Goal: Task Accomplishment & Management: Complete application form

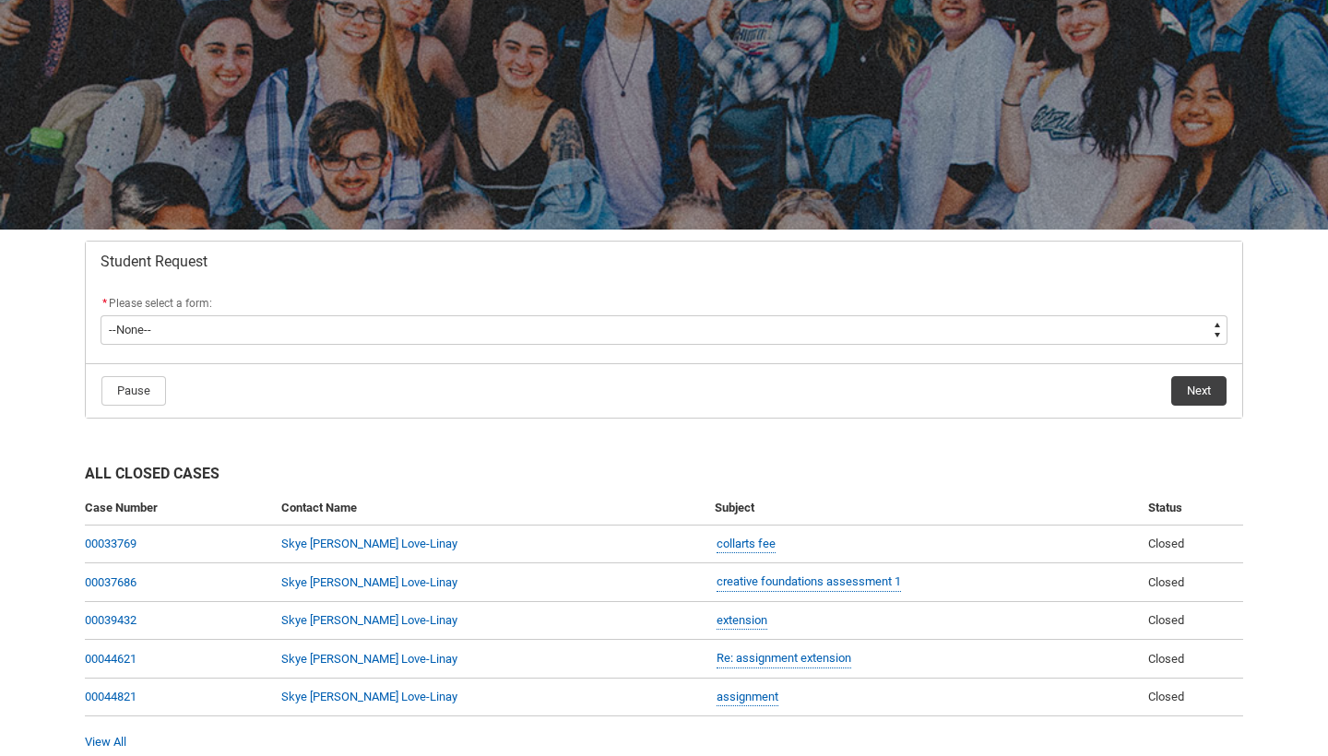
scroll to position [167, 0]
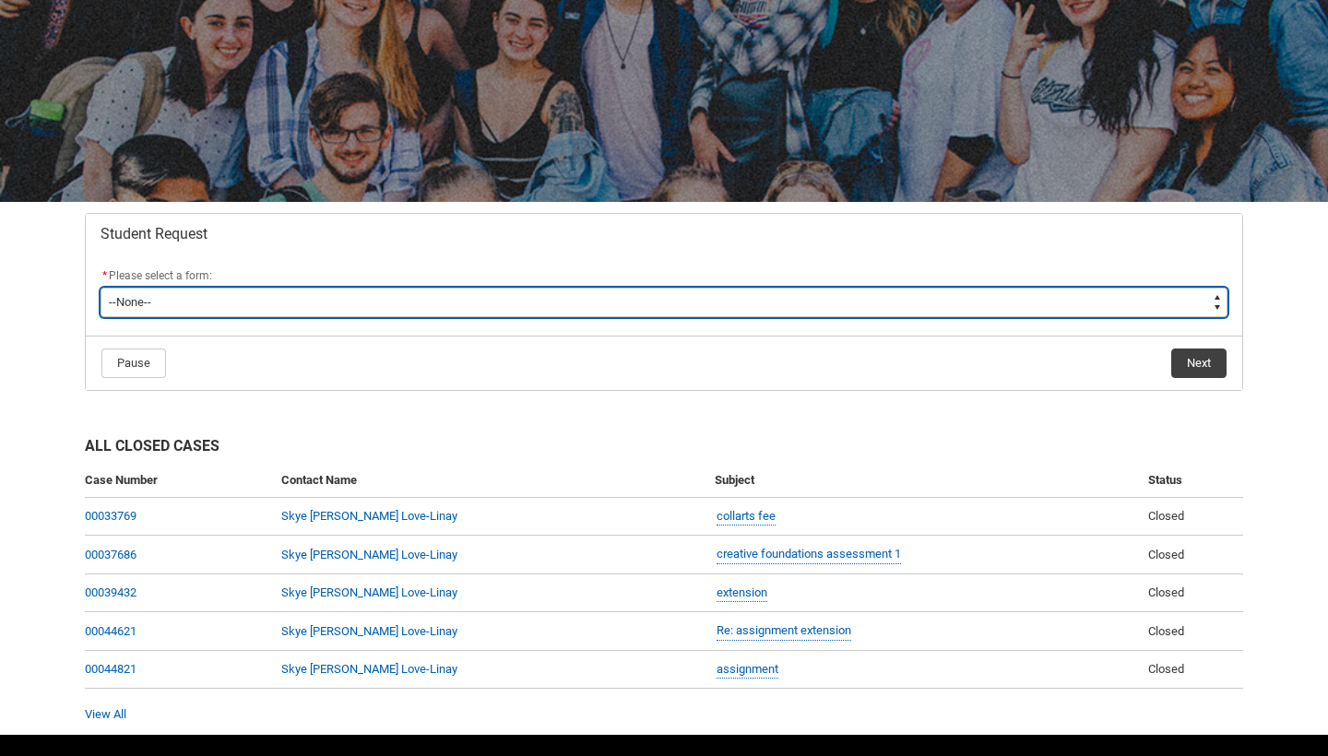
type lightning-select "Assignment_Extension_Choice"
select select "Assignment_Extension_Choice"
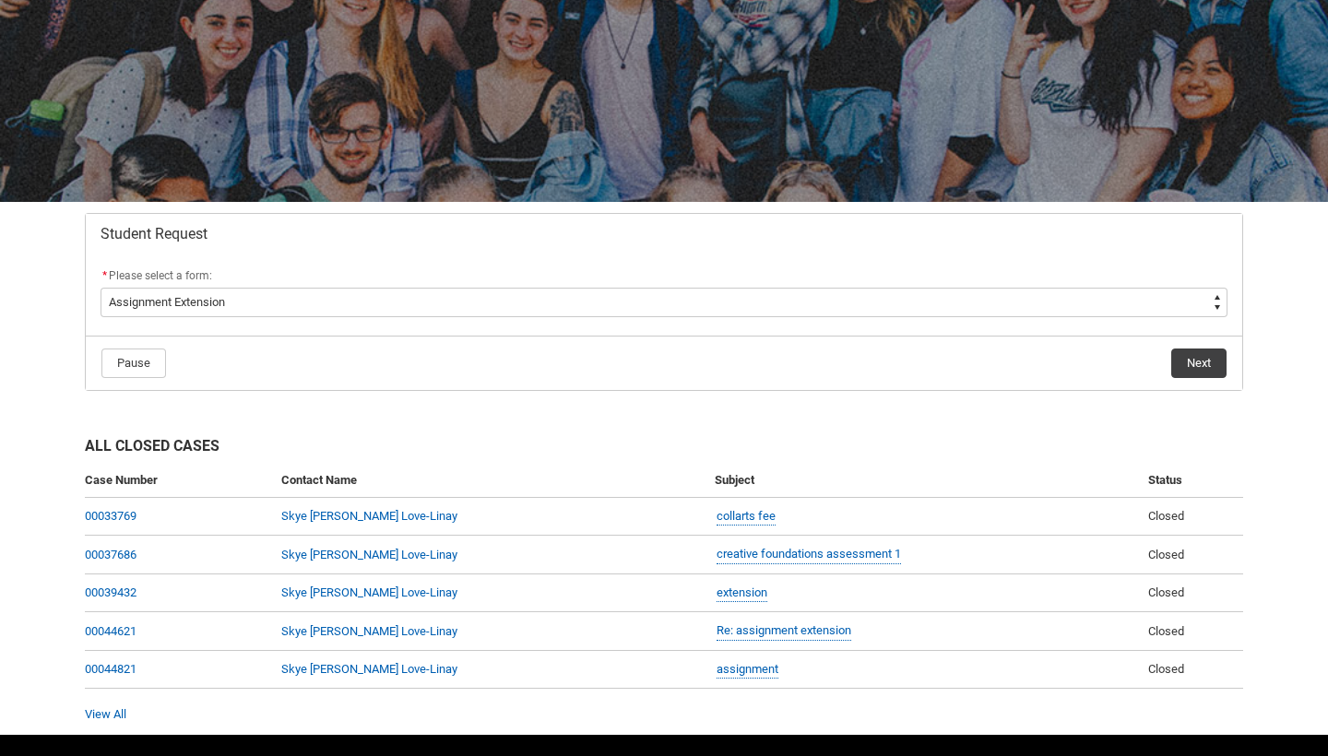
click at [1195, 344] on flowruntime-navigation-bar "Pause Next" at bounding box center [664, 363] width 1157 height 54
click at [1193, 363] on button "Next" at bounding box center [1199, 364] width 55 height 30
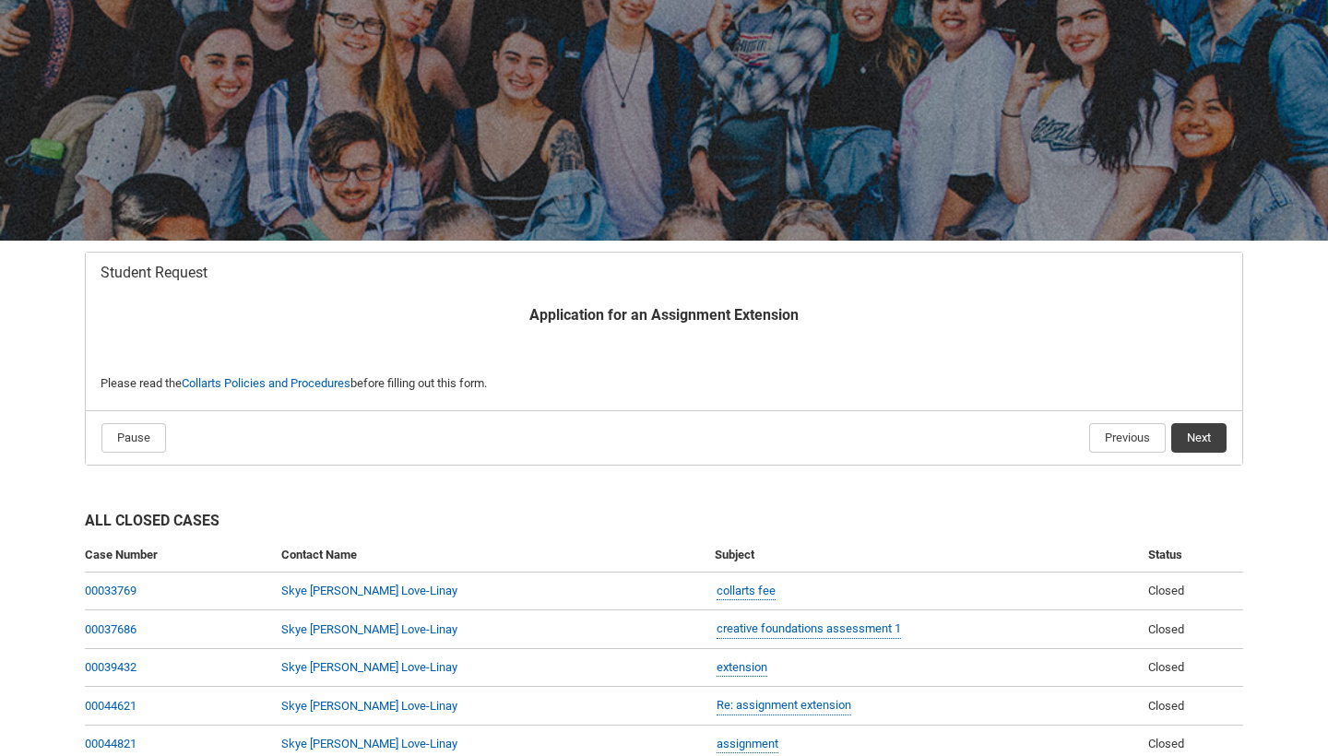
scroll to position [197, 0]
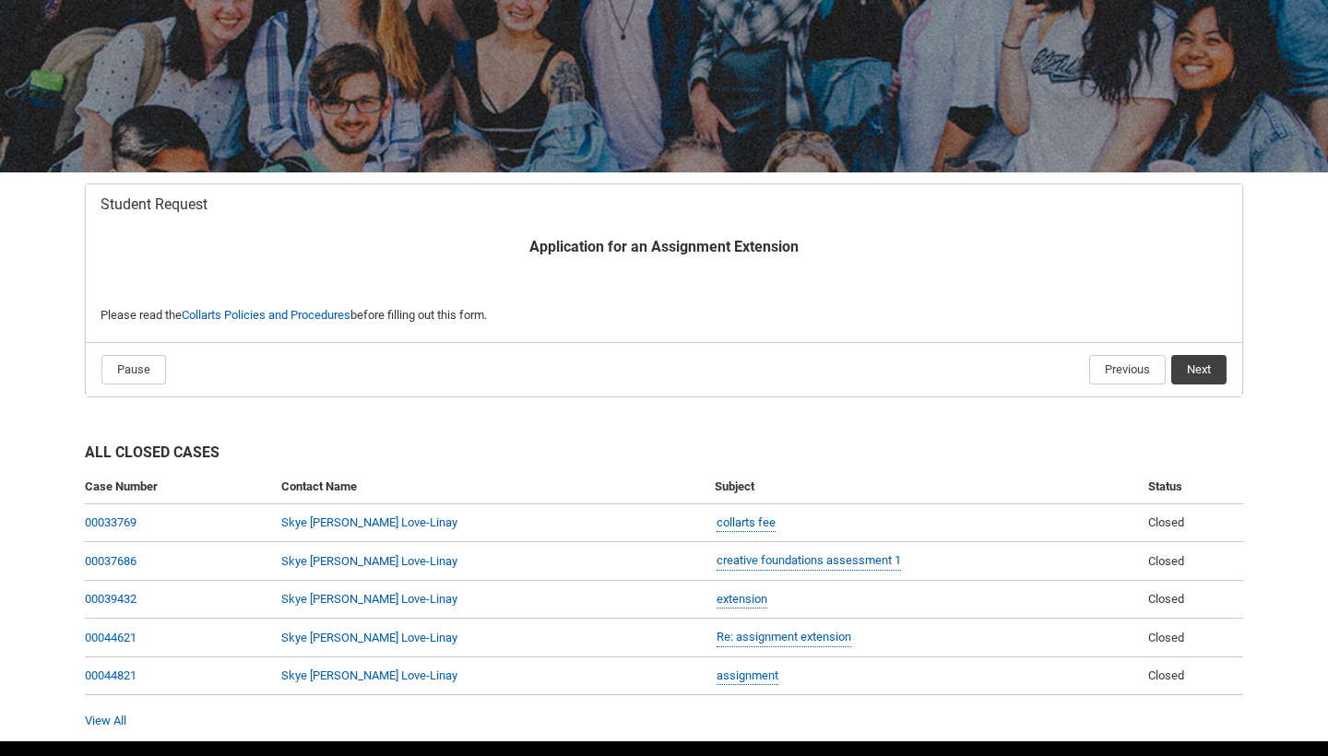
click at [1193, 363] on button "Next" at bounding box center [1199, 370] width 55 height 30
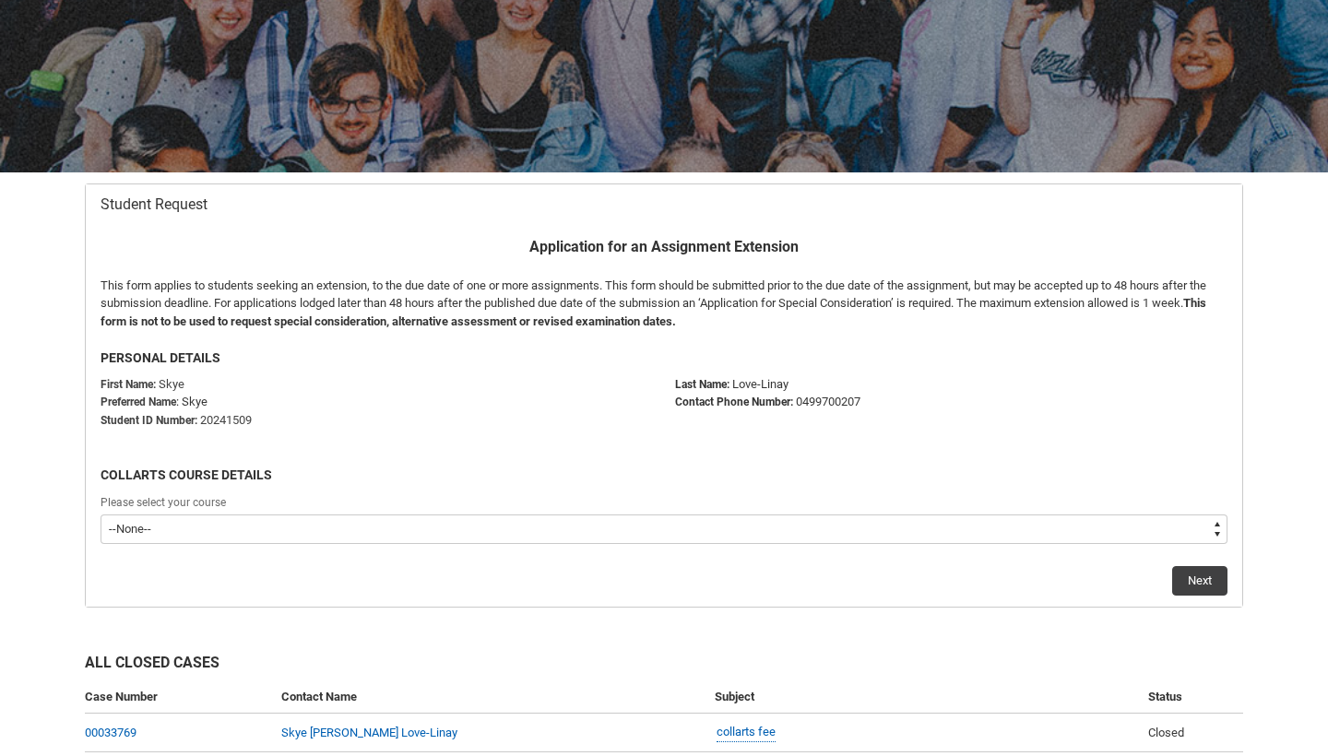
type lightning-select "recordPicklist_ProgramEnrollment.a0jOZ000002qMg1YAE"
select select "recordPicklist_ProgramEnrollment.a0jOZ000002qMg1YAE"
click at [1203, 566] on button "Next" at bounding box center [1200, 581] width 55 height 30
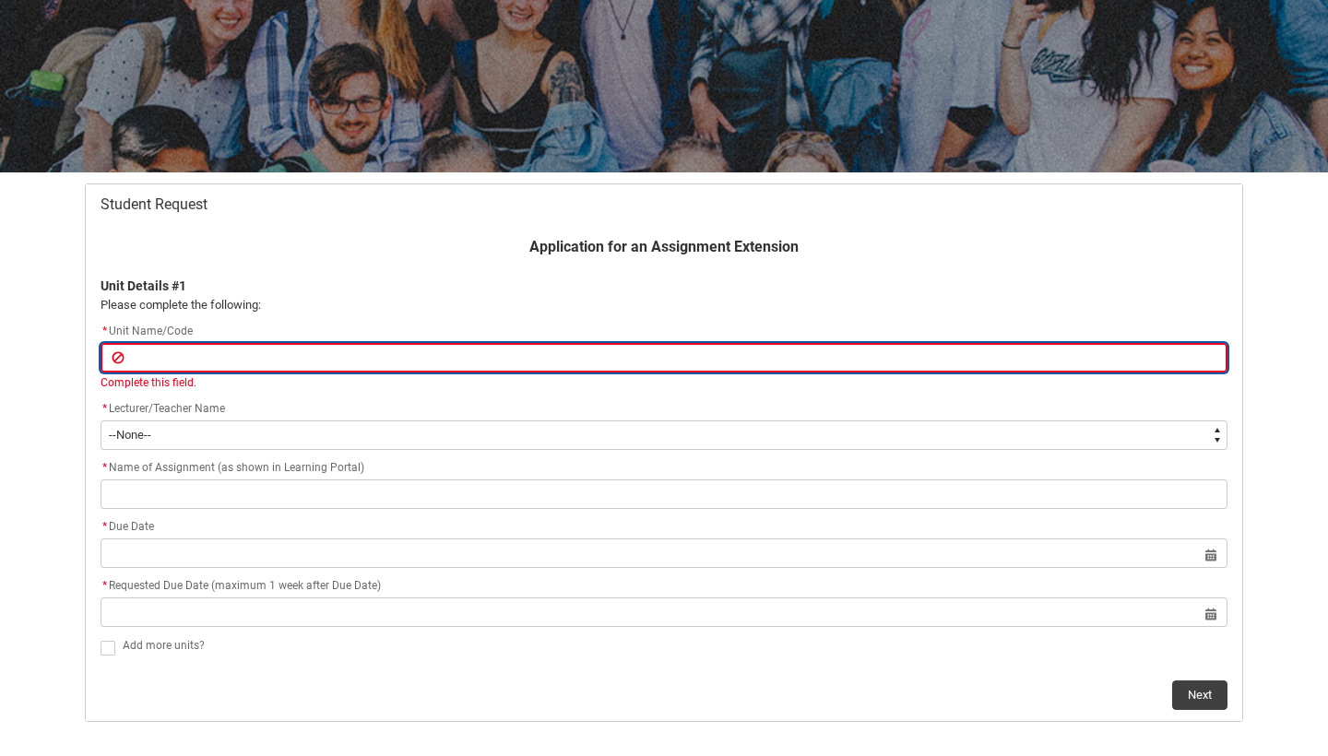
type lightning-primitive-input-simple "f"
type input "f"
type lightning-primitive-input-simple "fa"
type input "fa"
type lightning-primitive-input-simple "fas"
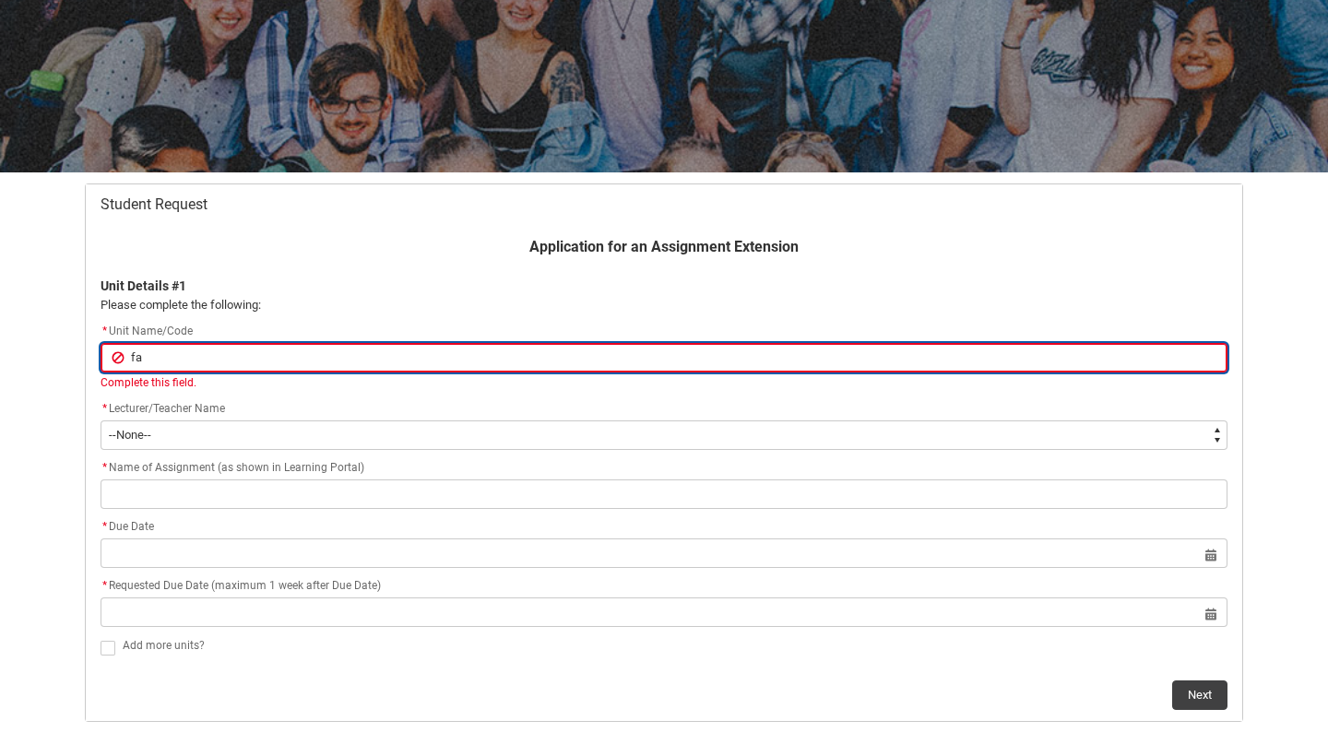
type input "fas"
type lightning-primitive-input-simple "fash"
type input "fash"
type lightning-primitive-input-simple "fashi"
type input "fashi"
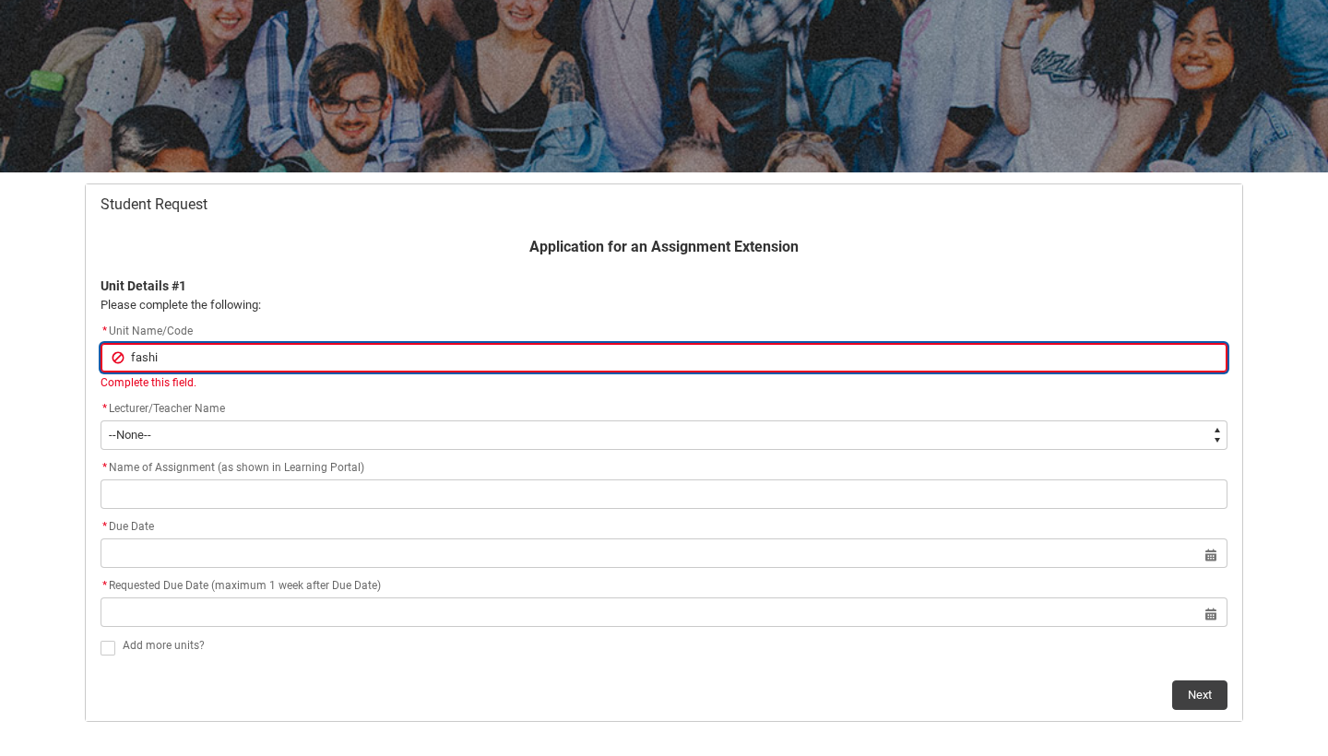
type lightning-primitive-input-simple "fashio"
type input "fashio"
type lightning-primitive-input-simple "fashion"
type input "fashion"
type lightning-primitive-input-simple "fashion"
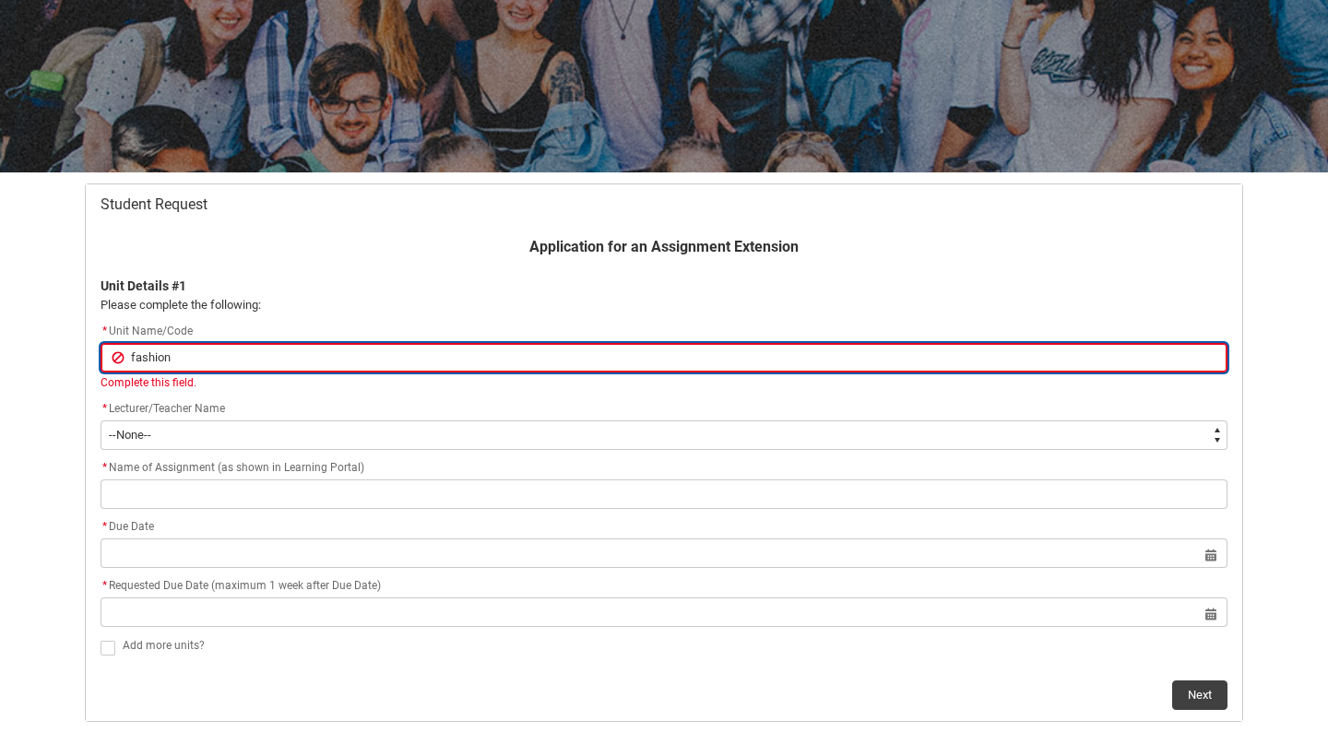
type input "fashion"
type lightning-primitive-input-simple "fashion r"
type input "fashion r"
type lightning-primitive-input-simple "fashion re"
type input "fashion re"
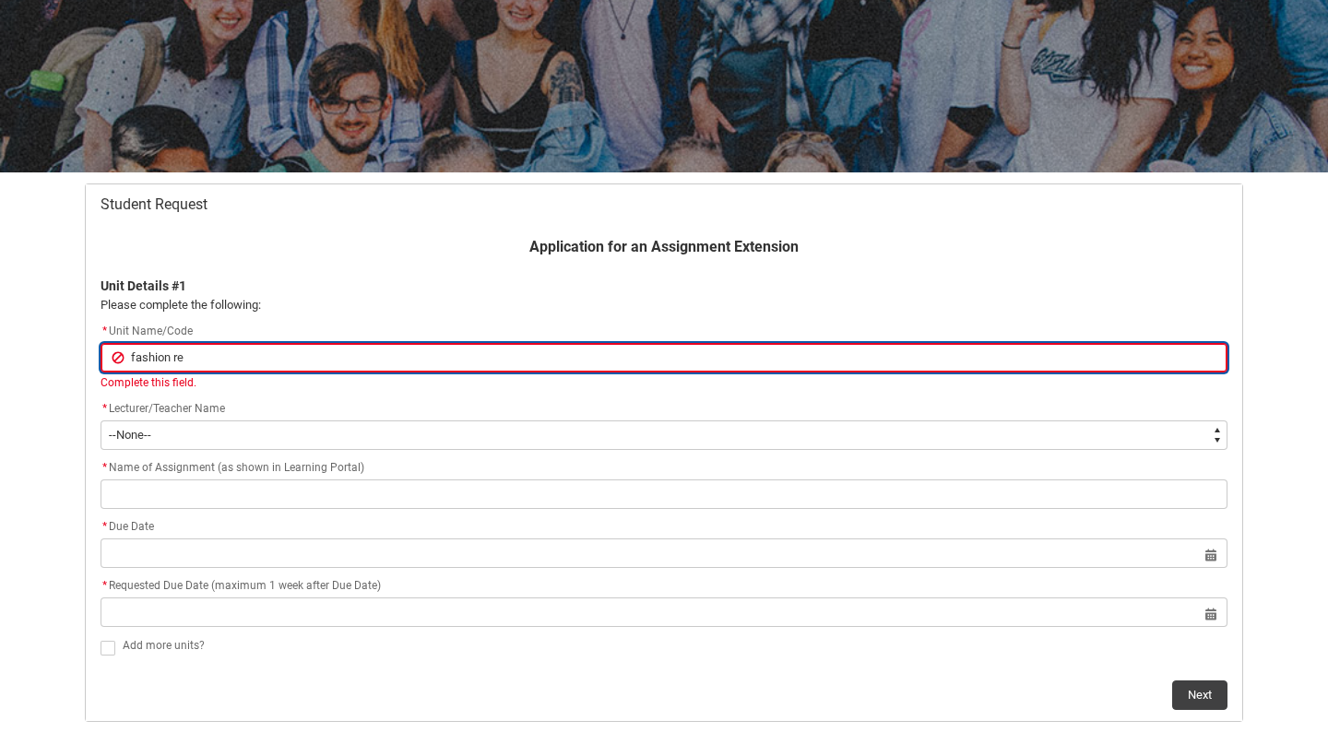
type lightning-primitive-input-simple "fashion ret"
type input "fashion ret"
type lightning-primitive-input-simple "fashion reti"
type input "fashion reti"
type lightning-primitive-input-simple "fashion retia"
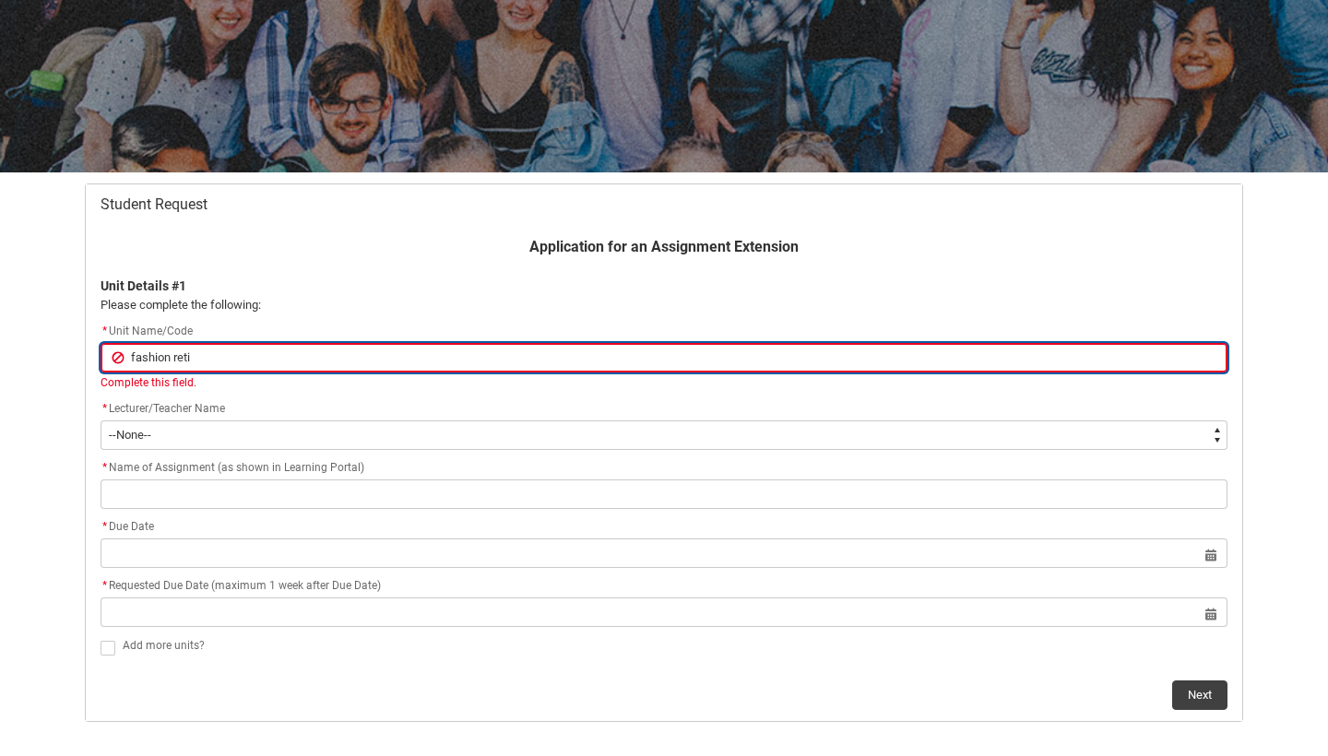
type input "fashion retia"
type lightning-primitive-input-simple "fashion retial"
type input "fashion retial"
type lightning-primitive-input-simple "fashion retial"
type input "fashion retial"
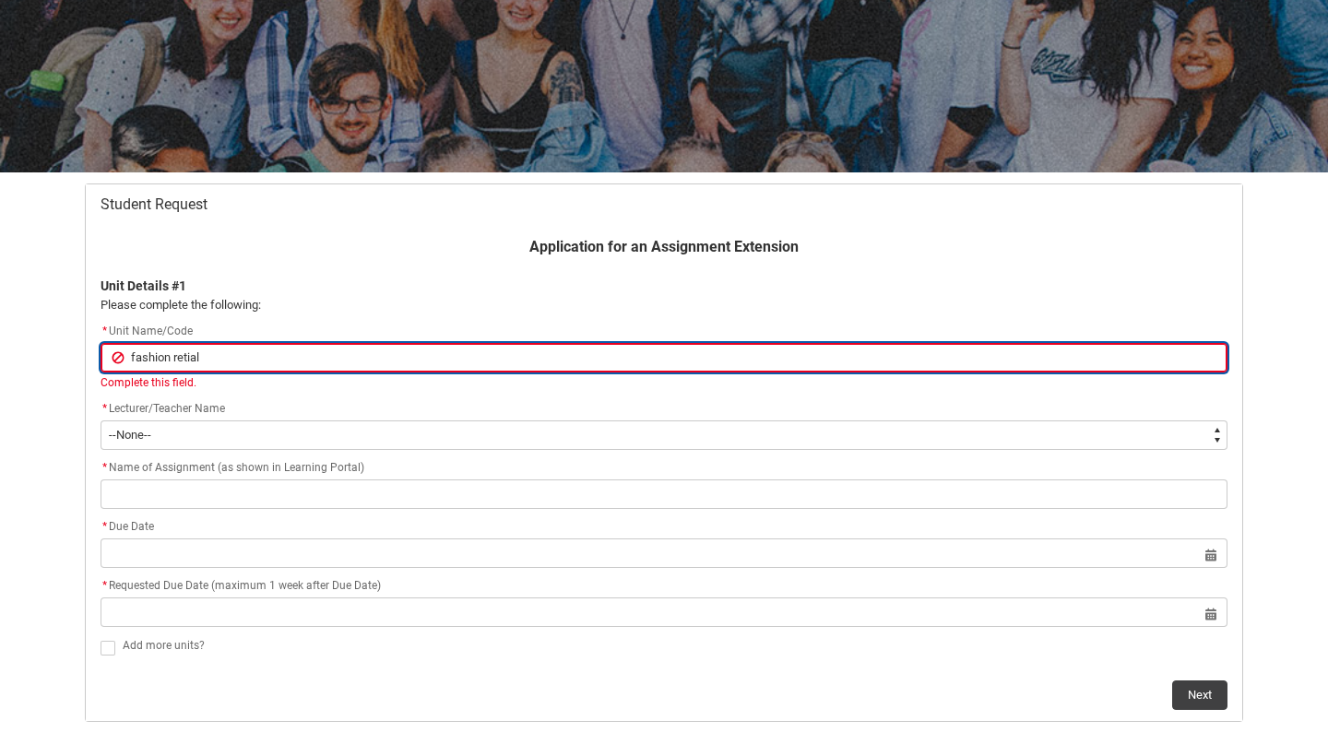
type lightning-primitive-input-simple "fashion retial e"
type input "fashion retial e"
type lightning-primitive-input-simple "fashion retial en"
type input "fashion retial en"
type lightning-primitive-input-simple "fashion retial env"
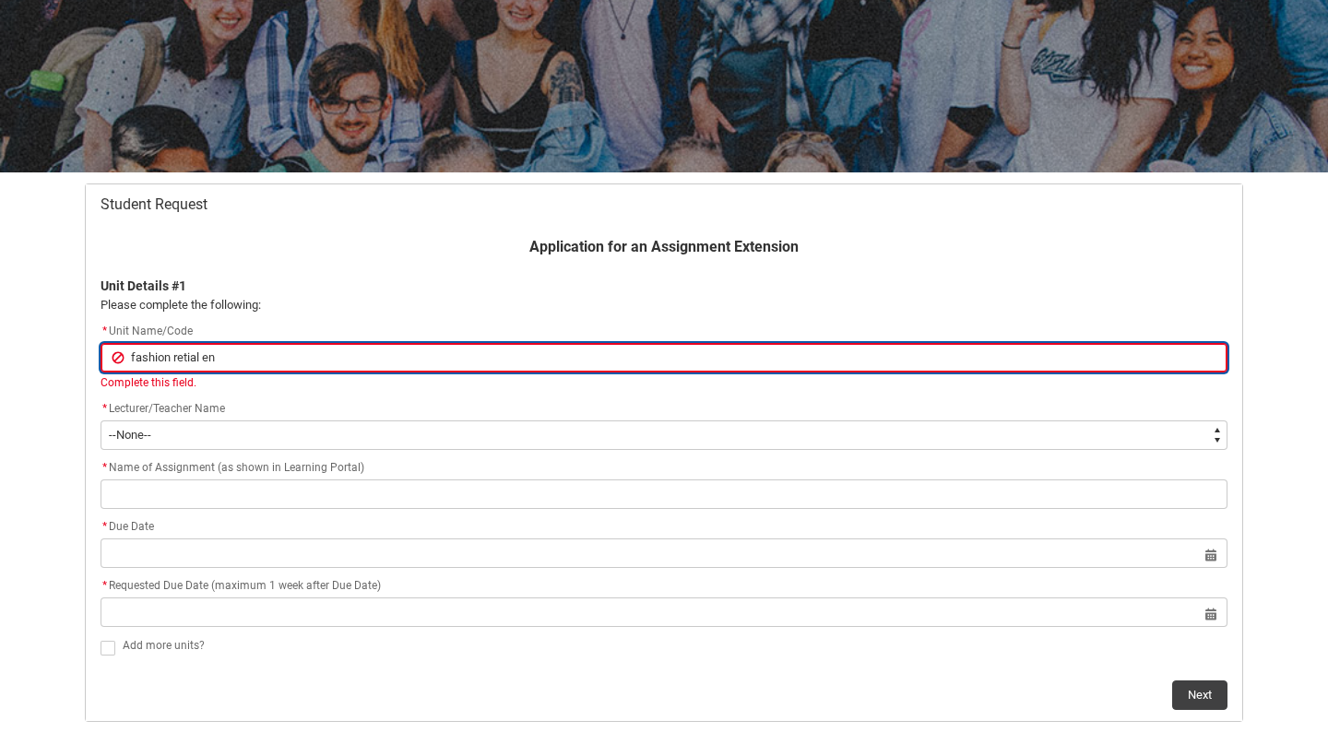
type input "fashion retial env"
type lightning-primitive-input-simple "fashion retial envi"
type input "fashion retial envi"
type lightning-primitive-input-simple "fashion retial envir"
type input "fashion retial envir"
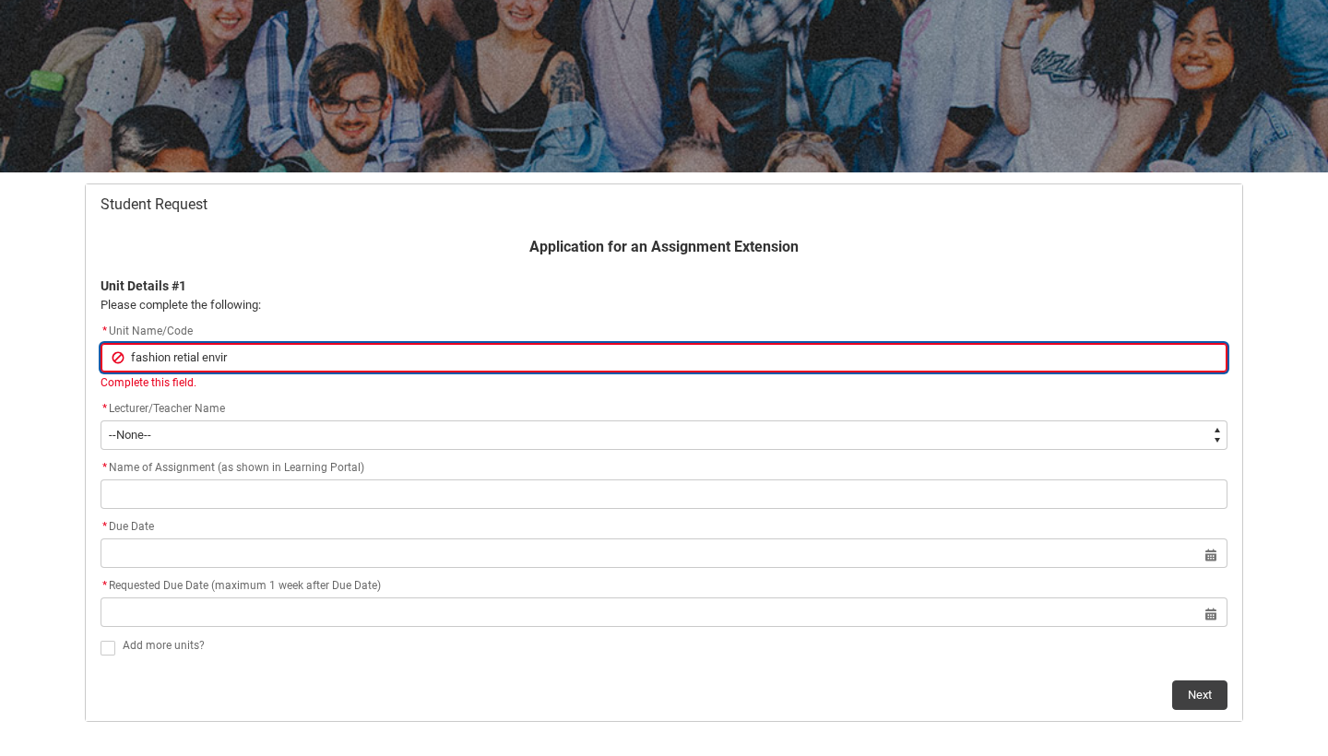
type lightning-primitive-input-simple "fashion retial enviro"
type input "fashion retial enviro"
type lightning-primitive-input-simple "fashion retial environ"
type input "fashion retial environ"
type lightning-primitive-input-simple "fashion retial environm"
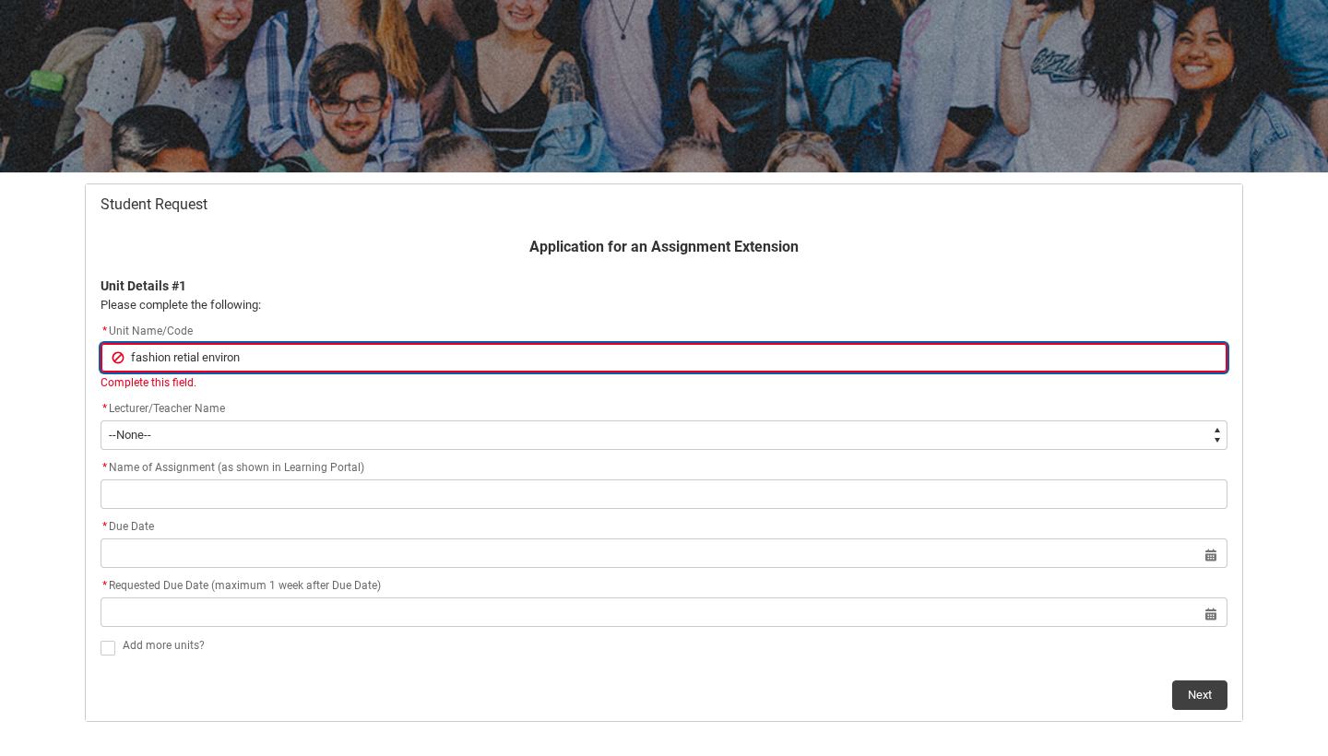
type input "fashion retial environm"
type lightning-primitive-input-simple "fashion retial environ"
type input "fashion retial environ"
type lightning-primitive-input-simple "fashion retial environm"
type input "fashion retial environm"
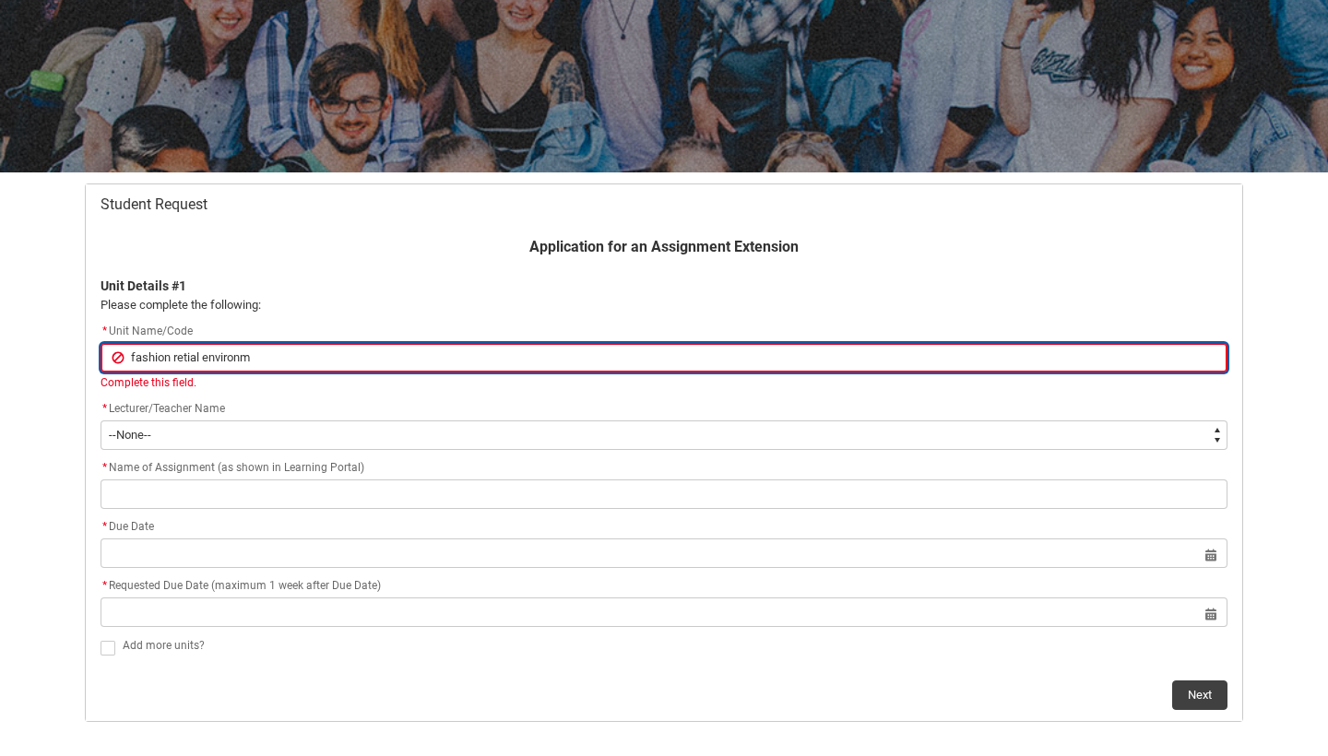
type lightning-primitive-input-simple "fashion retial environme"
type input "fashion retial environme"
type lightning-primitive-input-simple "fashion retial environmen"
type input "fashion retial environmen"
type lightning-primitive-input-simple "fashion retial environment"
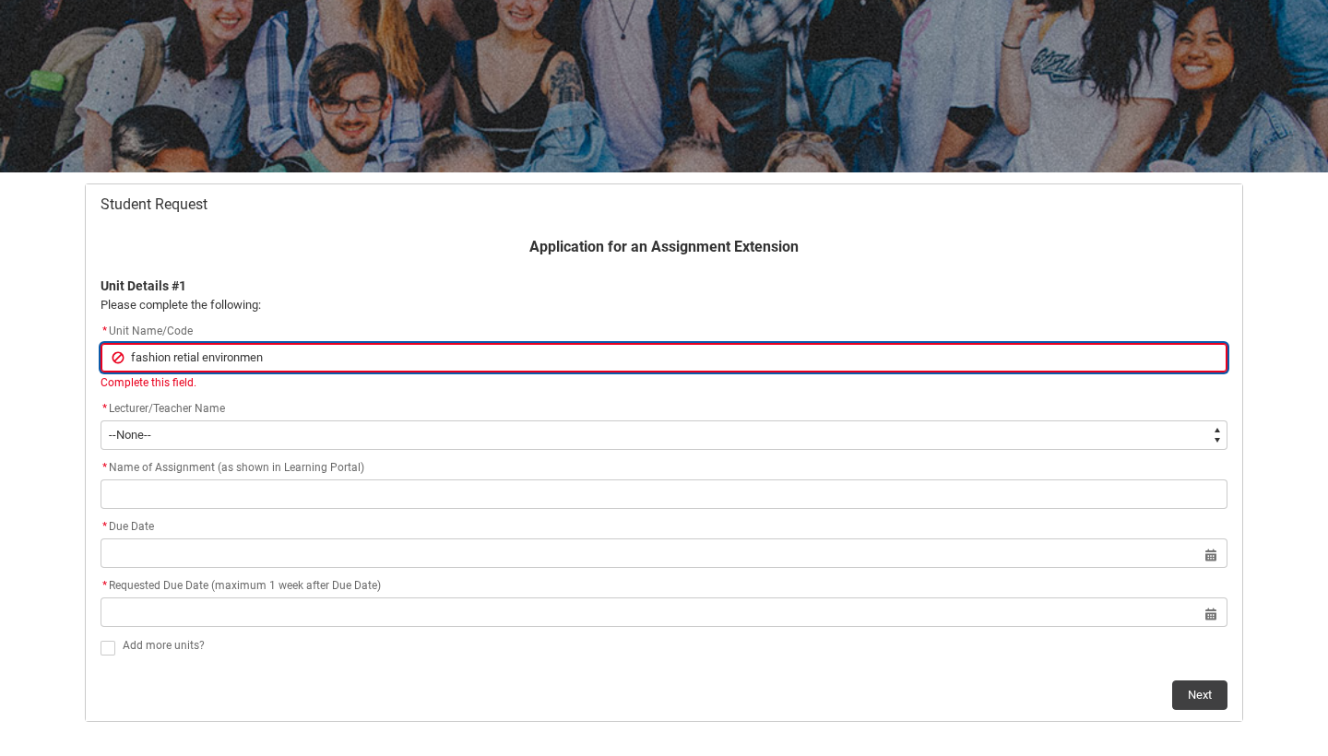
type input "fashion retial environment"
type lightning-primitive-input-simple "fashion retial environments"
type input "fashion retial environments"
type lightning-primitive-input-simple "fashion retial environments"
type input "fashion retial environments"
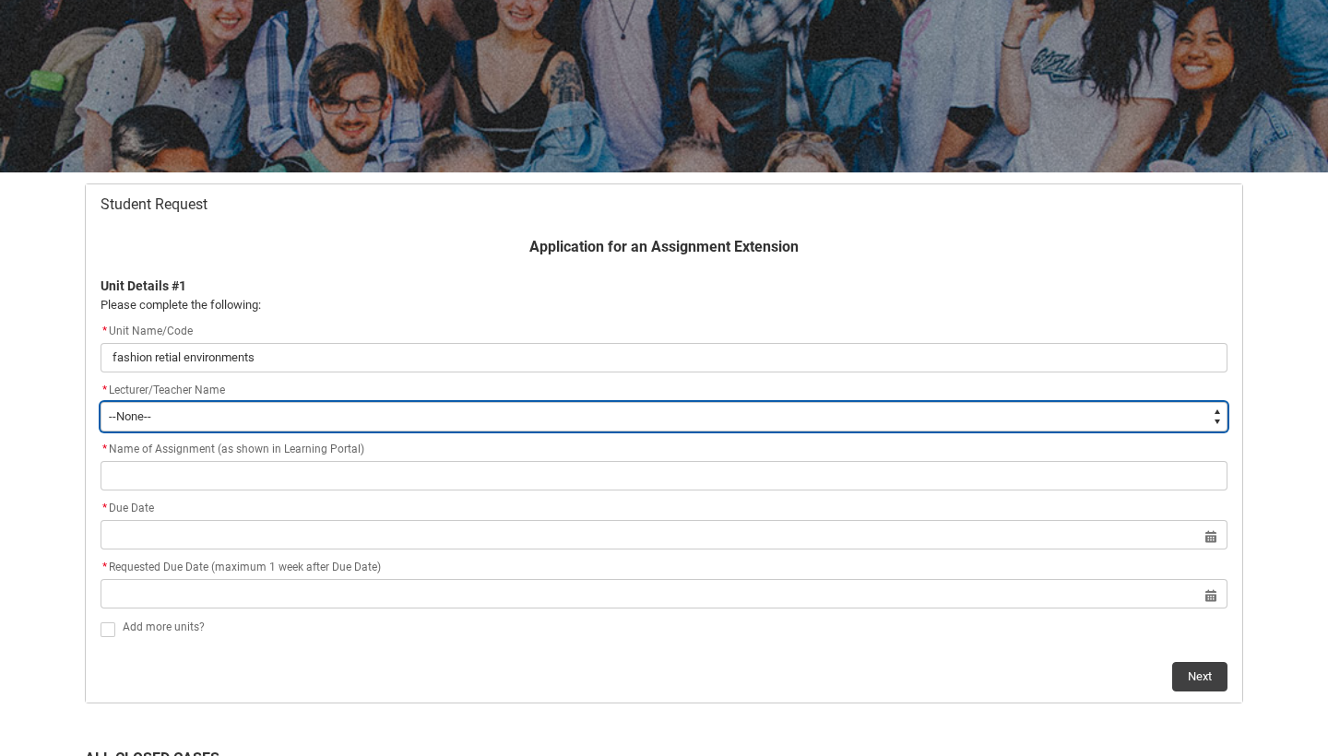
type lightning-select "Faculty_NamefromAtoM.003OZ00000GXPEdYAP"
select select "Faculty_NamefromAtoM.003OZ00000GXPEdYAP"
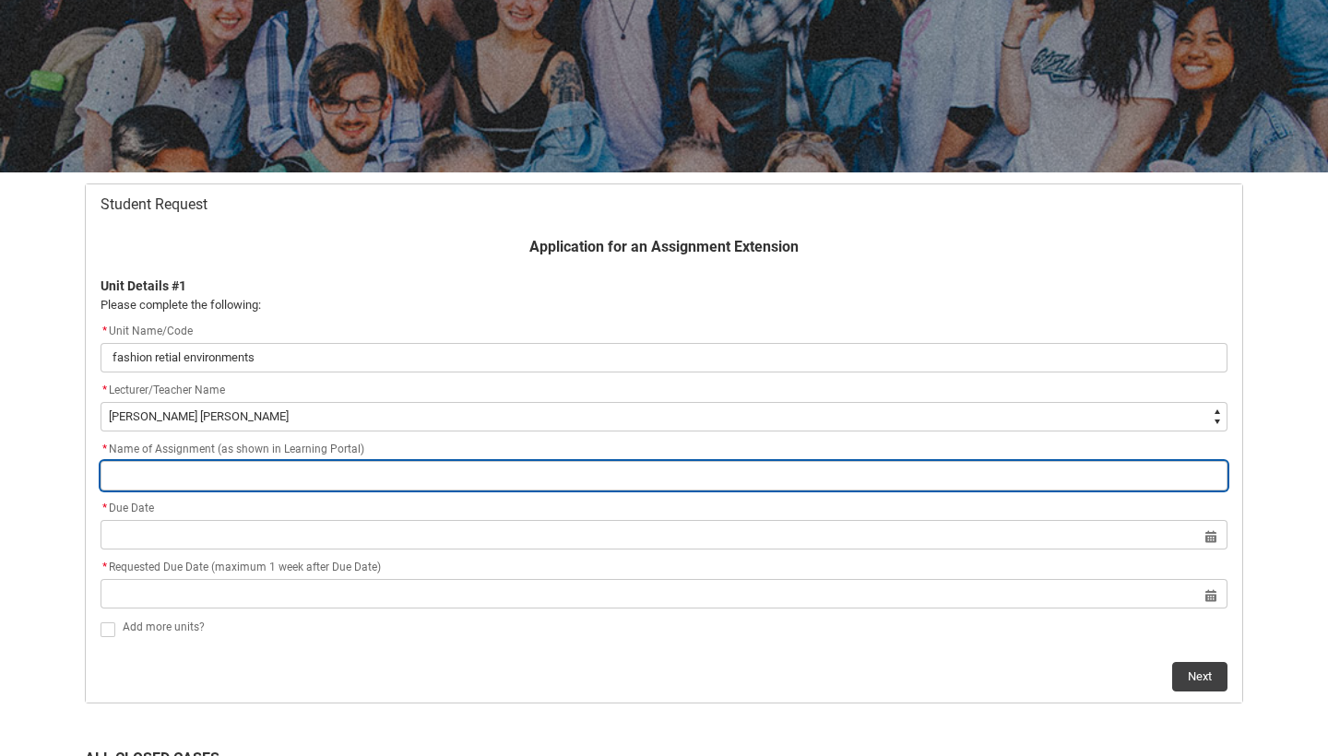
click at [187, 485] on input "Redu_Student_Request flow" at bounding box center [664, 476] width 1127 height 30
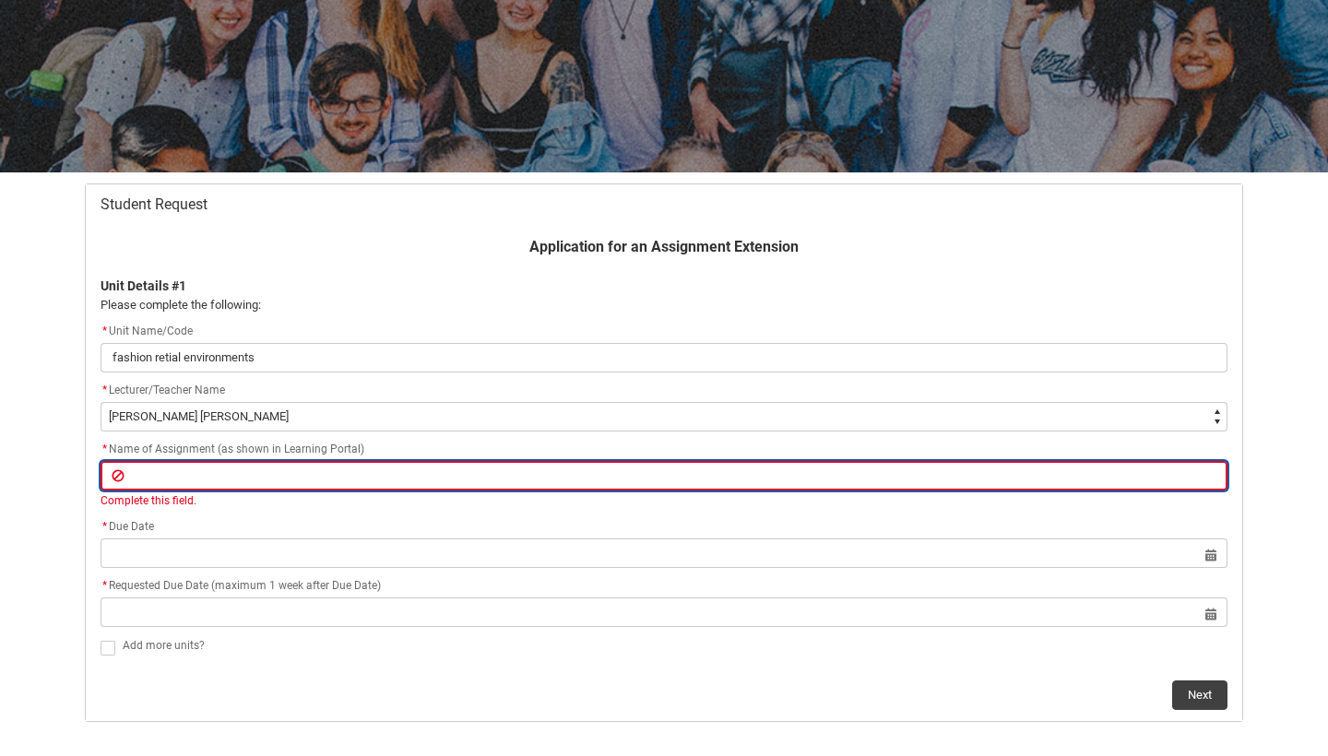
type lightning-primitive-input-simple "r"
type input "r"
type lightning-primitive-input-simple "re"
type input "re"
type lightning-primitive-input-simple "ret"
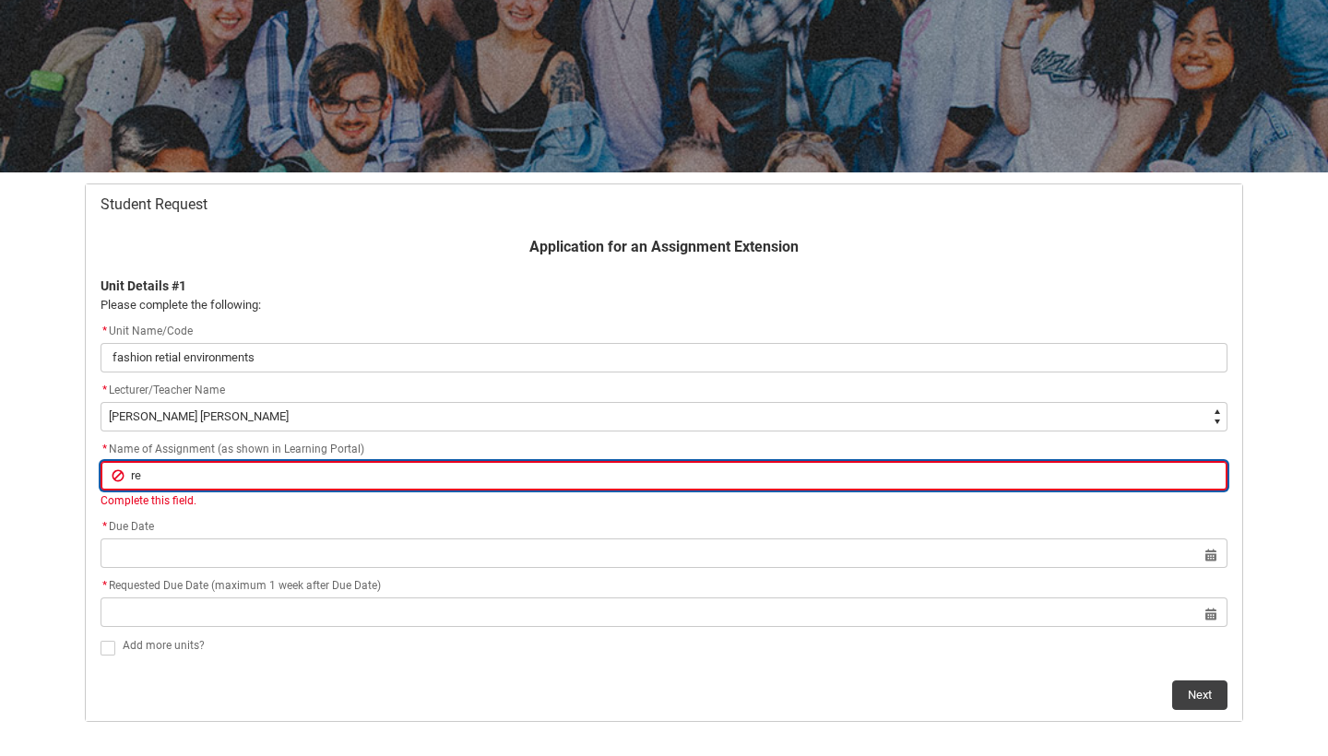
type input "ret"
type lightning-primitive-input-simple "reti"
type input "reti"
type lightning-primitive-input-simple "retia"
type input "retia"
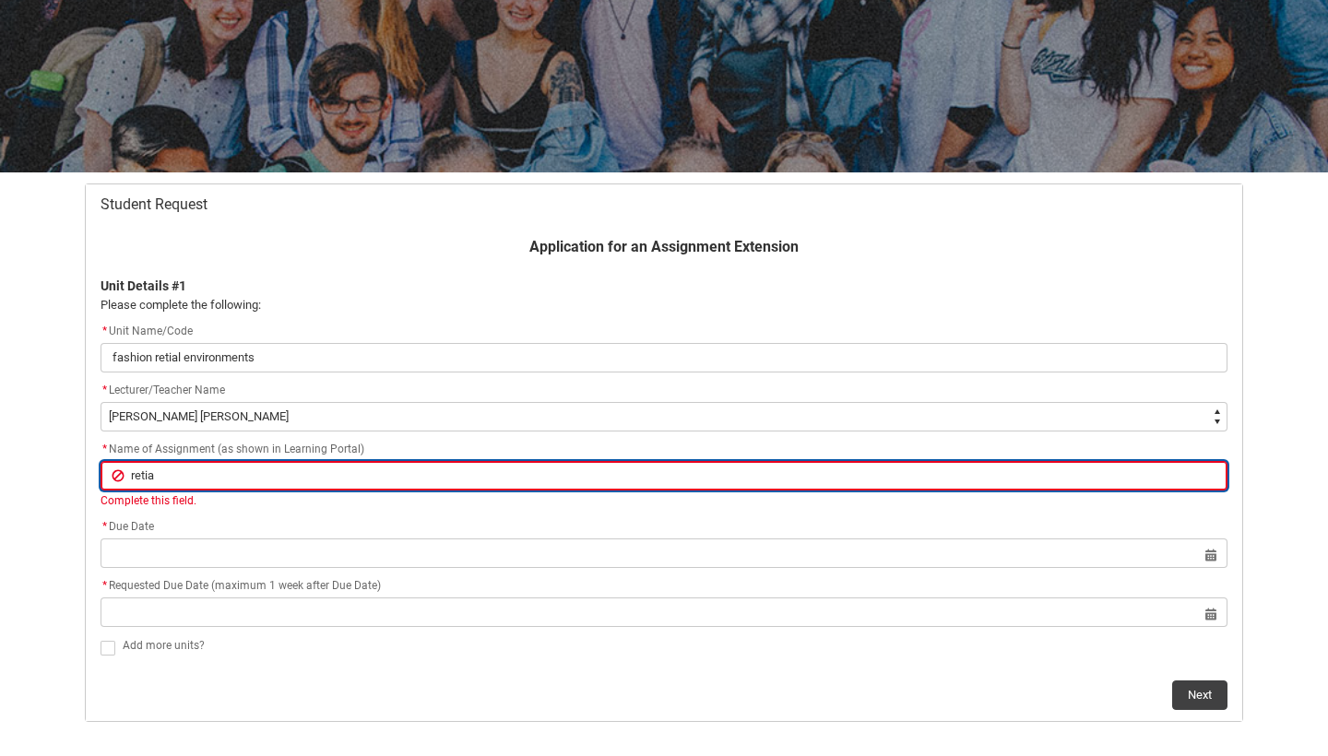
type lightning-primitive-input-simple "retial"
type input "retial"
type lightning-primitive-input-simple "retial"
type input "retial"
type lightning-primitive-input-simple "retial b"
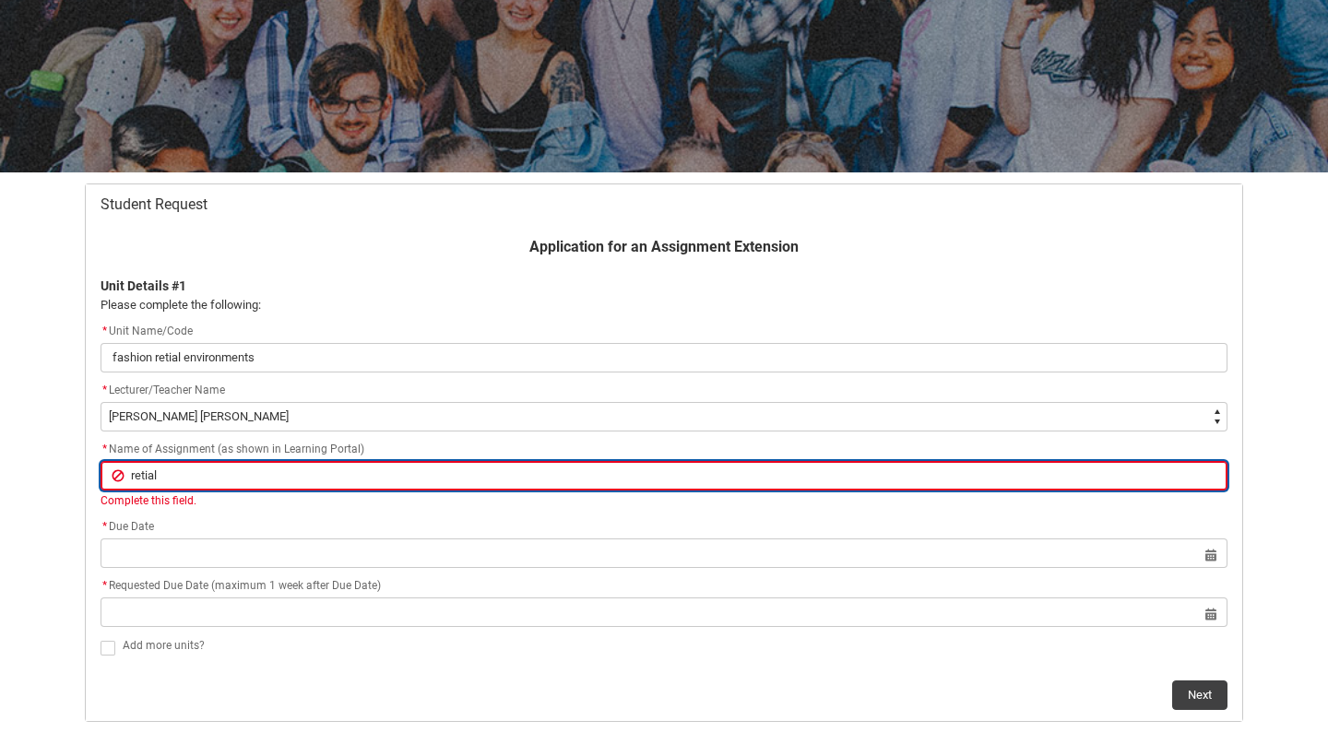
type input "retial b"
type lightning-primitive-input-simple "retial br"
type input "retial br"
type lightning-primitive-input-simple "retial bra"
type input "retial bra"
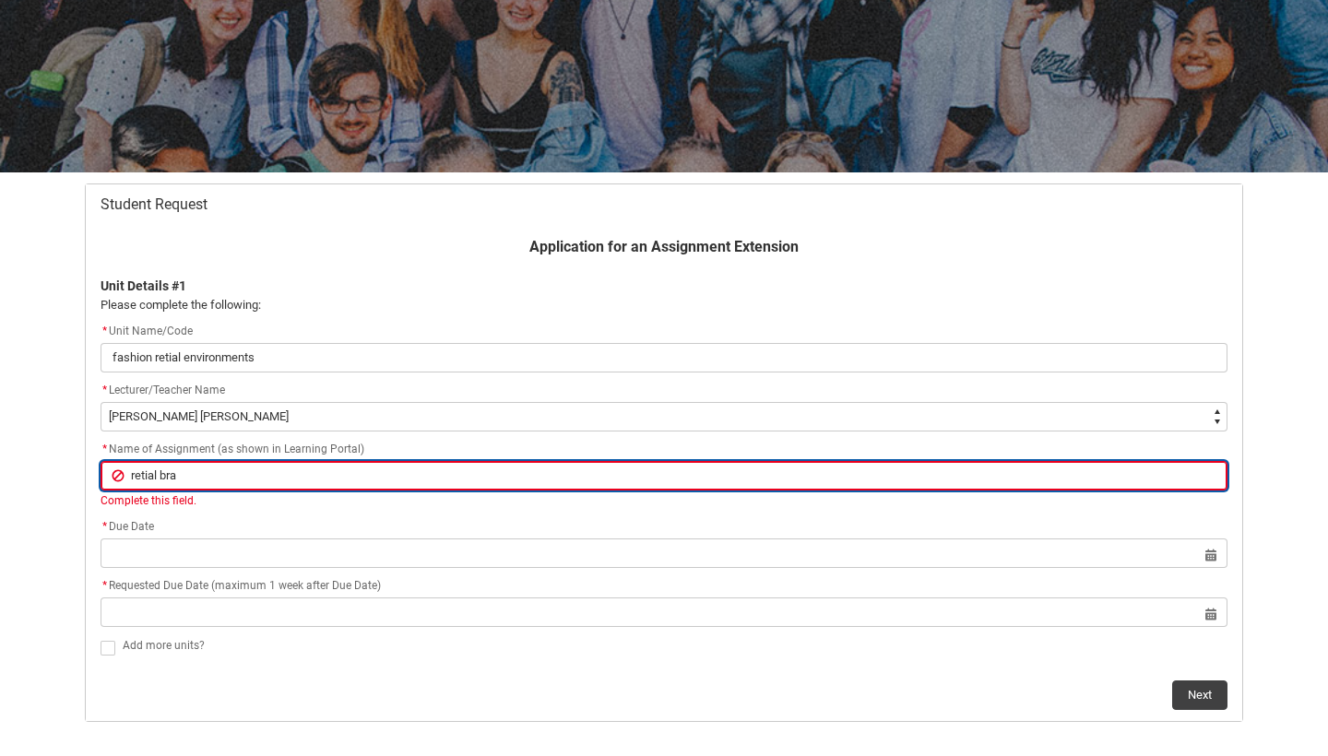
type lightning-primitive-input-simple "retial bran"
type input "retial bran"
type lightning-primitive-input-simple "retial brand"
type input "retial brand"
type lightning-primitive-input-simple "retial brand"
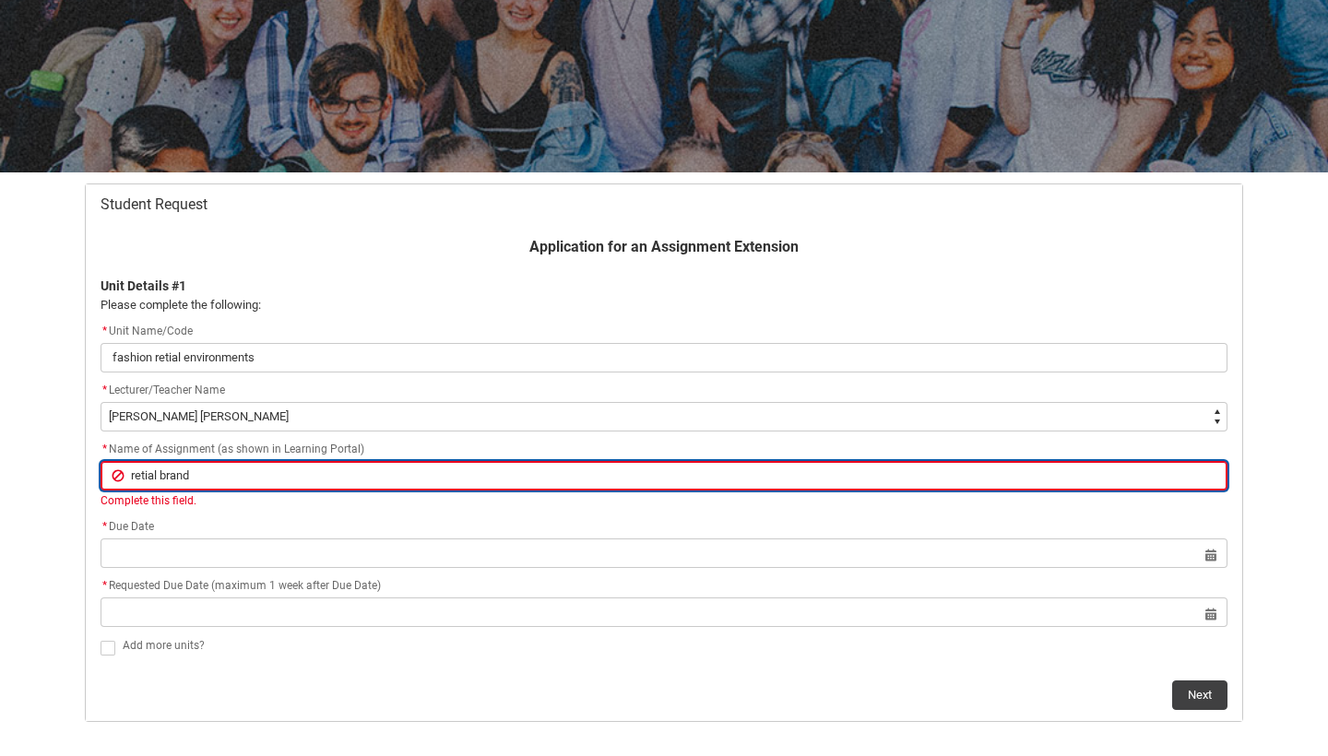
type input "retial brand"
type lightning-primitive-input-simple "retial brand c"
type input "retial brand c"
type lightning-primitive-input-simple "retial brand co"
type input "retial brand co"
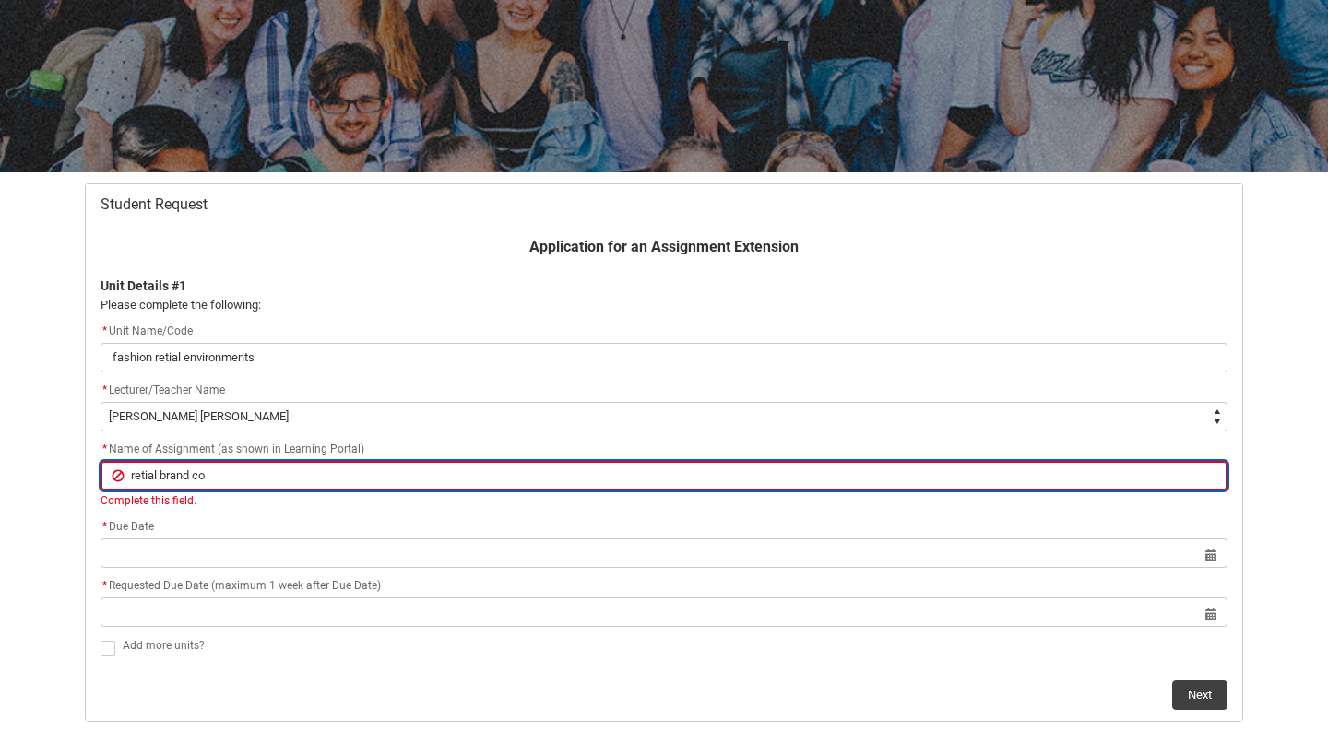
type lightning-primitive-input-simple "retial brand com"
type input "retial brand com"
type lightning-primitive-input-simple "retial brand comm"
type input "retial brand comm"
type lightning-primitive-input-simple "retial brand commu"
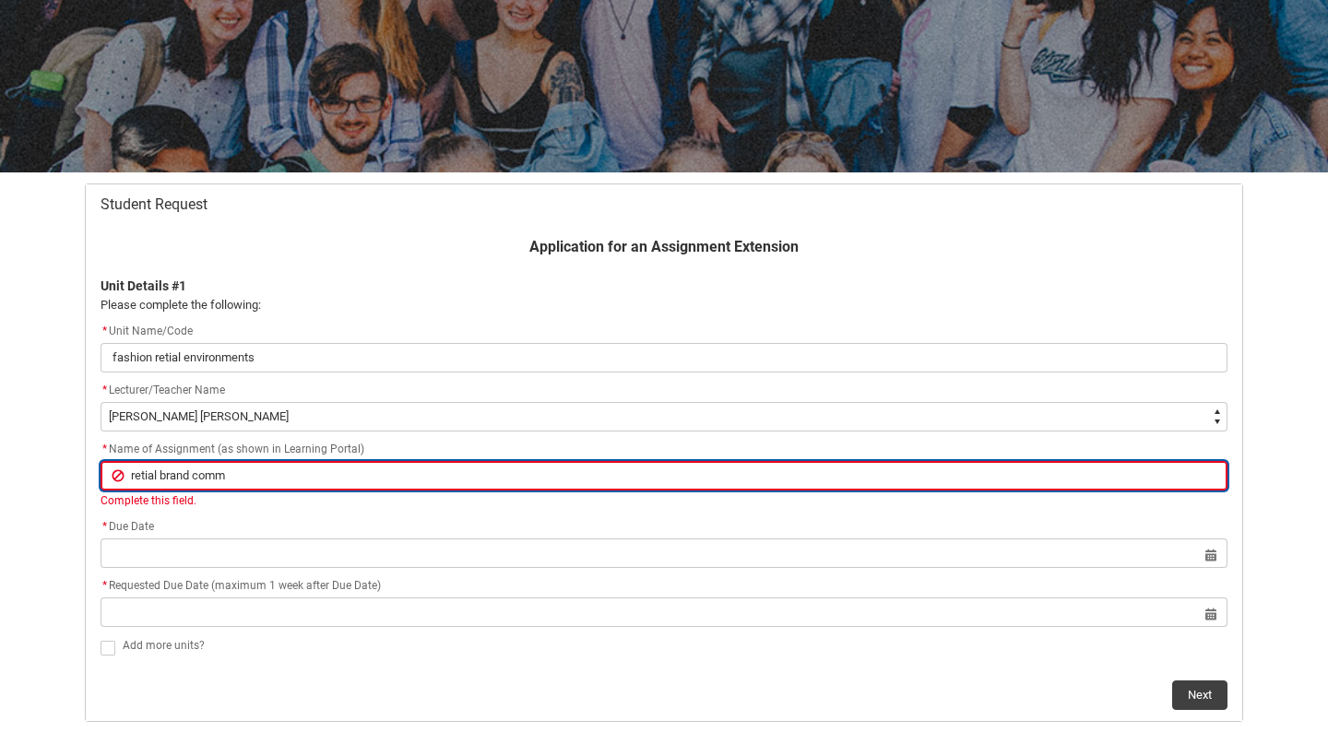
type input "retial brand commu"
type lightning-primitive-input-simple "retial brand commun"
type input "retial brand commun"
type lightning-primitive-input-simple "retial brand communi"
type input "retial brand communi"
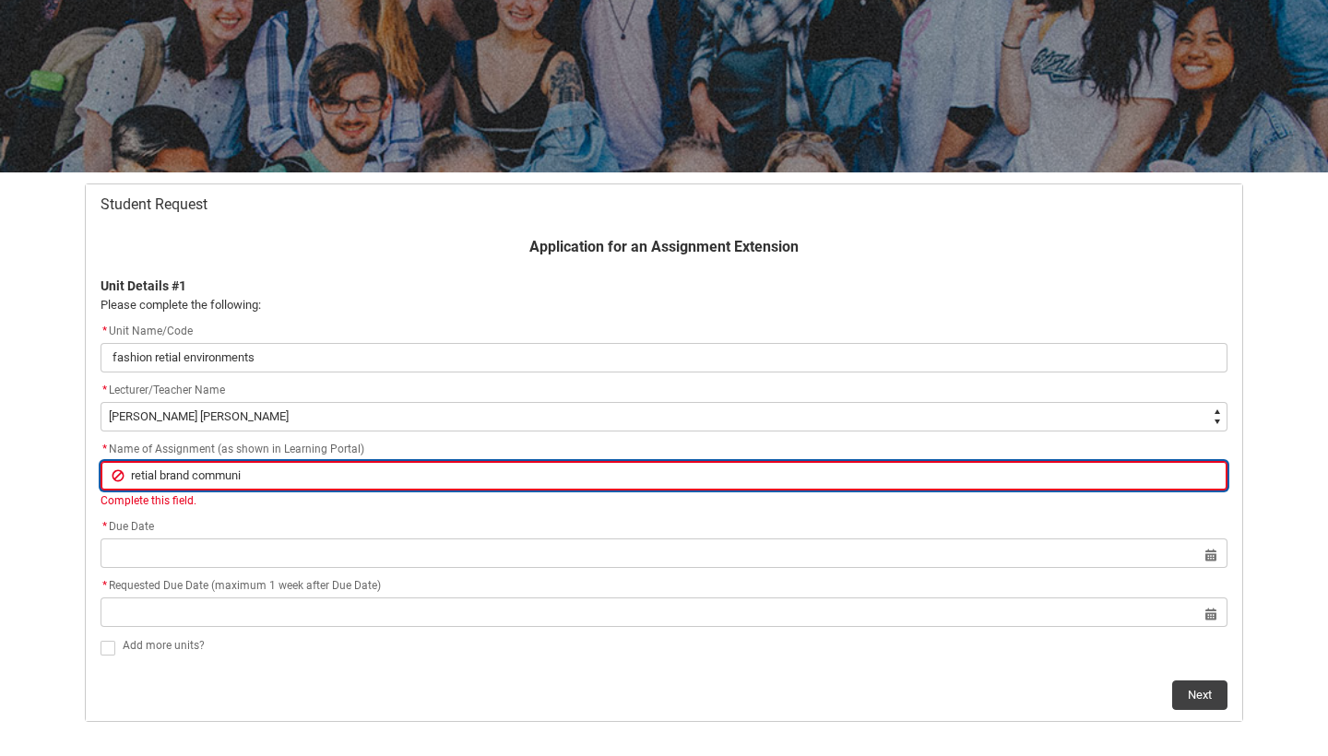
type lightning-primitive-input-simple "retial brand communic"
type input "retial brand communic"
type lightning-primitive-input-simple "retial brand communica"
type input "retial brand communica"
type lightning-primitive-input-simple "retial brand communicat"
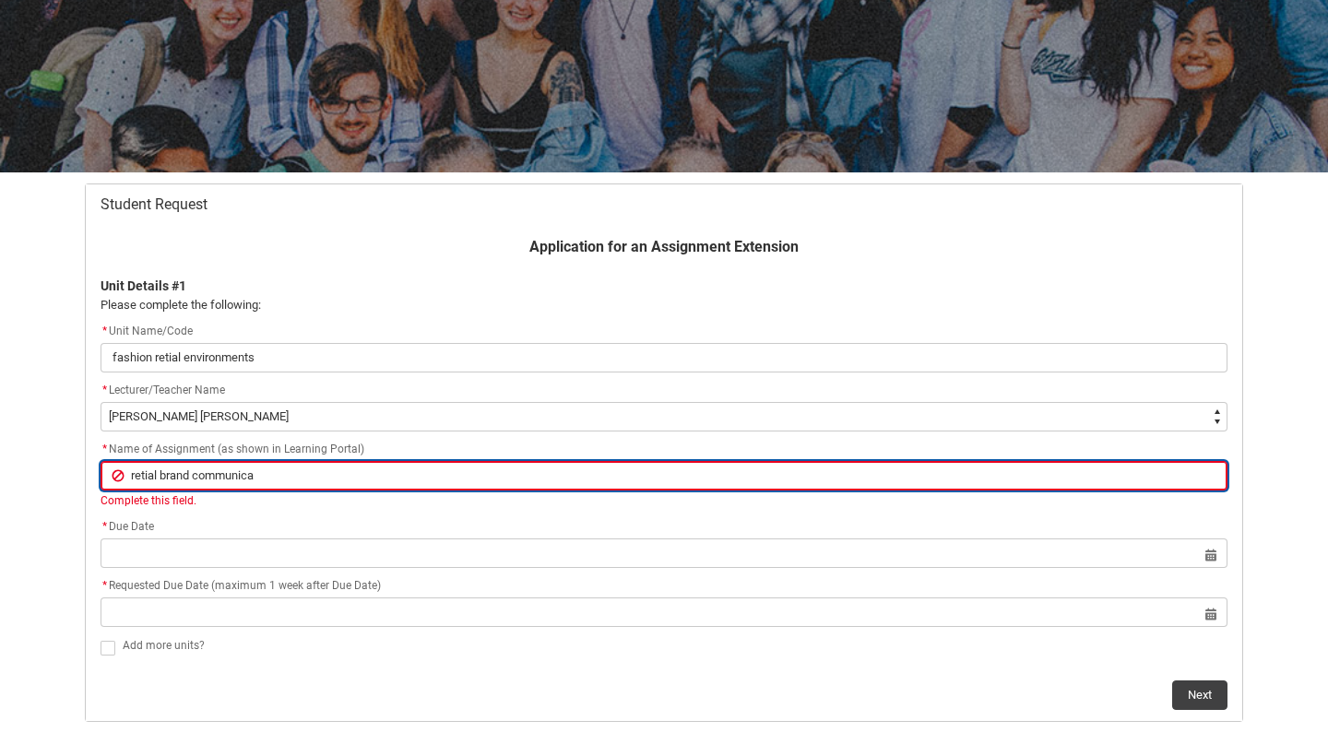
type input "retial brand communicat"
type lightning-primitive-input-simple "retial brand communicati"
type input "retial brand communicati"
type lightning-primitive-input-simple "retial brand communicatio"
type input "retial brand communicatio"
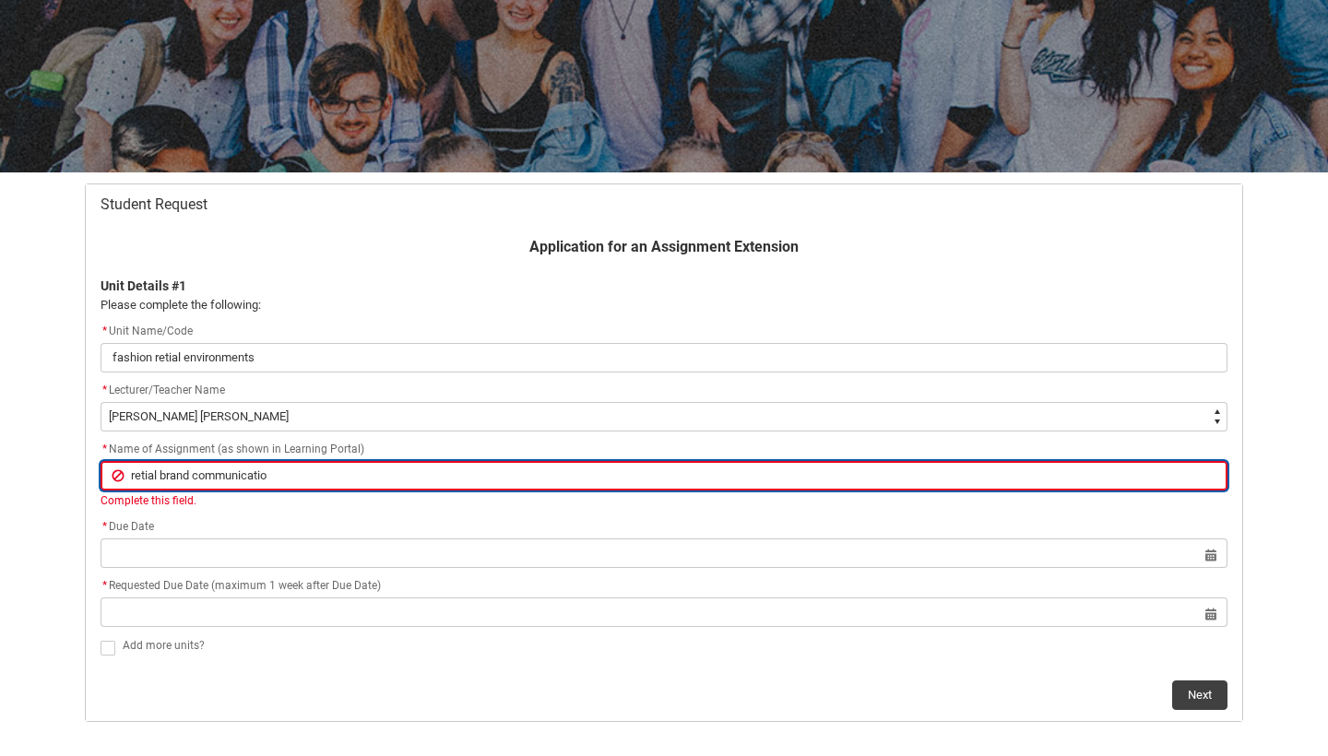
type lightning-primitive-input-simple "retial brand communication"
type input "retial brand communication"
type lightning-primitive-input-simple "retial brand communications"
type input "retial brand communications"
type lightning-primitive-input-simple "retial brand communications"
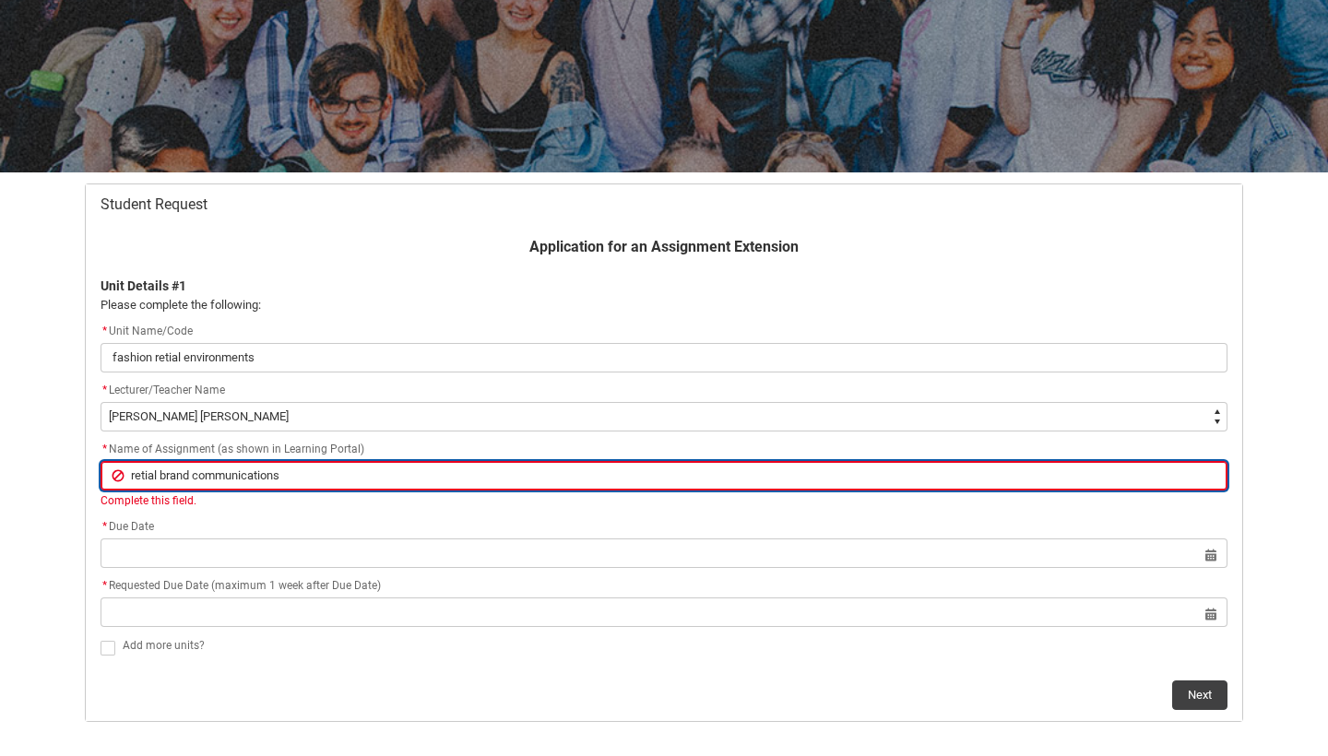
type input "retial brand communications"
type lightning-primitive-input-simple "retial brand communications c"
type input "retial brand communications c"
type lightning-primitive-input-simple "retial brand communications ca"
type input "retial brand communications ca"
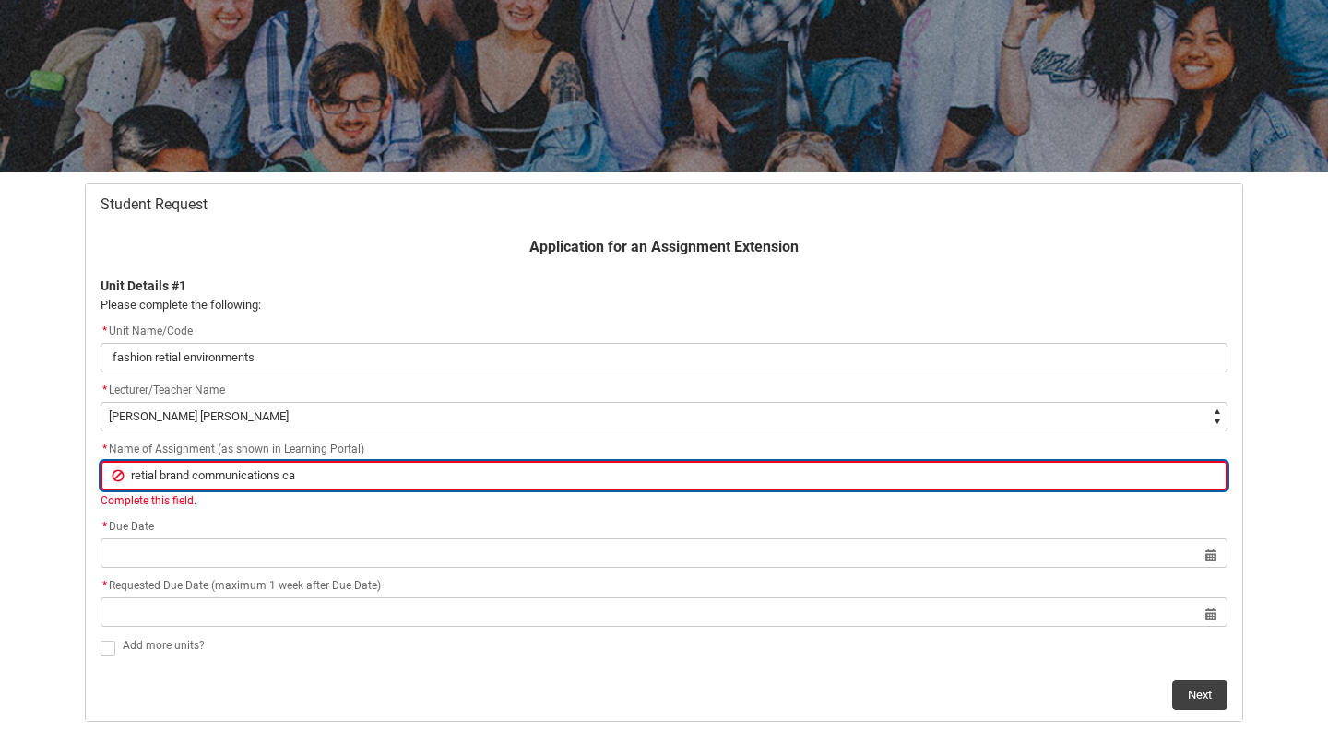
type lightning-primitive-input-simple "retial brand communications cas"
type input "retial brand communications cas"
type lightning-primitive-input-simple "retial brand communications case"
type input "retial brand communications case"
type lightning-primitive-input-simple "retial brand communications case"
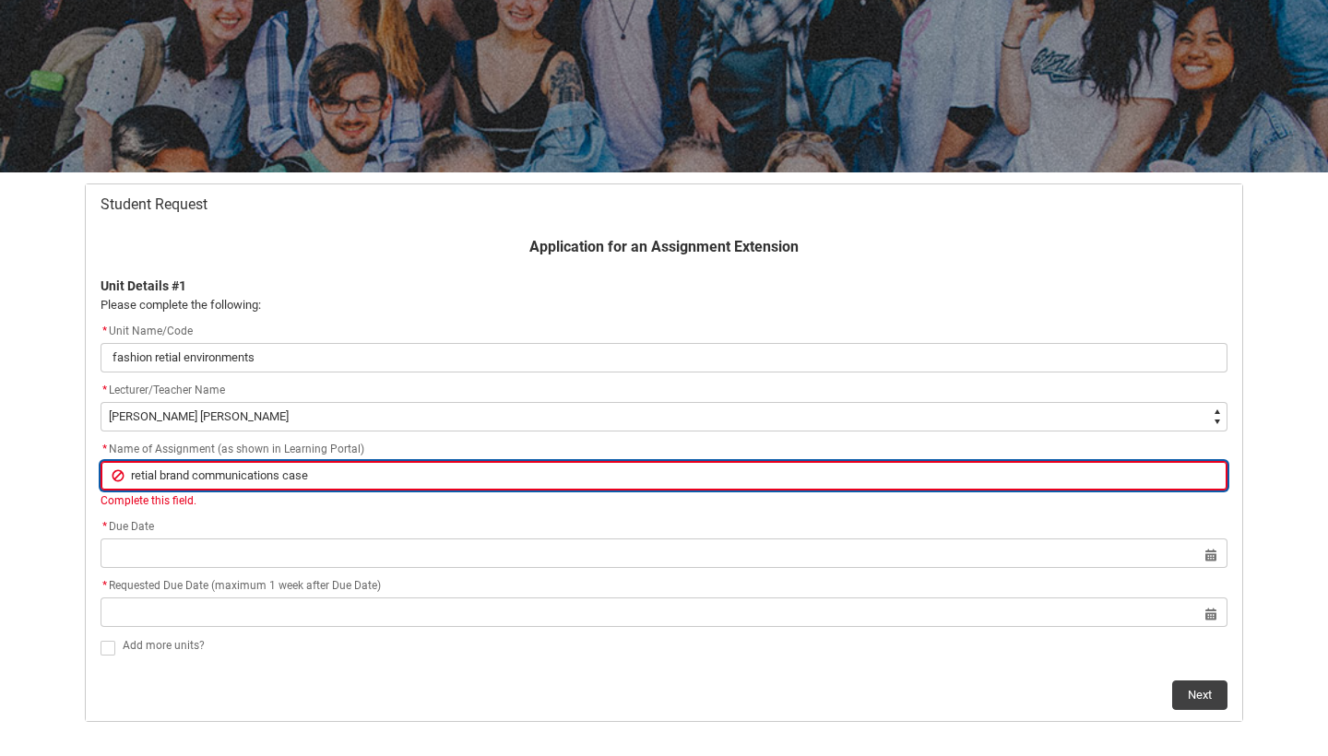
type input "retial brand communications case"
type lightning-primitive-input-simple "retial brand communications case s"
type input "retial brand communications case s"
type lightning-primitive-input-simple "retial brand communications case st"
type input "retial brand communications case st"
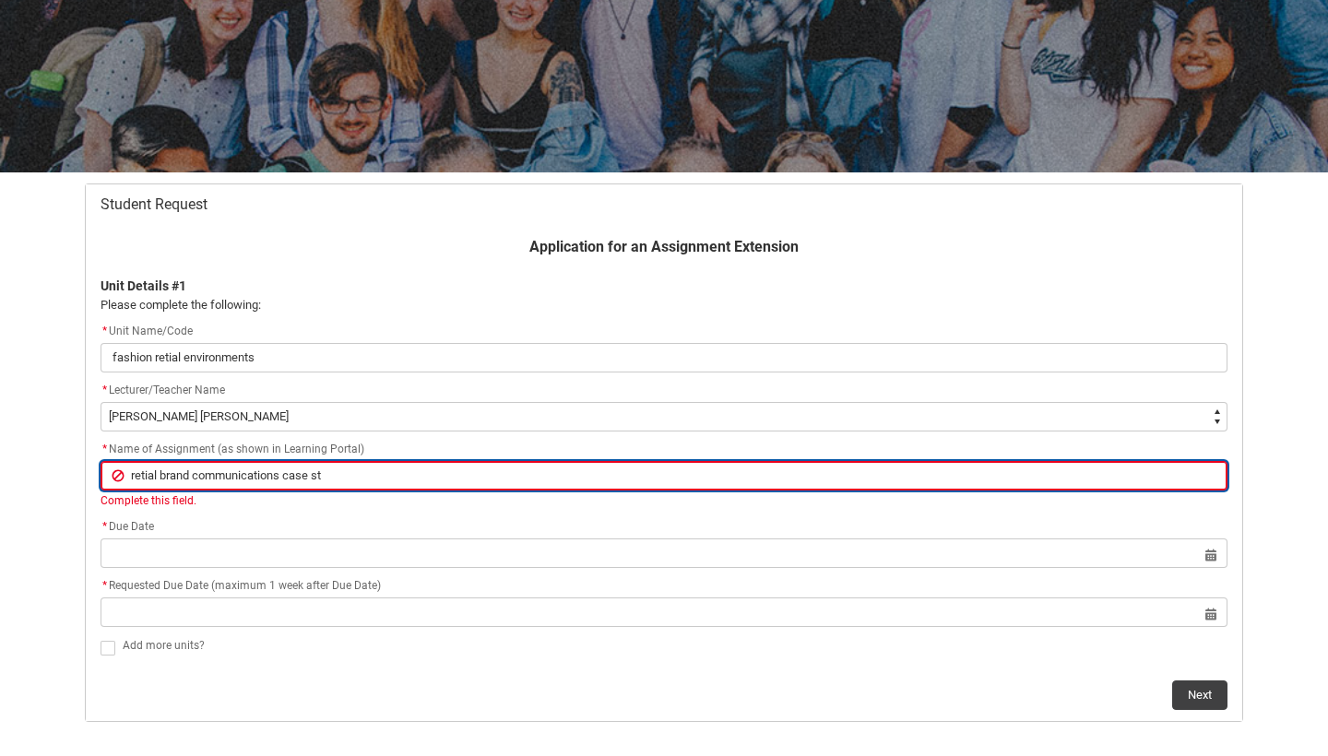
type lightning-primitive-input-simple "retial brand communications case stu"
type input "retial brand communications case stu"
type lightning-primitive-input-simple "retial brand communications case stuf"
type input "retial brand communications case stuf"
type lightning-primitive-input-simple "retial brand communications case stu"
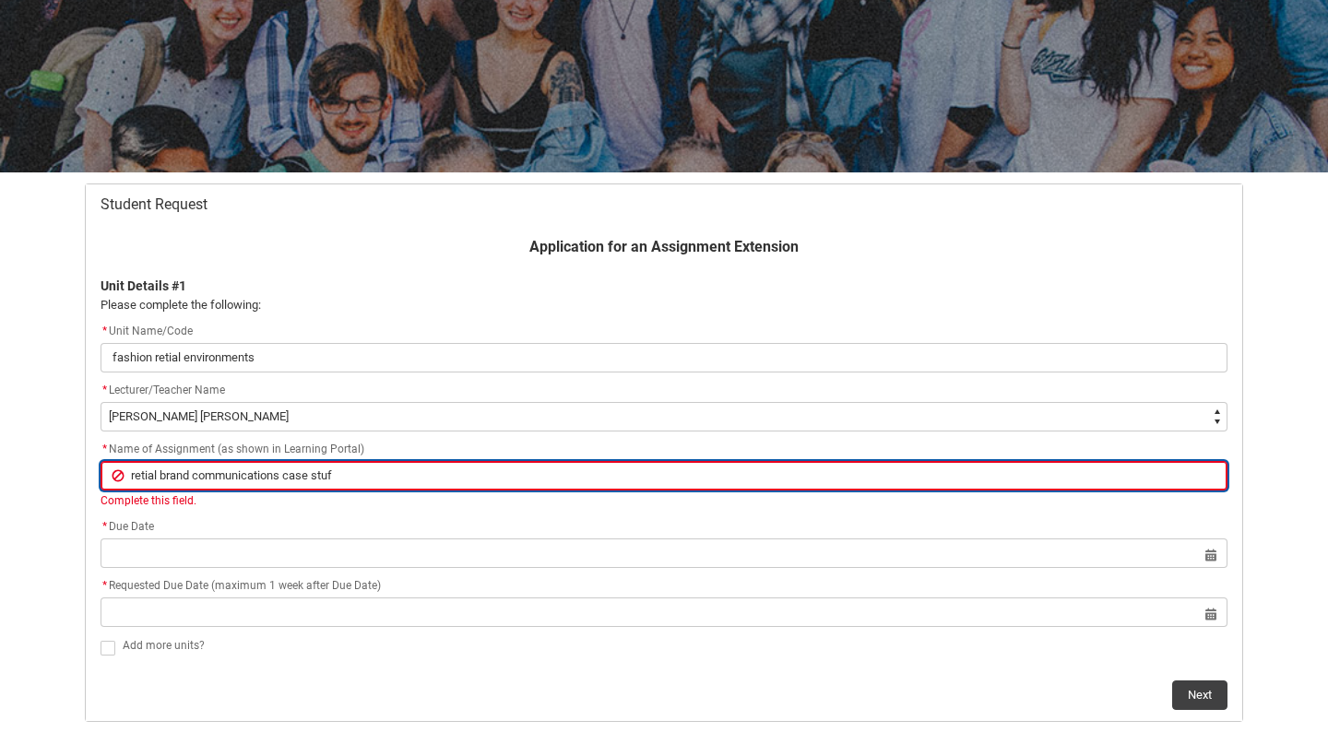
type input "retial brand communications case stu"
type lightning-primitive-input-simple "retial brand communications case stud"
type input "retial brand communications case stud"
type lightning-primitive-input-simple "retial brand communications case study"
type input "retial brand communications case study"
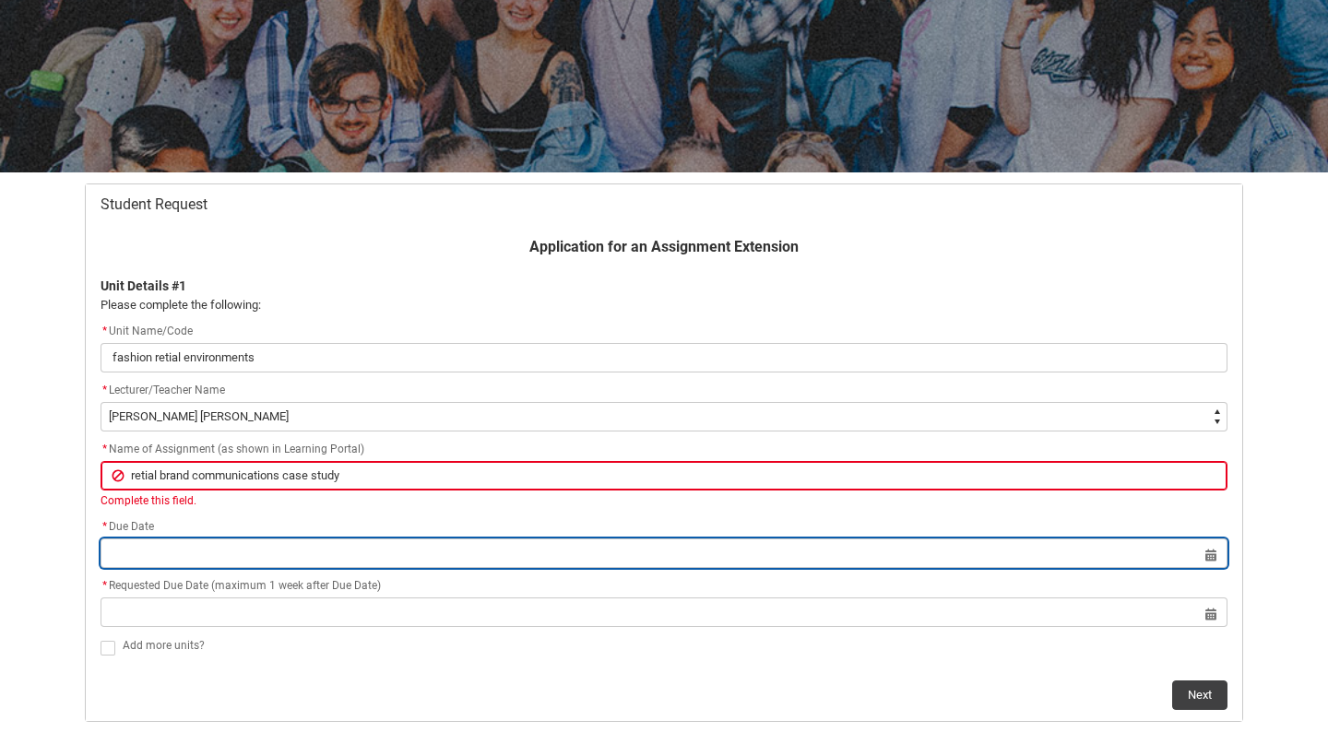
click at [144, 547] on input "Redu_Student_Request flow" at bounding box center [664, 554] width 1127 height 30
select select "2025"
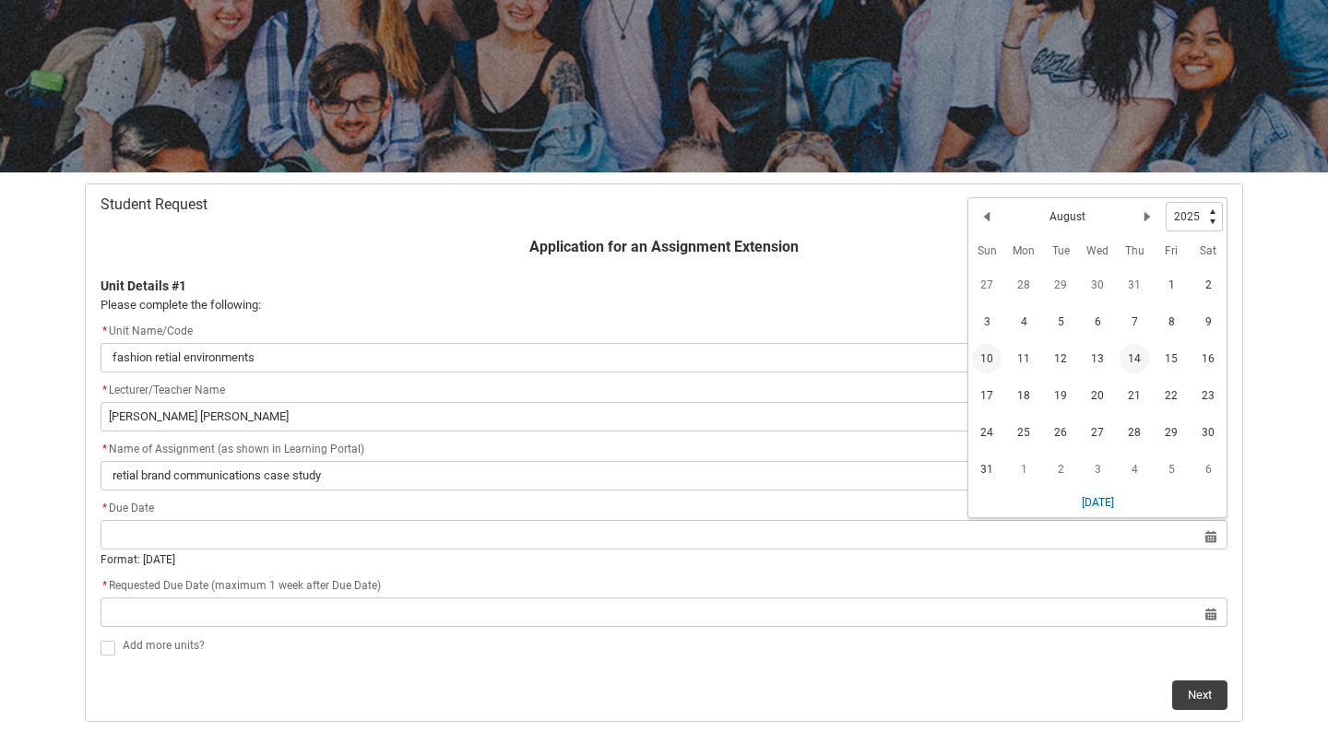
click at [993, 353] on span "10" at bounding box center [987, 359] width 30 height 30
type lightning-datepicker "[DATE]"
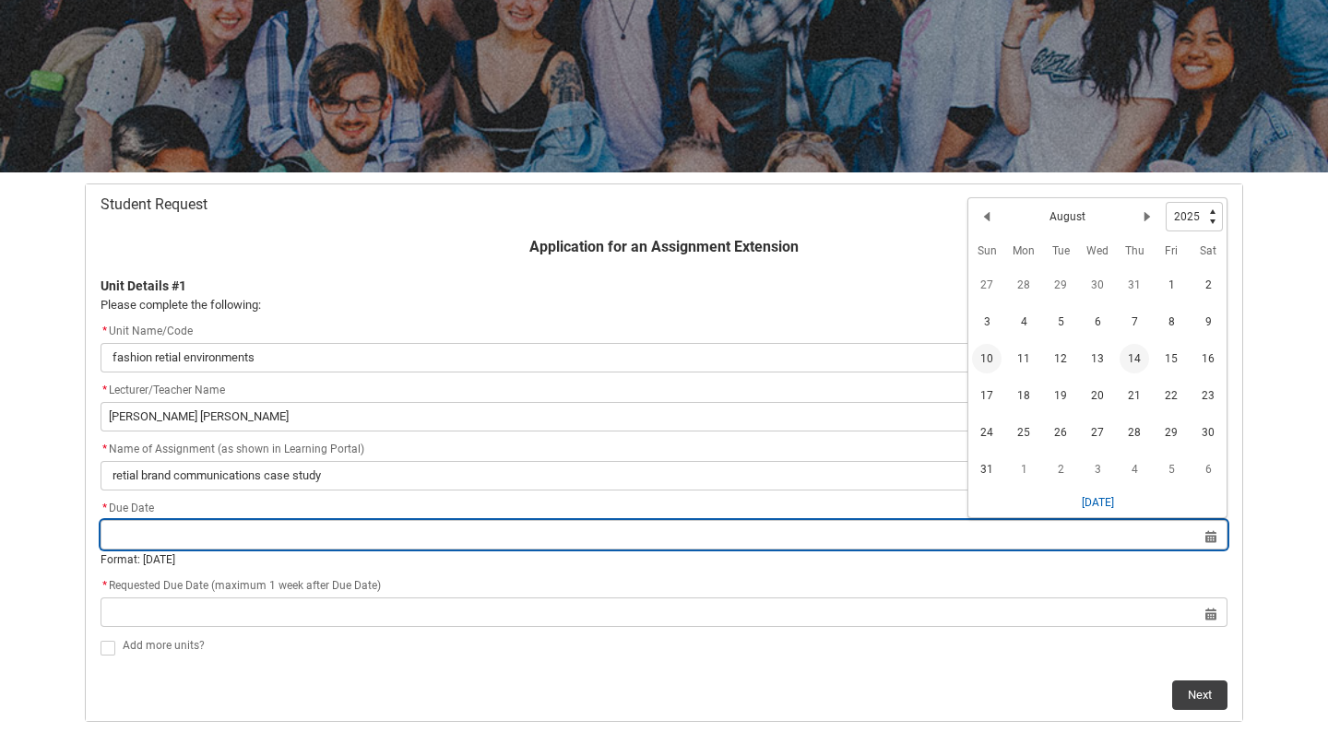
type lightning-input "[DATE]"
type input "[DATE]"
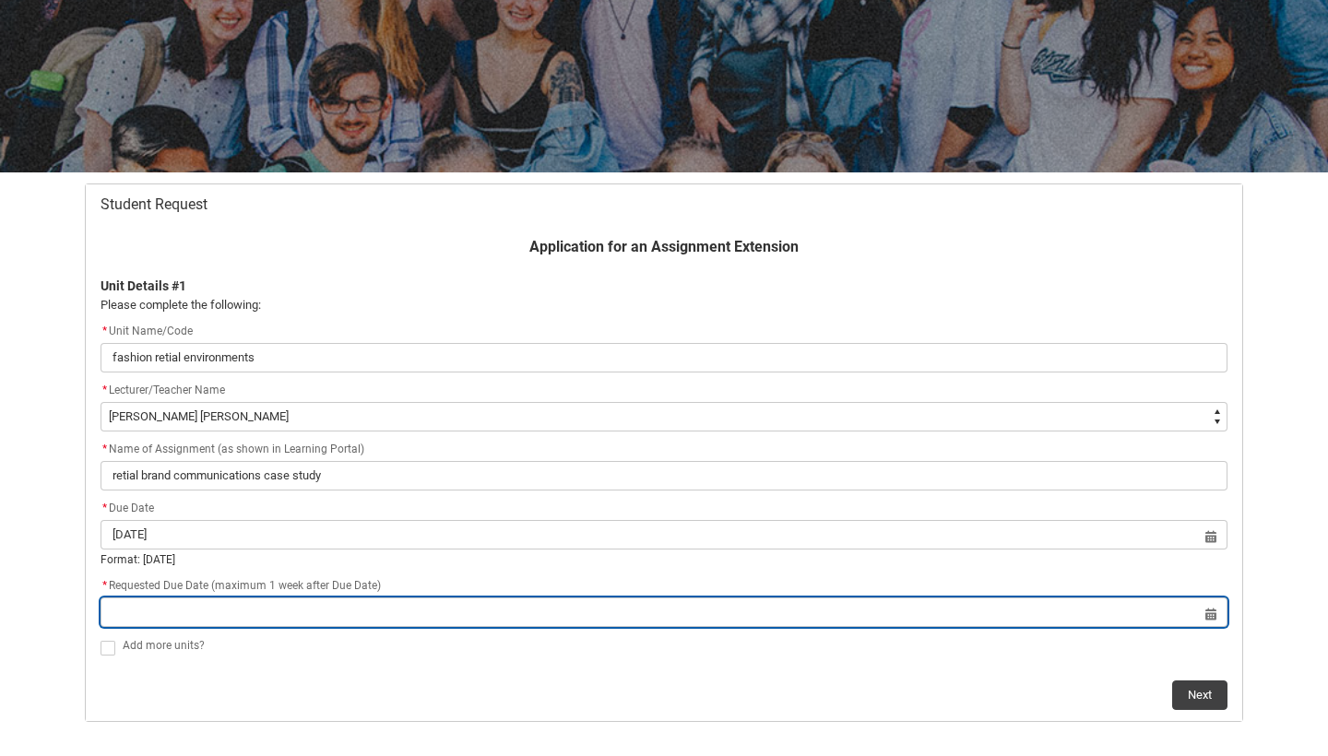
click at [403, 604] on input "Redu_Student_Request flow" at bounding box center [664, 613] width 1127 height 30
select select "2025"
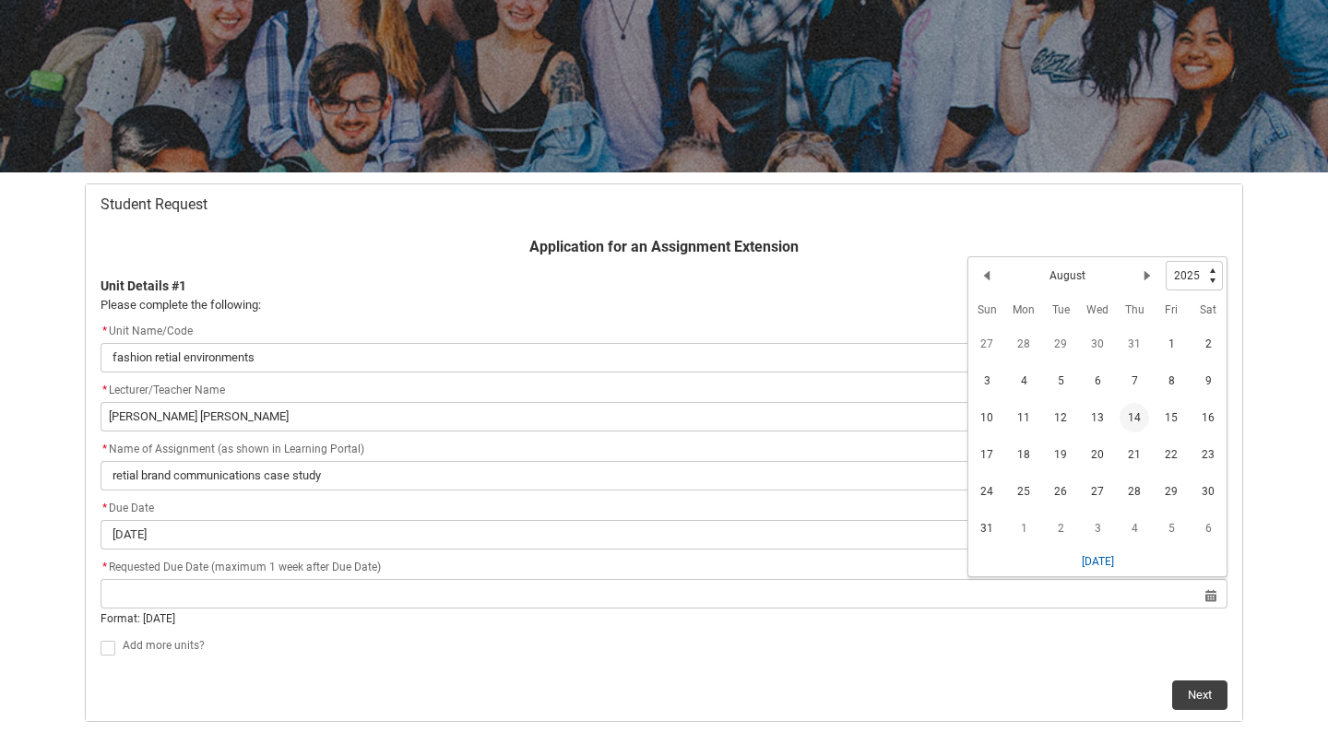
click at [1128, 419] on span "14" at bounding box center [1135, 418] width 30 height 30
type lightning-datepicker "[DATE]"
type lightning-input "[DATE]"
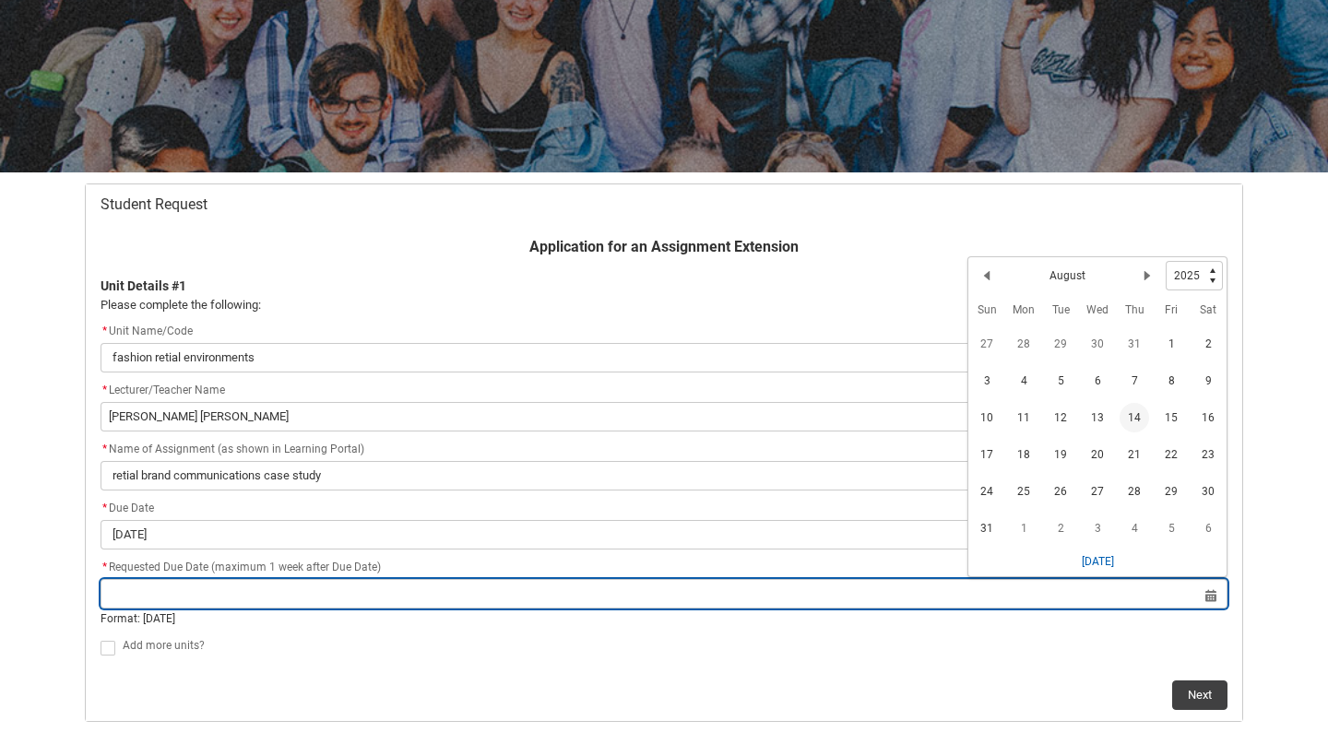
type input "[DATE]"
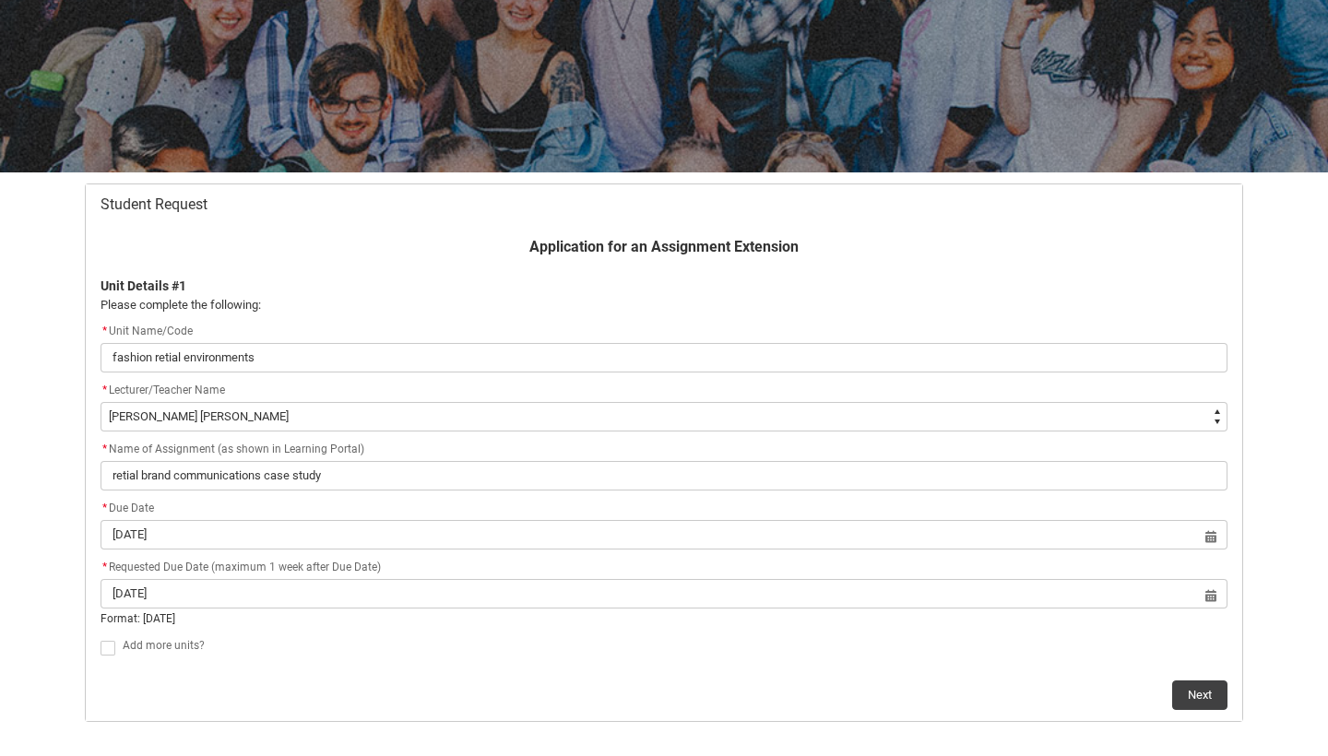
click at [102, 647] on span "Redu_Student_Request flow" at bounding box center [108, 648] width 15 height 15
click at [101, 638] on input "Redu_Student_Request flow" at bounding box center [100, 637] width 1 height 1
type lightning-input "true"
checkbox input "true"
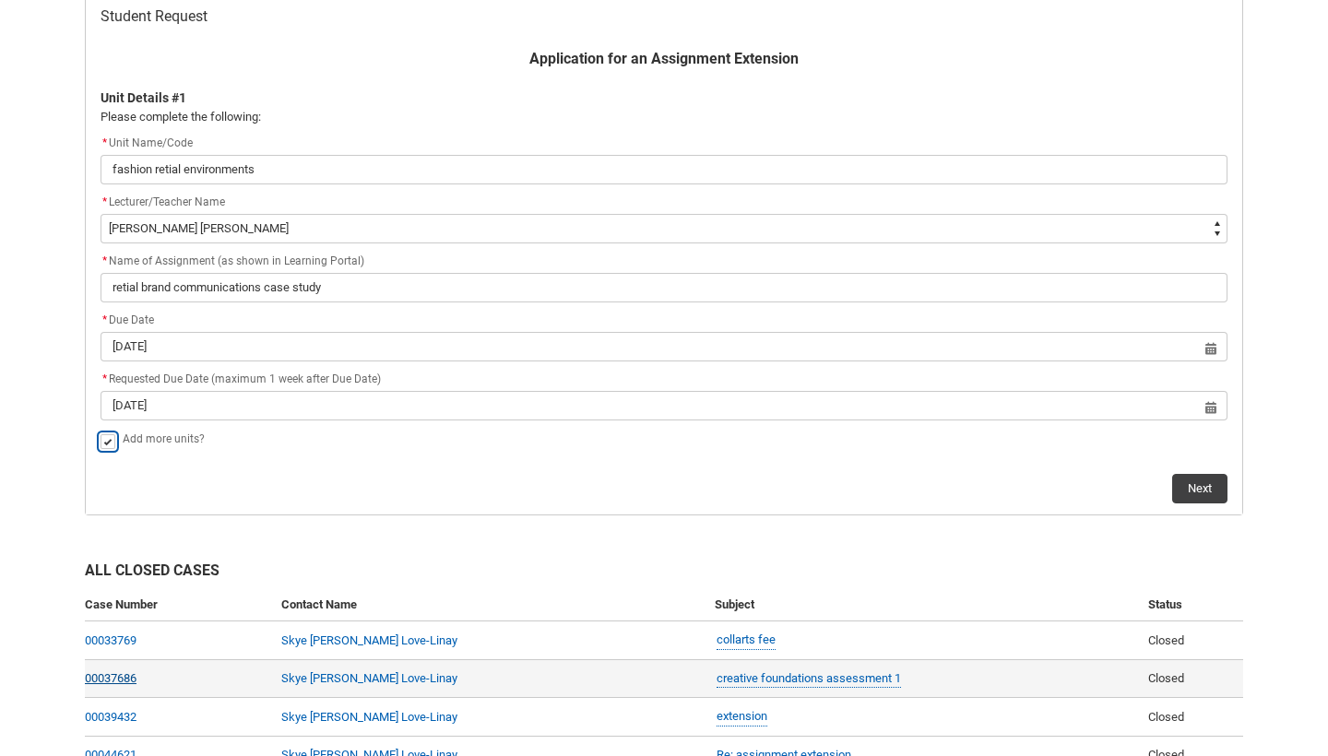
scroll to position [351, 0]
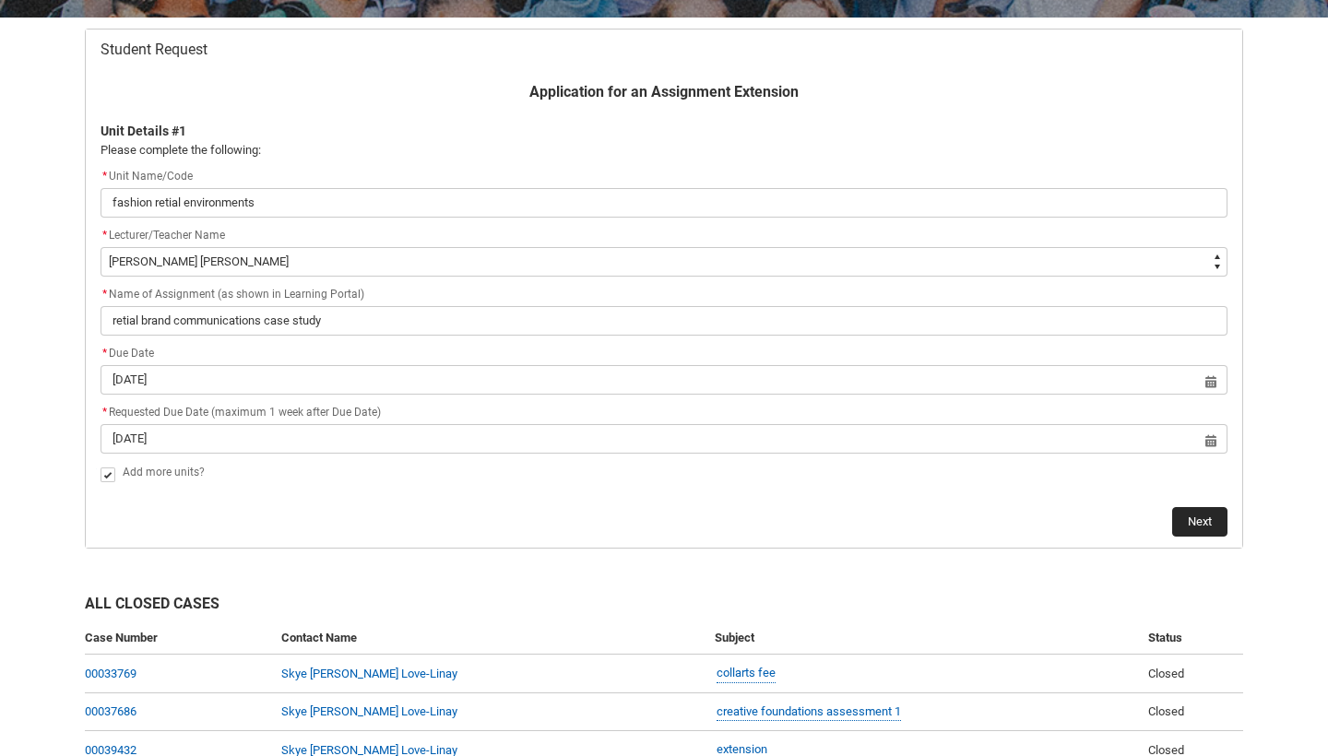
click at [1193, 526] on button "Next" at bounding box center [1200, 522] width 55 height 30
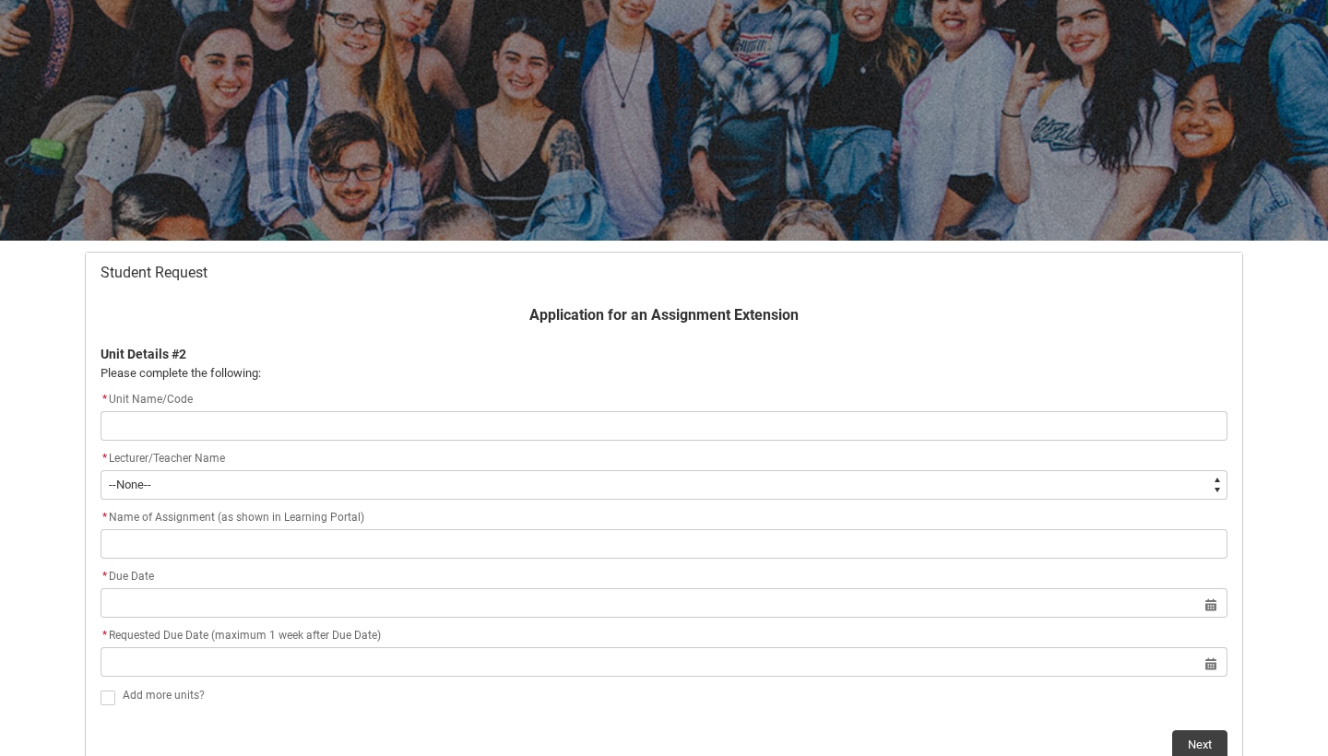
scroll to position [197, 0]
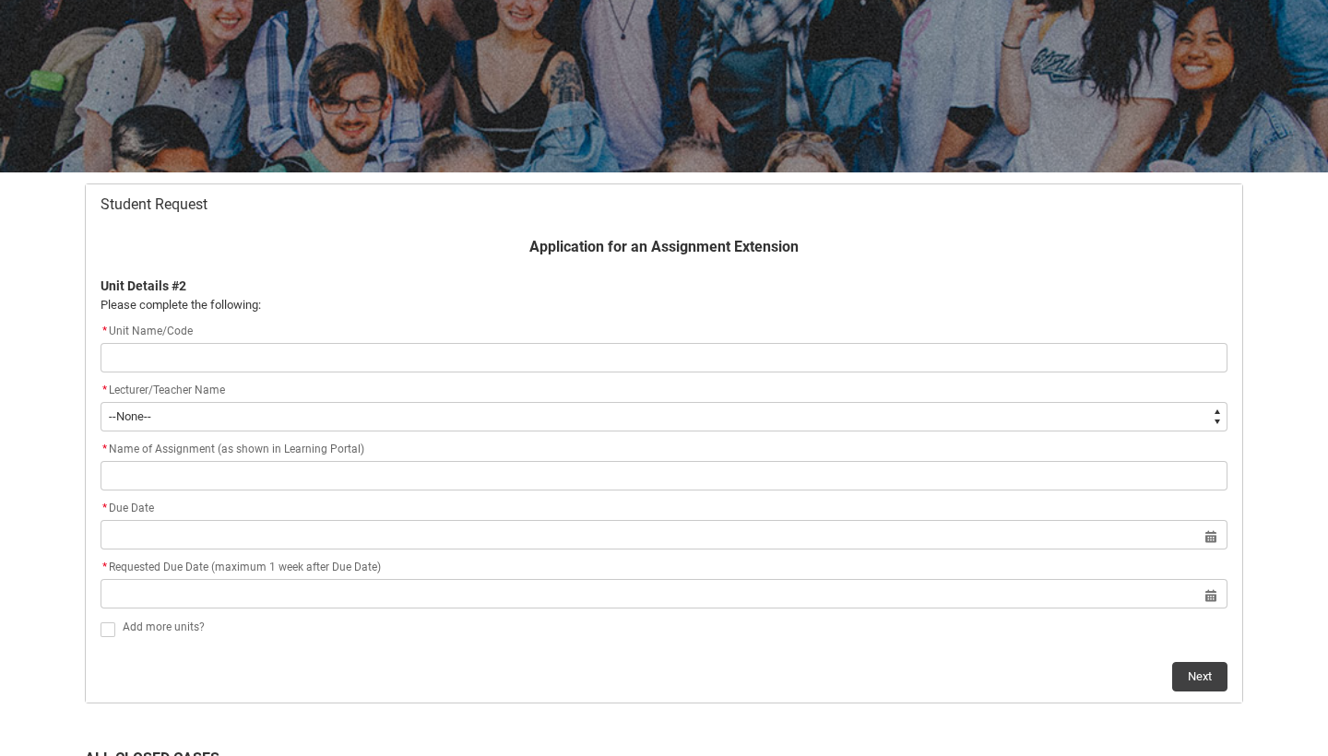
type lightning-primitive-input-simple "i"
type input "i"
type lightning-primitive-input-simple "in"
type input "in"
type lightning-primitive-input-simple "ind"
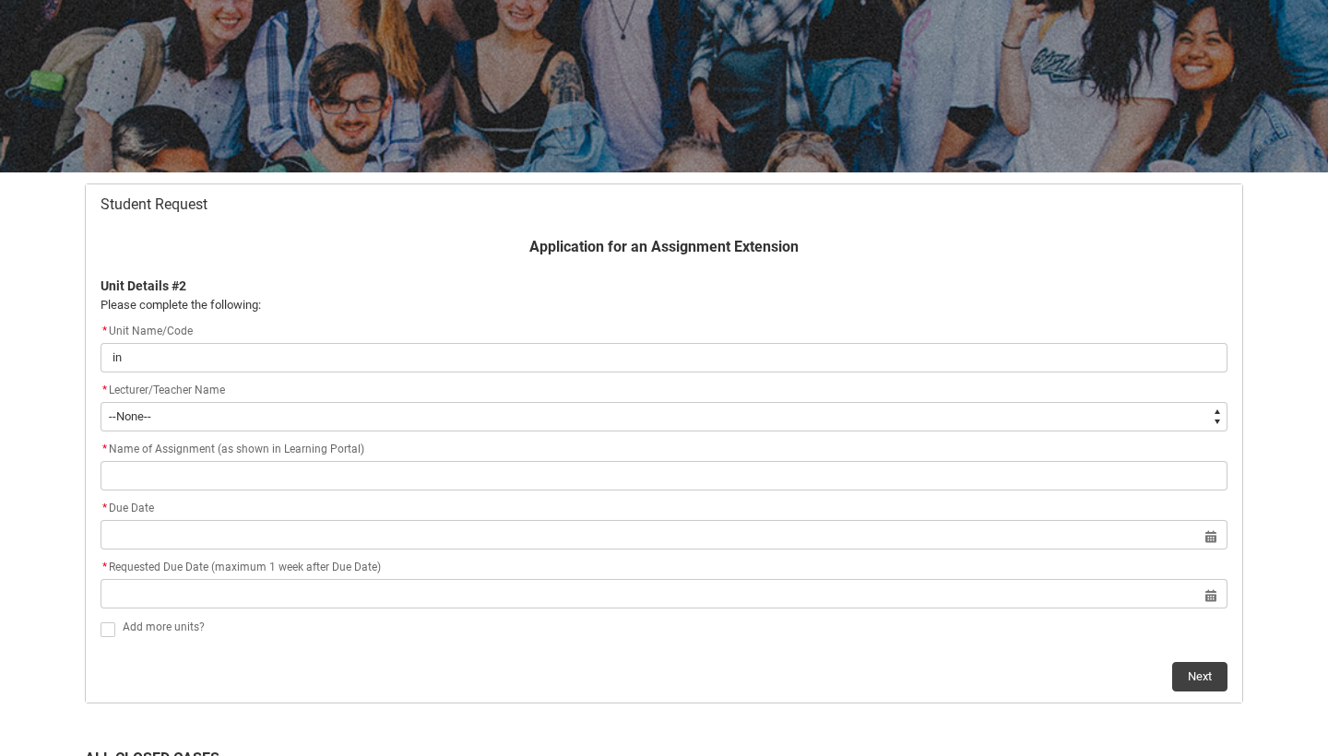
type input "ind"
type lightning-primitive-input-simple "indu"
type input "indu"
type lightning-primitive-input-simple "indus"
type input "indus"
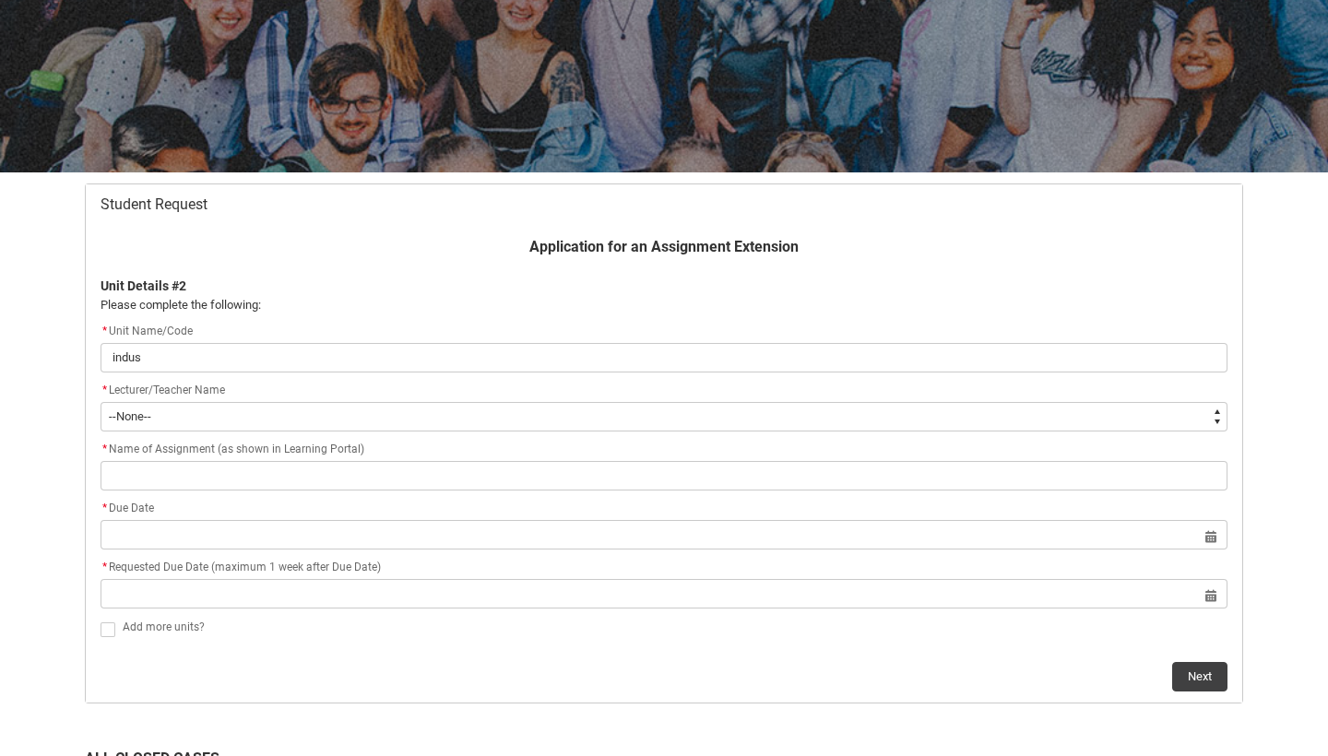
type lightning-primitive-input-simple "indust"
type input "indust"
type lightning-primitive-input-simple "industr"
type input "industr"
type lightning-primitive-input-simple "industry"
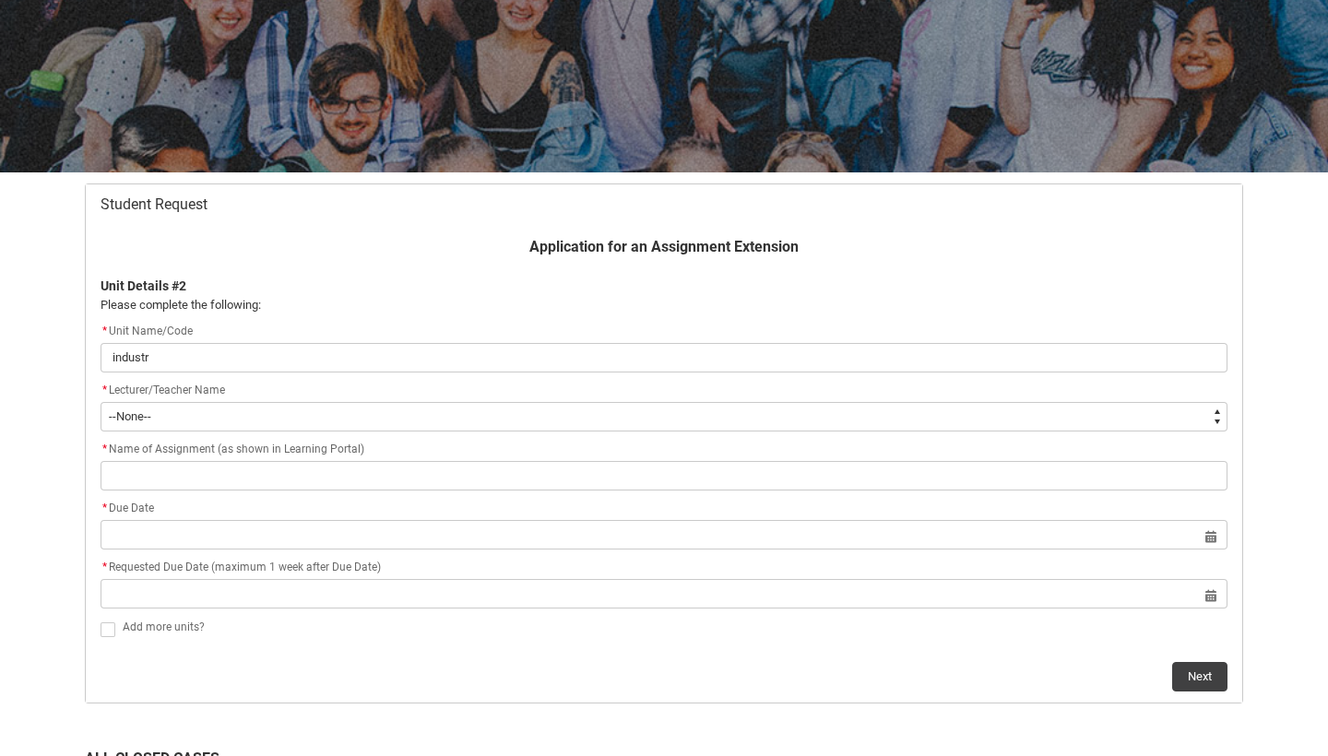
type input "industry"
type lightning-primitive-input-simple "industry"
type input "industry"
type lightning-primitive-input-simple "industry f"
type input "industry f"
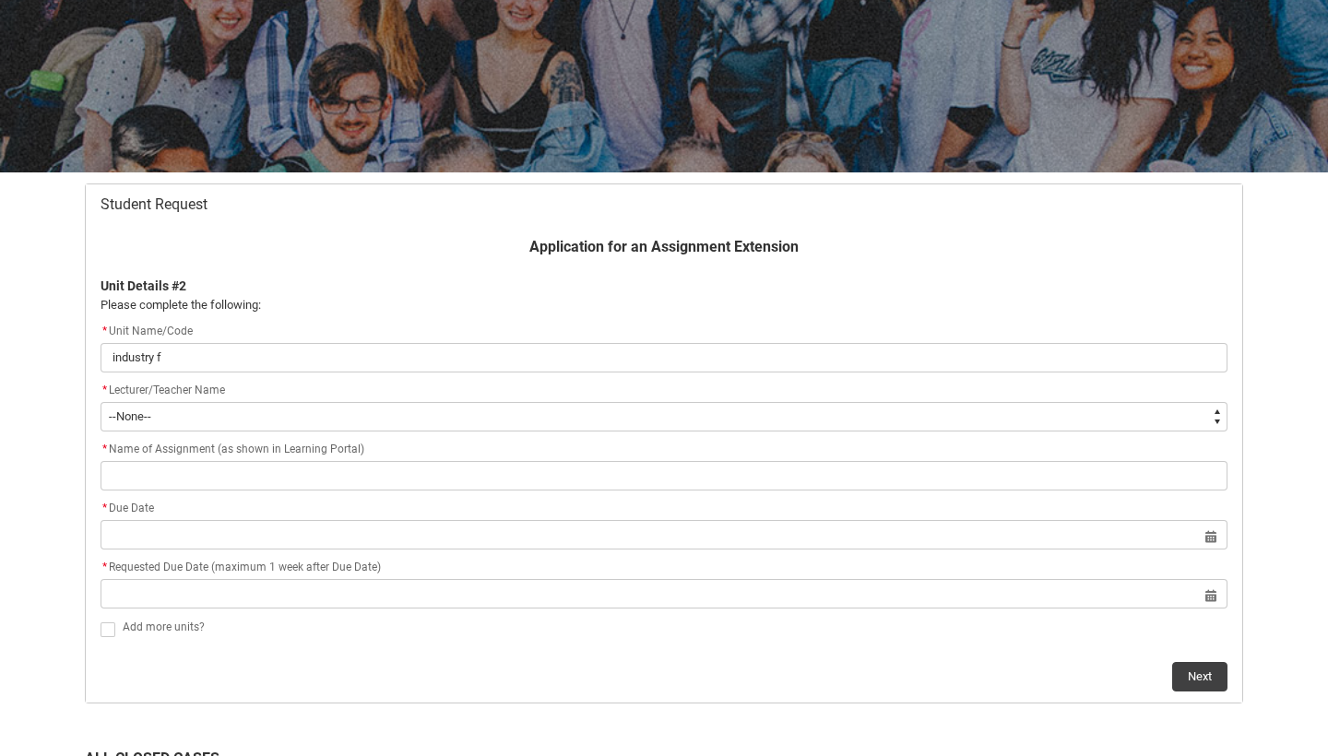
type lightning-primitive-input-simple "industry fo"
type input "industry fo"
type lightning-primitive-input-simple "industry fou"
type input "industry fou"
type lightning-primitive-input-simple "industry foun"
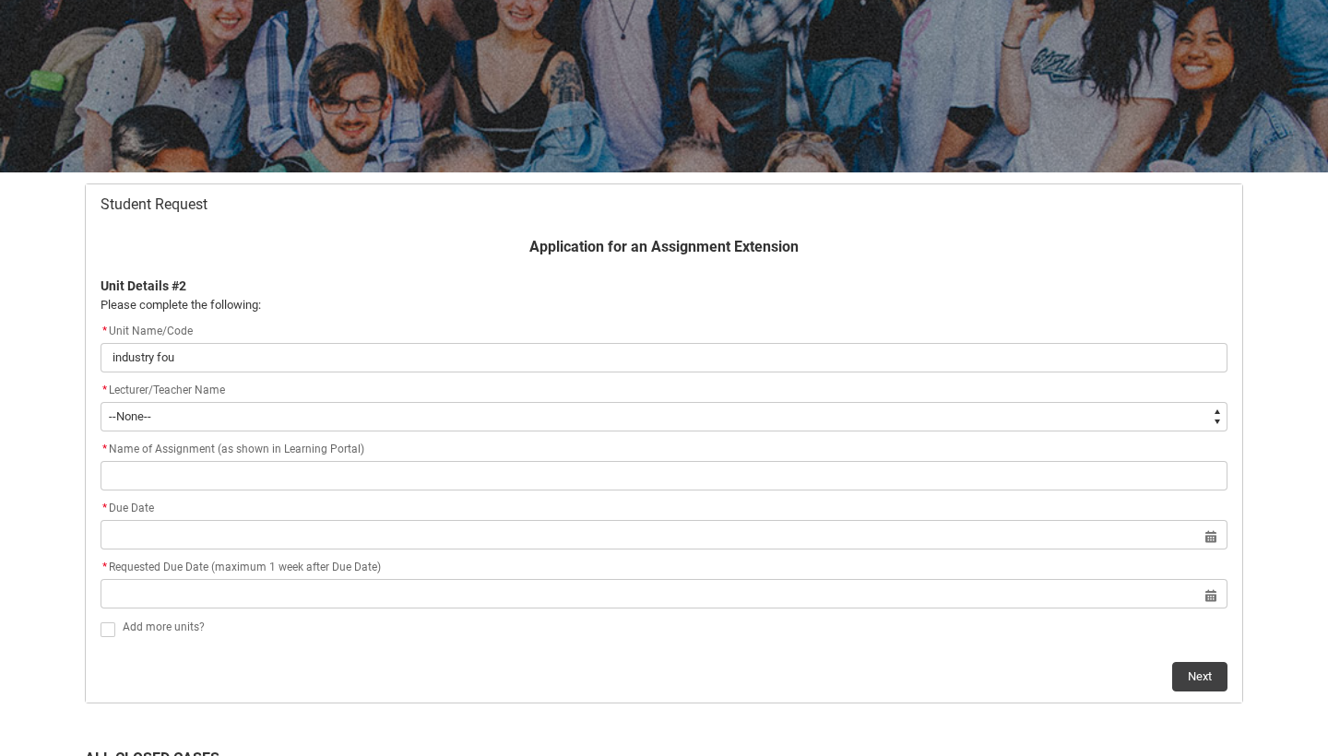
type input "industry foun"
type lightning-primitive-input-simple "industry found"
type input "industry found"
type lightning-primitive-input-simple "industry founda"
type input "industry founda"
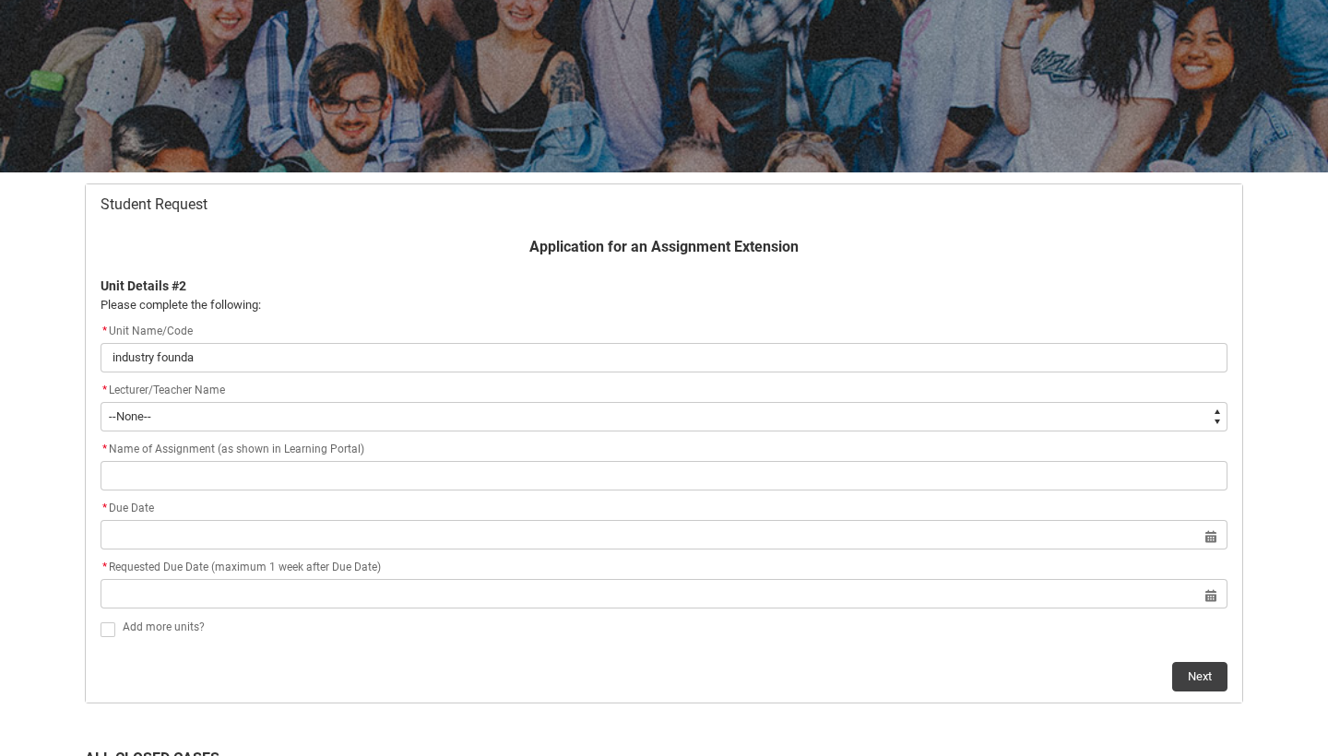
type lightning-primitive-input-simple "industry foundat"
type input "industry foundat"
type lightning-primitive-input-simple "industry foundati"
type input "industry foundati"
type lightning-primitive-input-simple "industry foundatio"
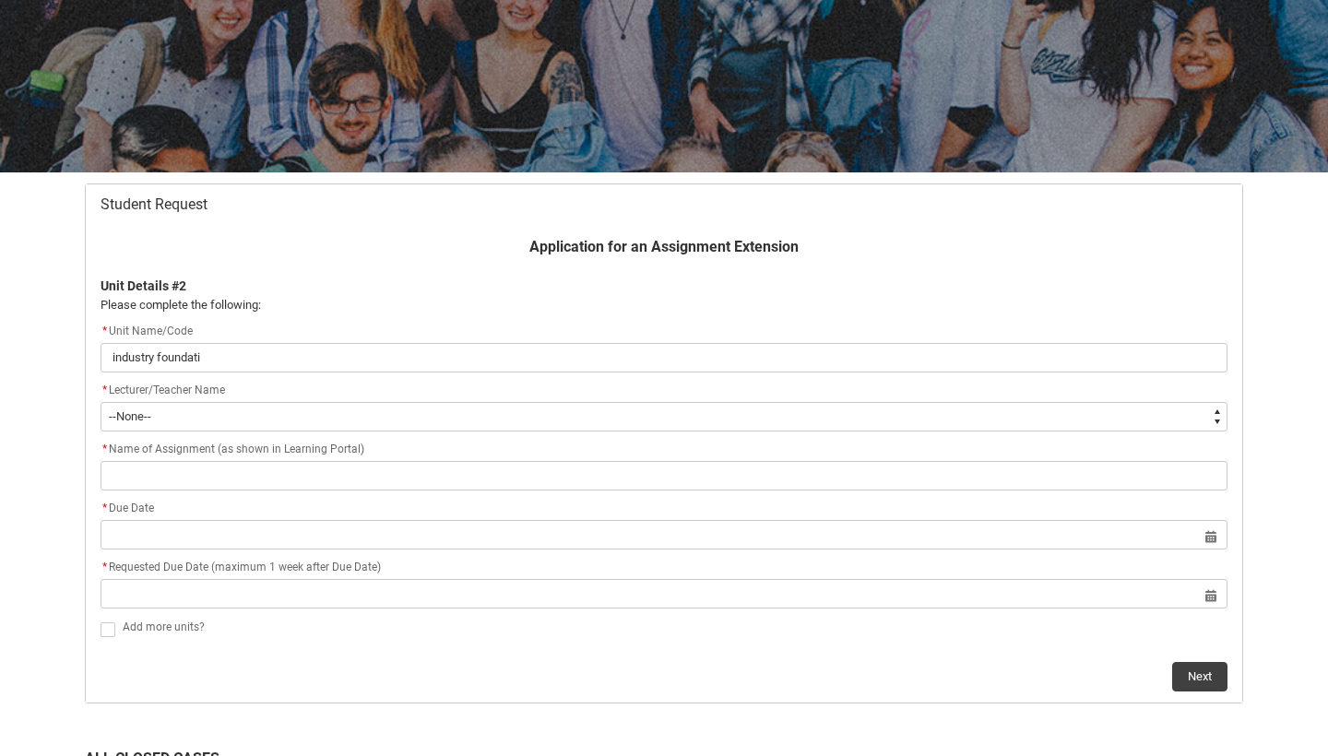
type input "industry foundatio"
type lightning-primitive-input-simple "industry foundation"
type input "industry foundation"
type lightning-primitive-input-simple "industry foundations"
type input "industry foundations"
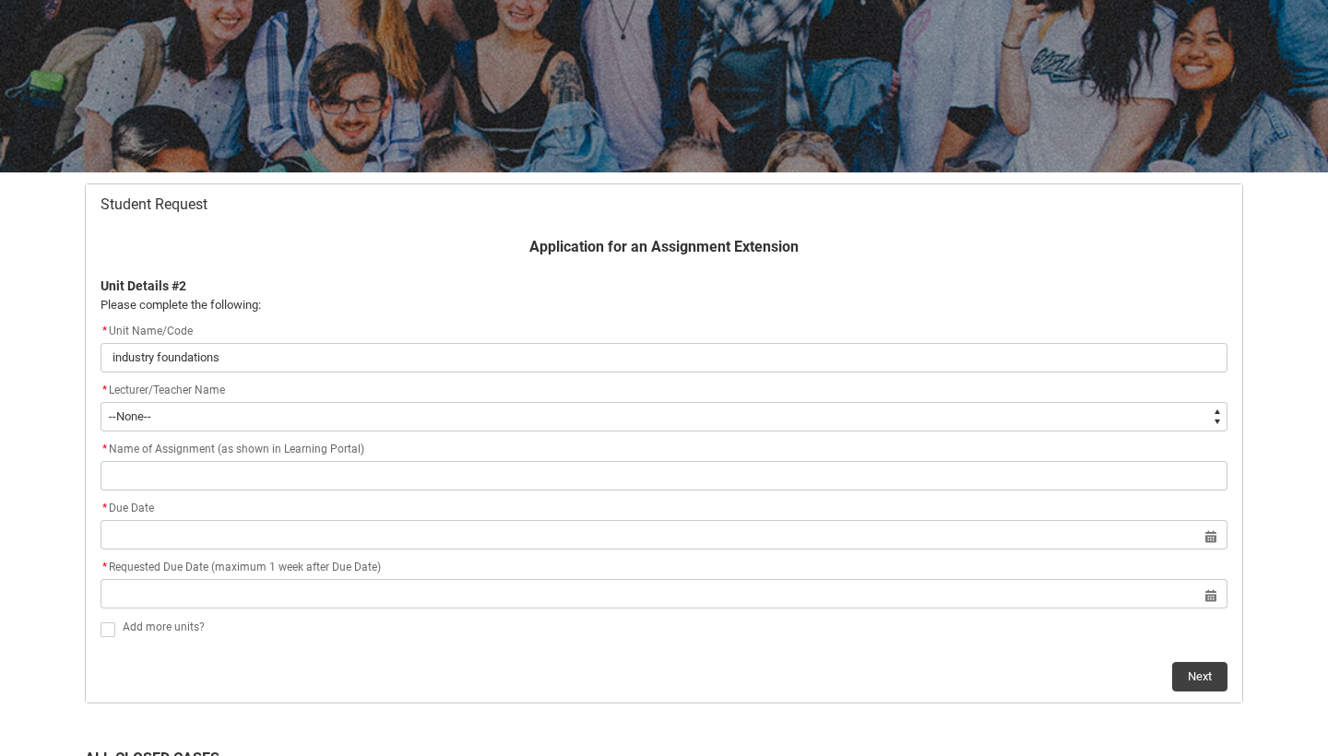
type lightning-primitive-input-simple "industry foundations"
type input "industry foundations"
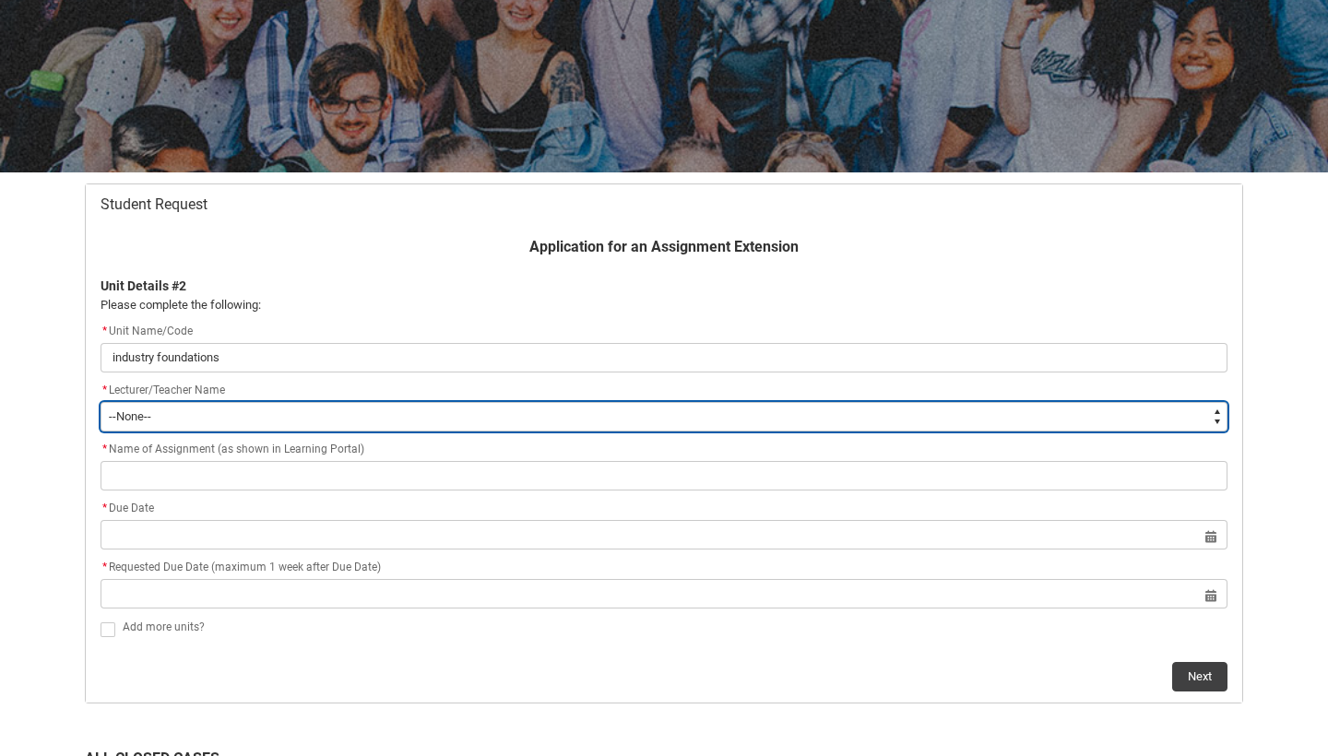
type lightning-select "Faculty_NamefromAtoM.003I7000002F9hKIAS"
select select "Faculty_NamefromAtoM.003I7000002F9hKIAS"
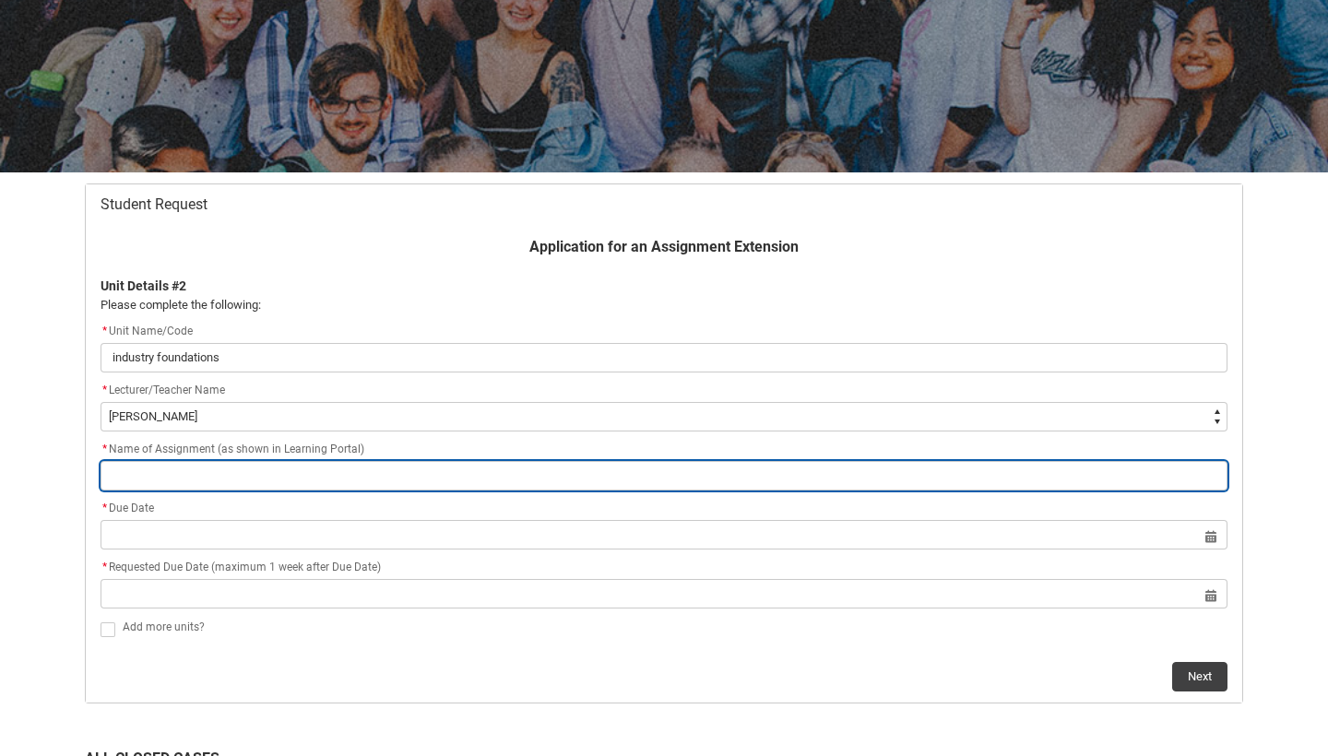
click at [191, 482] on input "Redu_Student_Request flow" at bounding box center [664, 476] width 1127 height 30
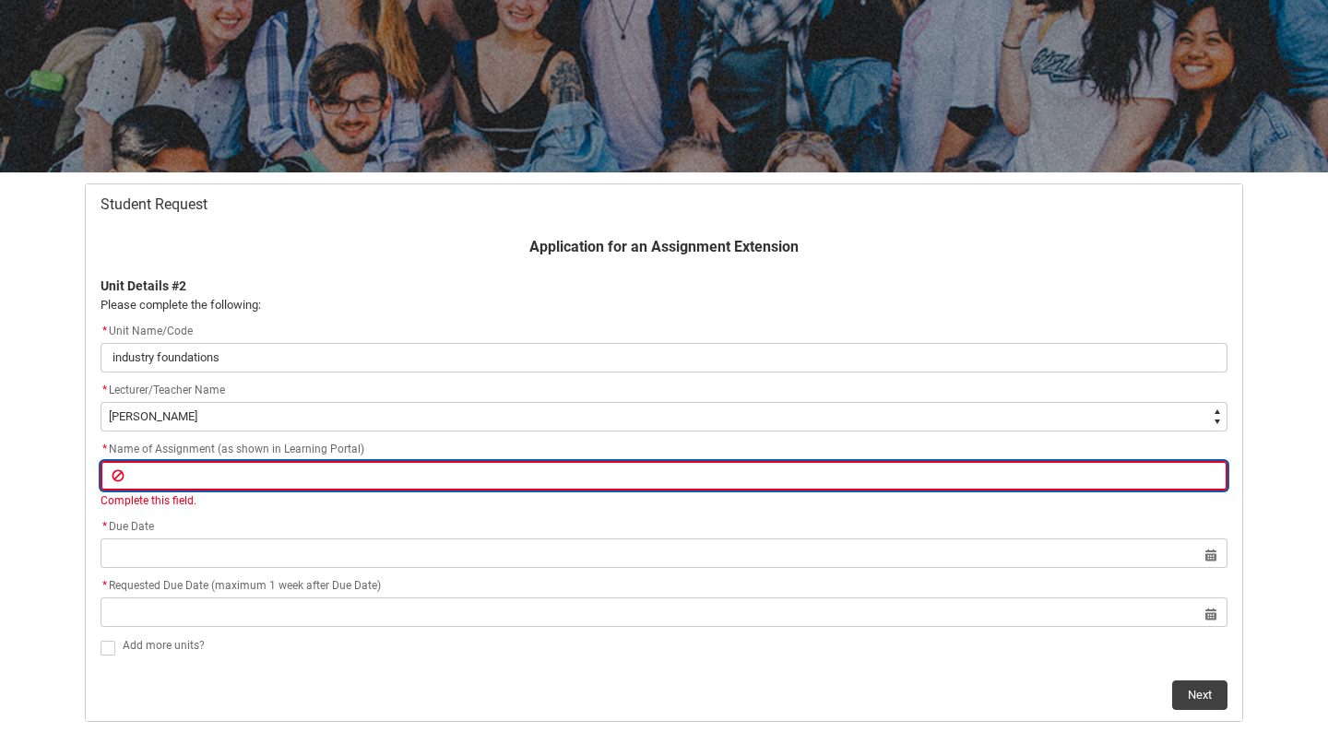
paste input "Final Creative Experiment and Annotated Bibliography"
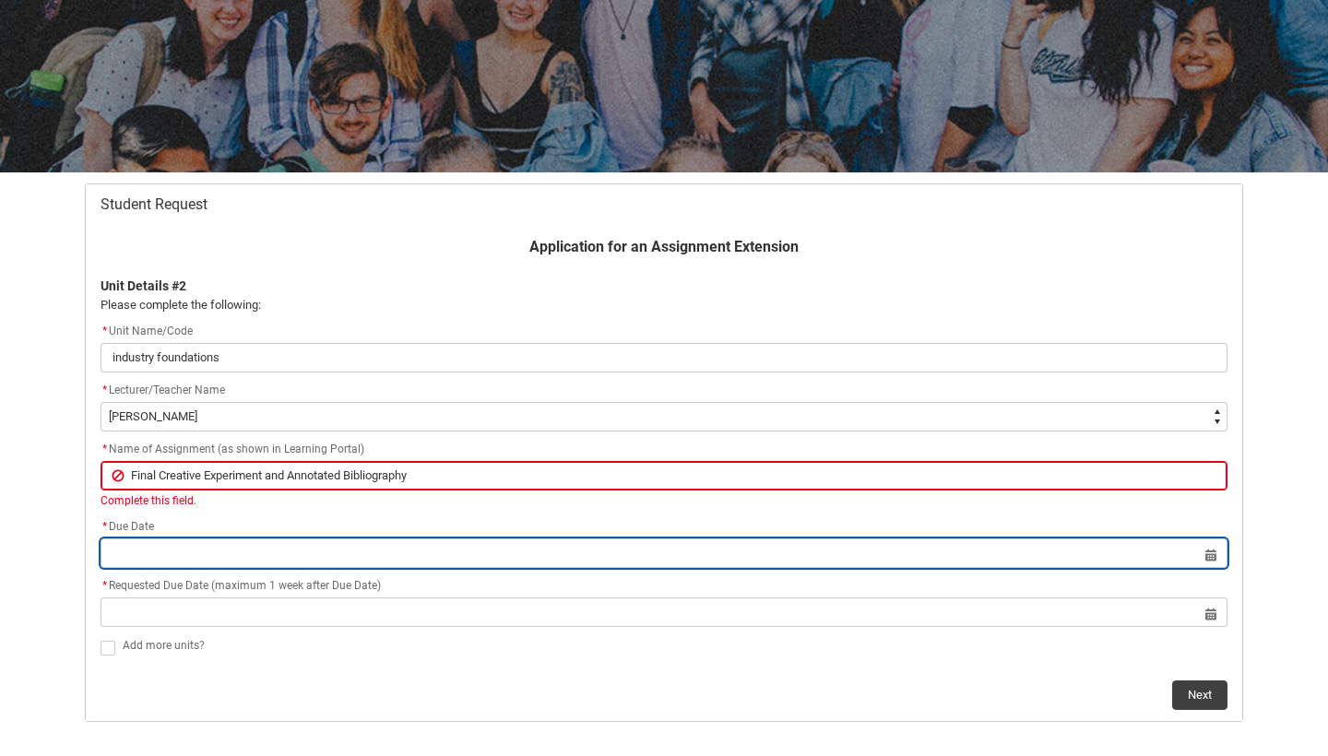
click at [146, 556] on lightning-datepicker "Select a date for Format: [DATE]" at bounding box center [664, 553] width 1127 height 14
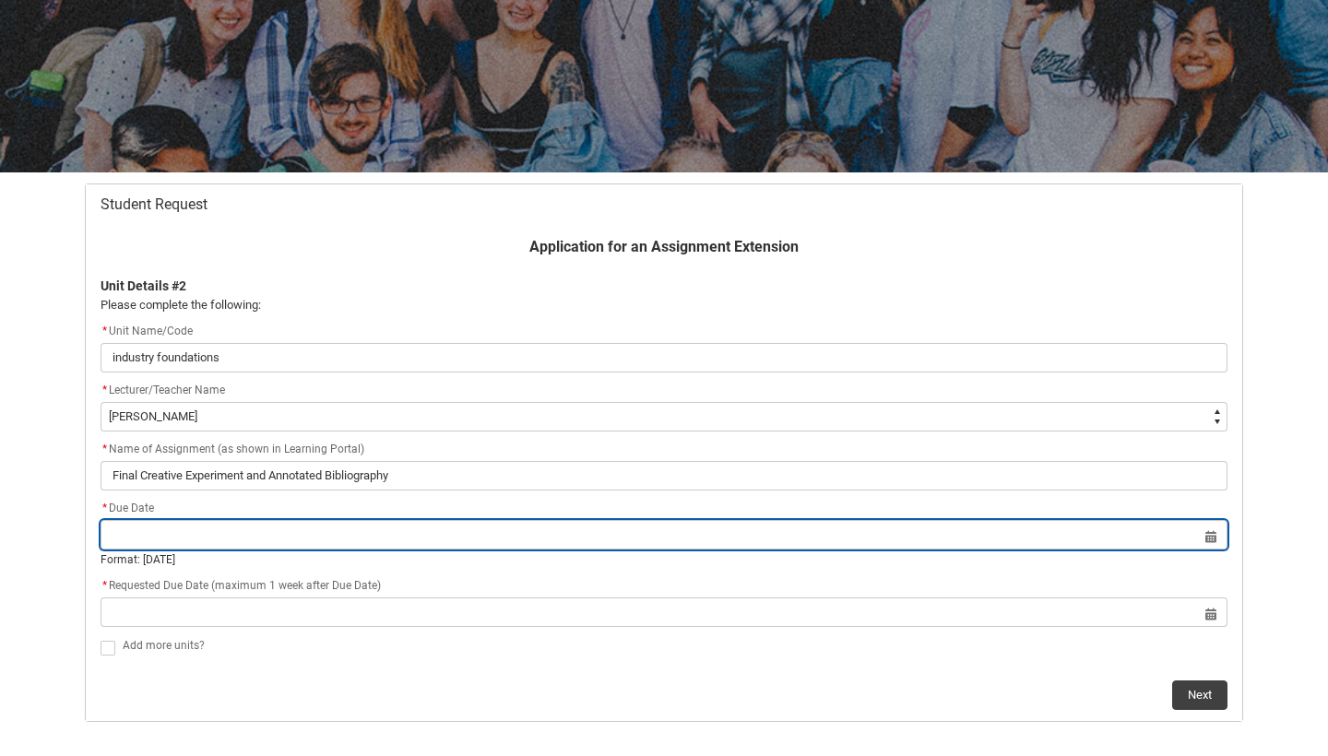
click at [1206, 539] on input "Redu_Student_Request flow" at bounding box center [664, 535] width 1127 height 30
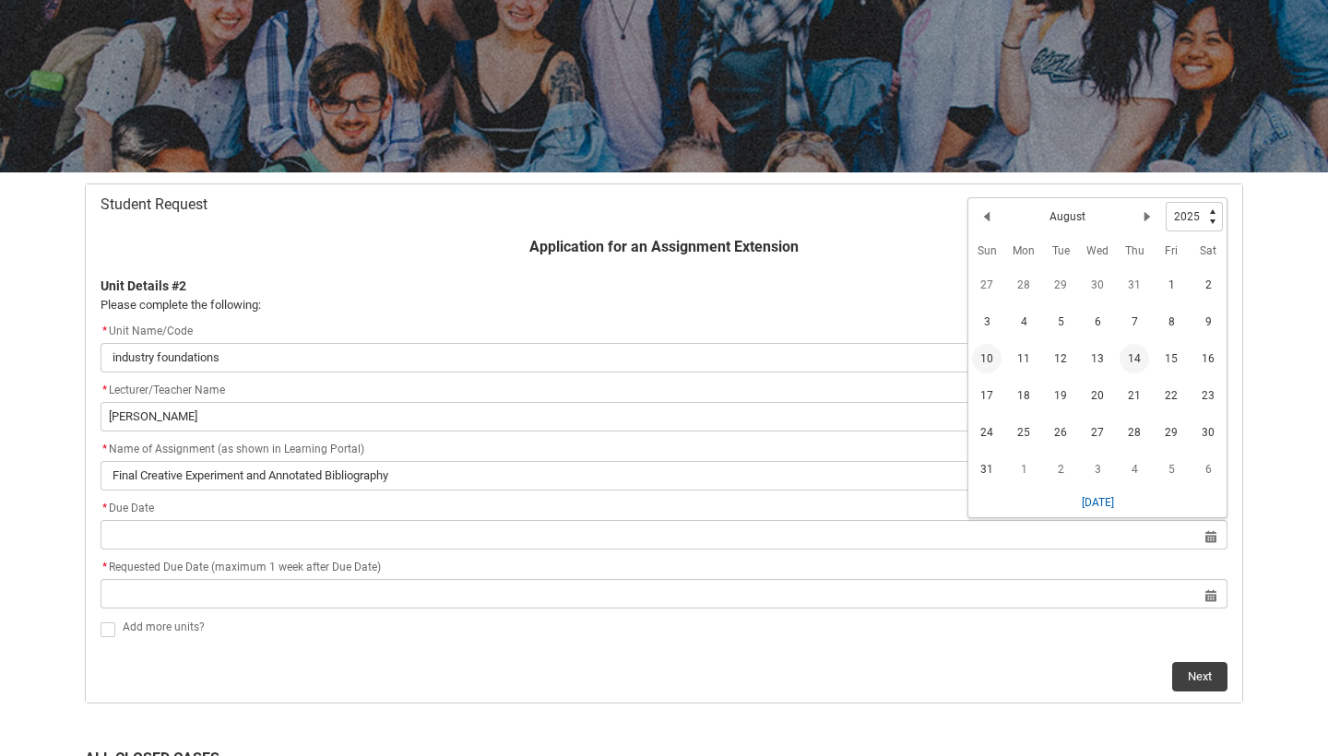
click at [987, 360] on span "10" at bounding box center [987, 359] width 30 height 30
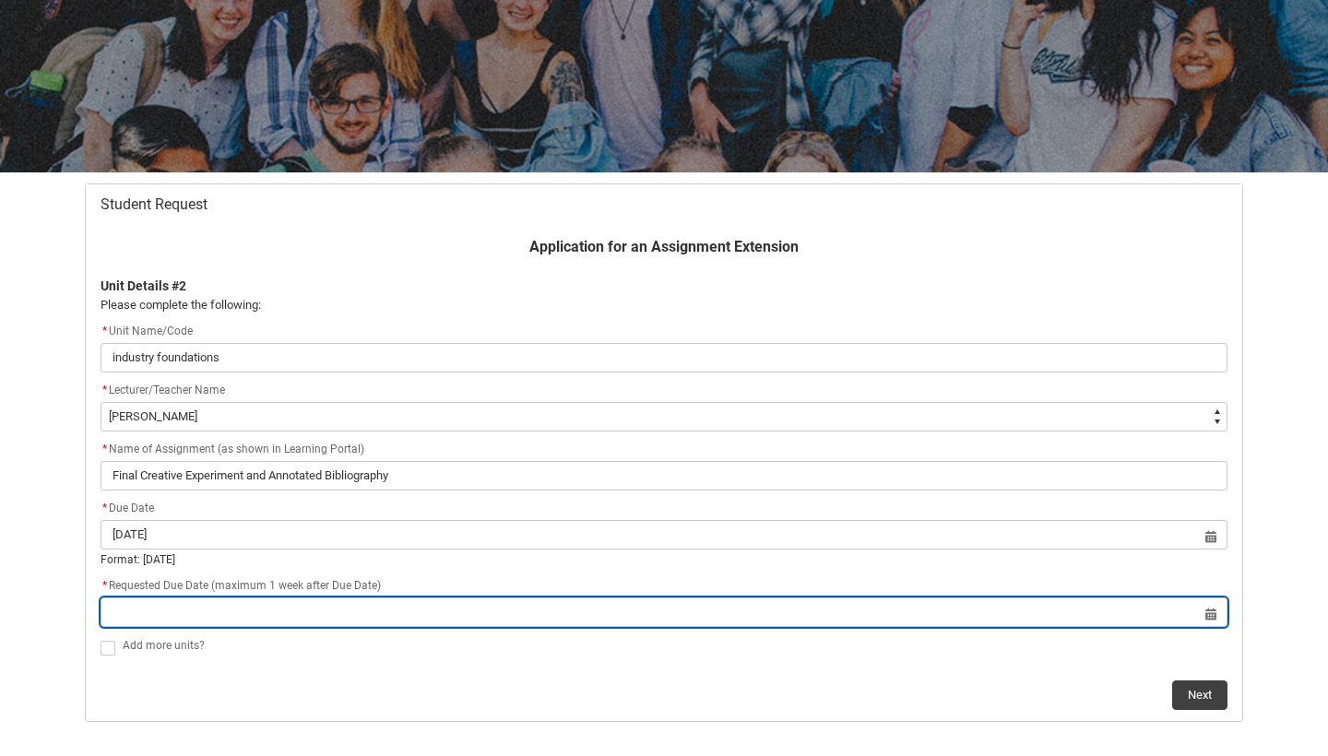
click at [1215, 615] on input "Redu_Student_Request flow" at bounding box center [664, 613] width 1127 height 30
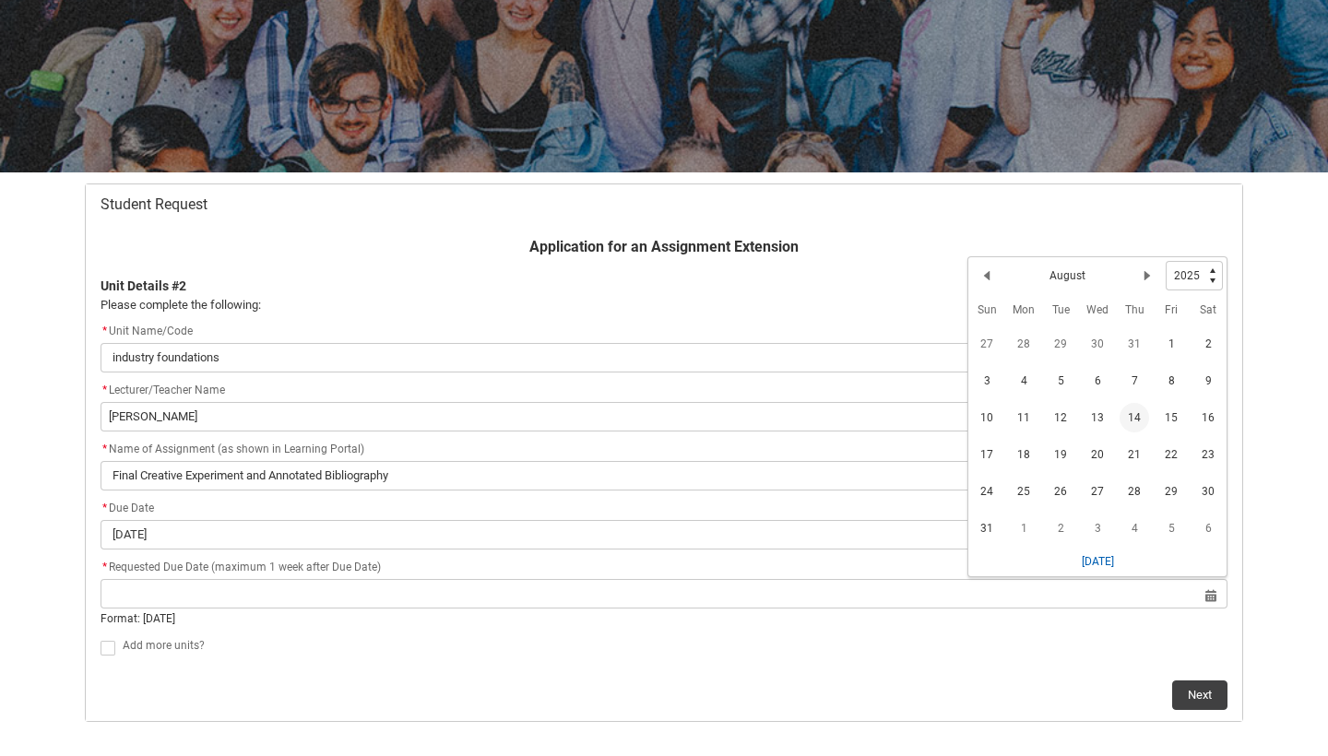
click at [1137, 417] on span "14" at bounding box center [1135, 418] width 30 height 30
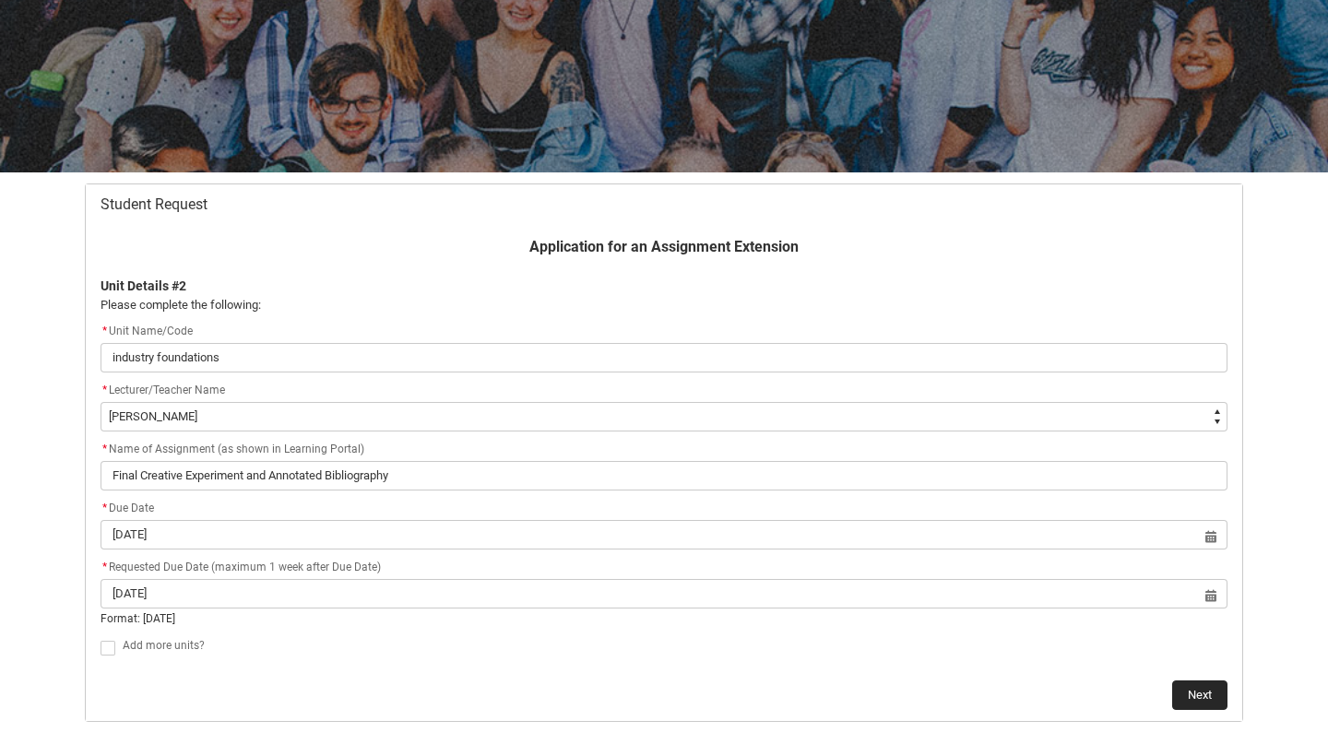
click at [1193, 694] on button "Next" at bounding box center [1200, 696] width 55 height 30
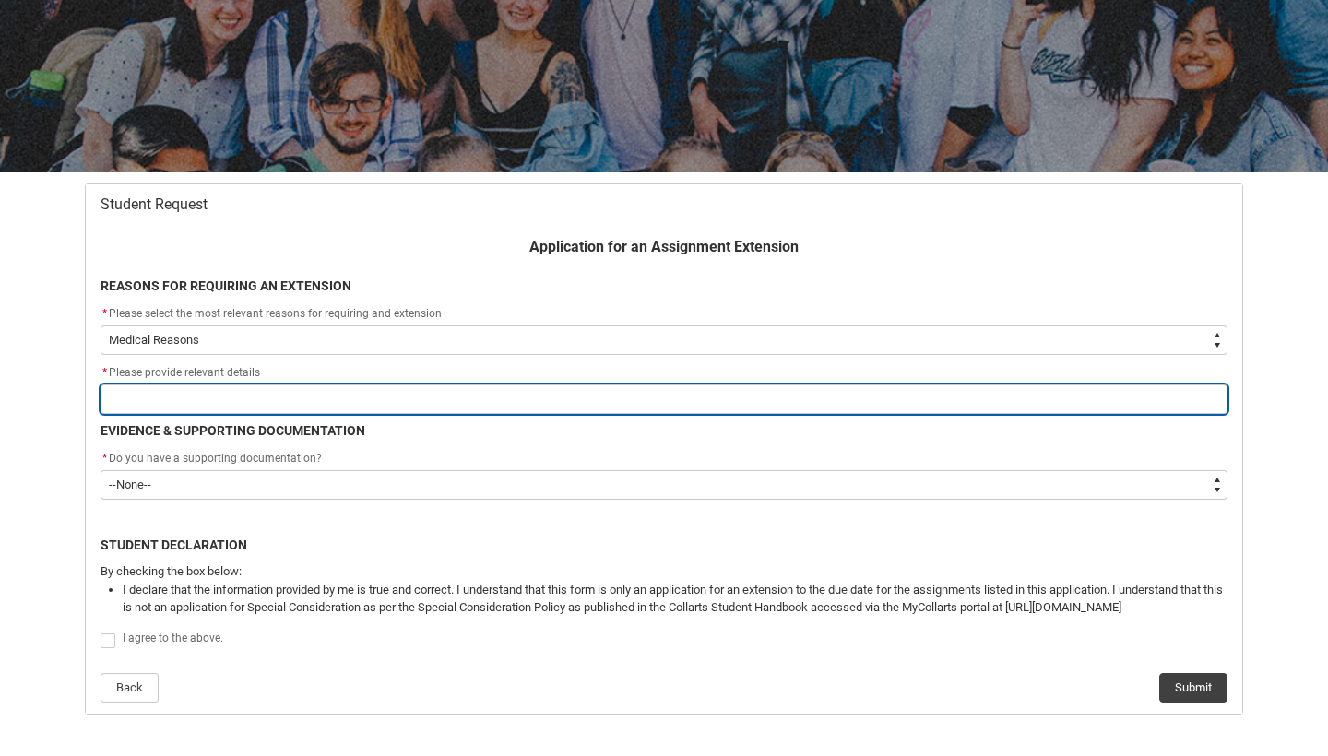
click at [196, 395] on input "Redu_Student_Request flow" at bounding box center [664, 400] width 1127 height 30
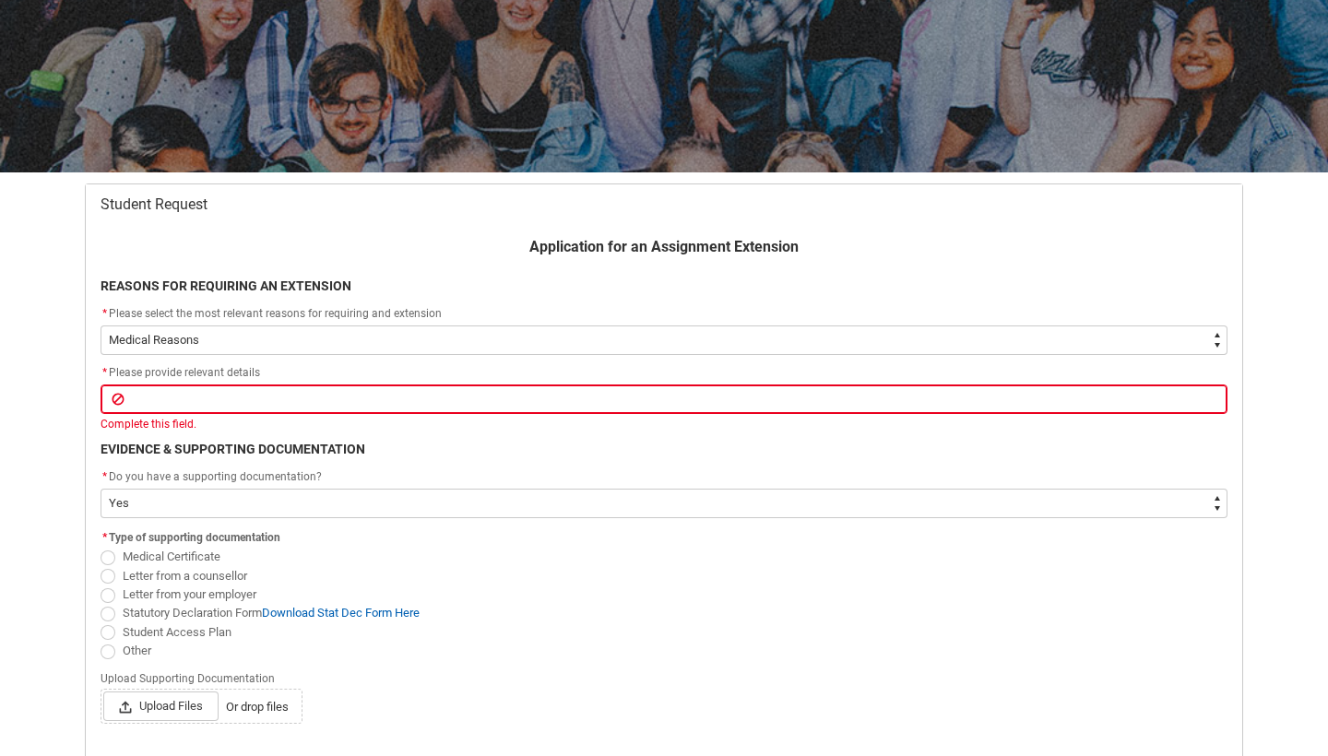
click at [103, 554] on span "Redu_Student_Request flow" at bounding box center [108, 558] width 15 height 15
click at [101, 548] on input "Medical Certificate" at bounding box center [100, 547] width 1 height 1
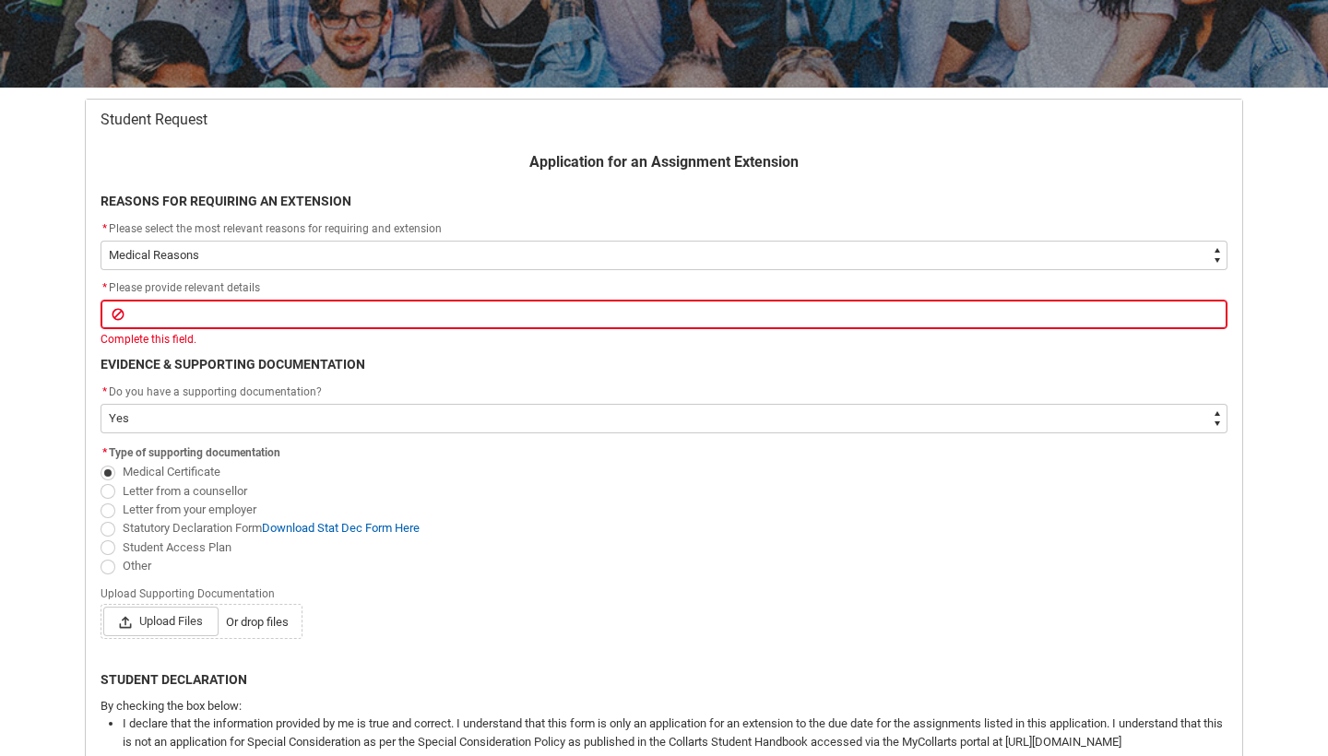
scroll to position [282, 0]
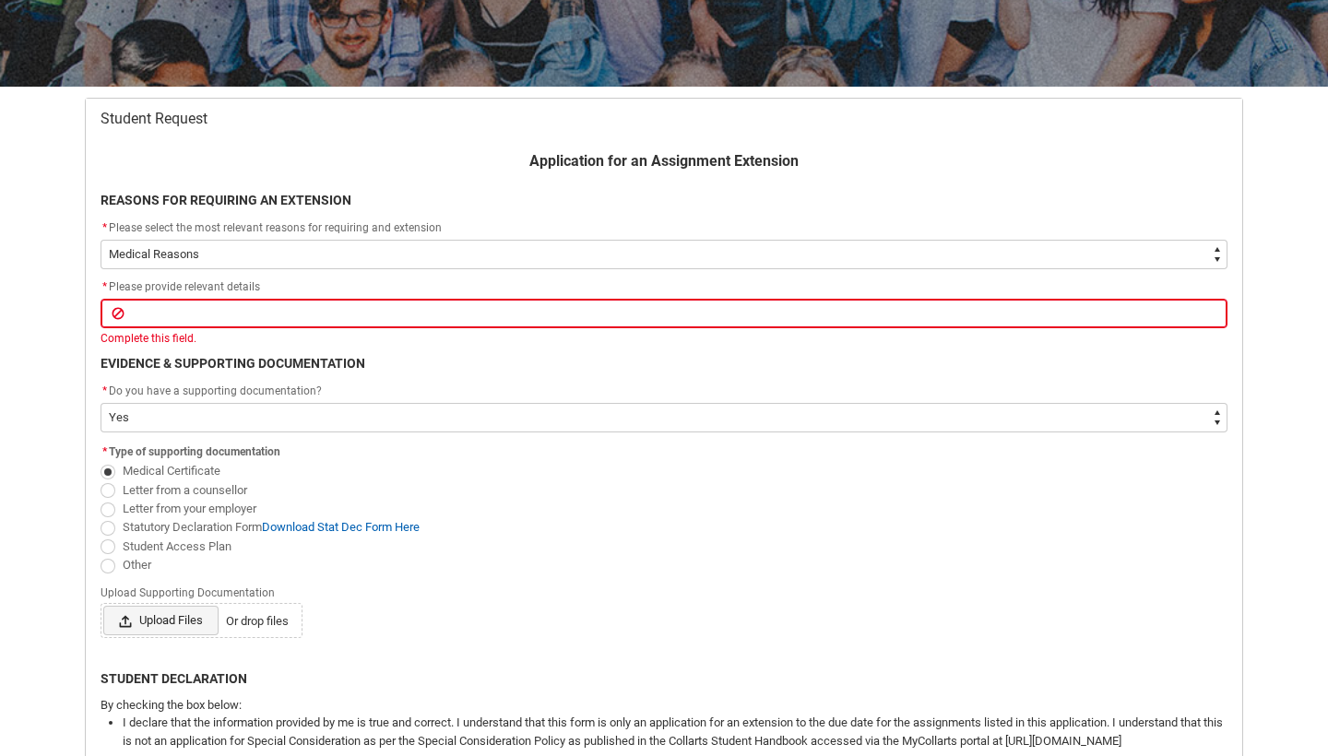
click at [153, 620] on span "Upload Files" at bounding box center [160, 621] width 115 height 30
click at [103, 606] on input "Upload Files Or drop files" at bounding box center [102, 605] width 1 height 1
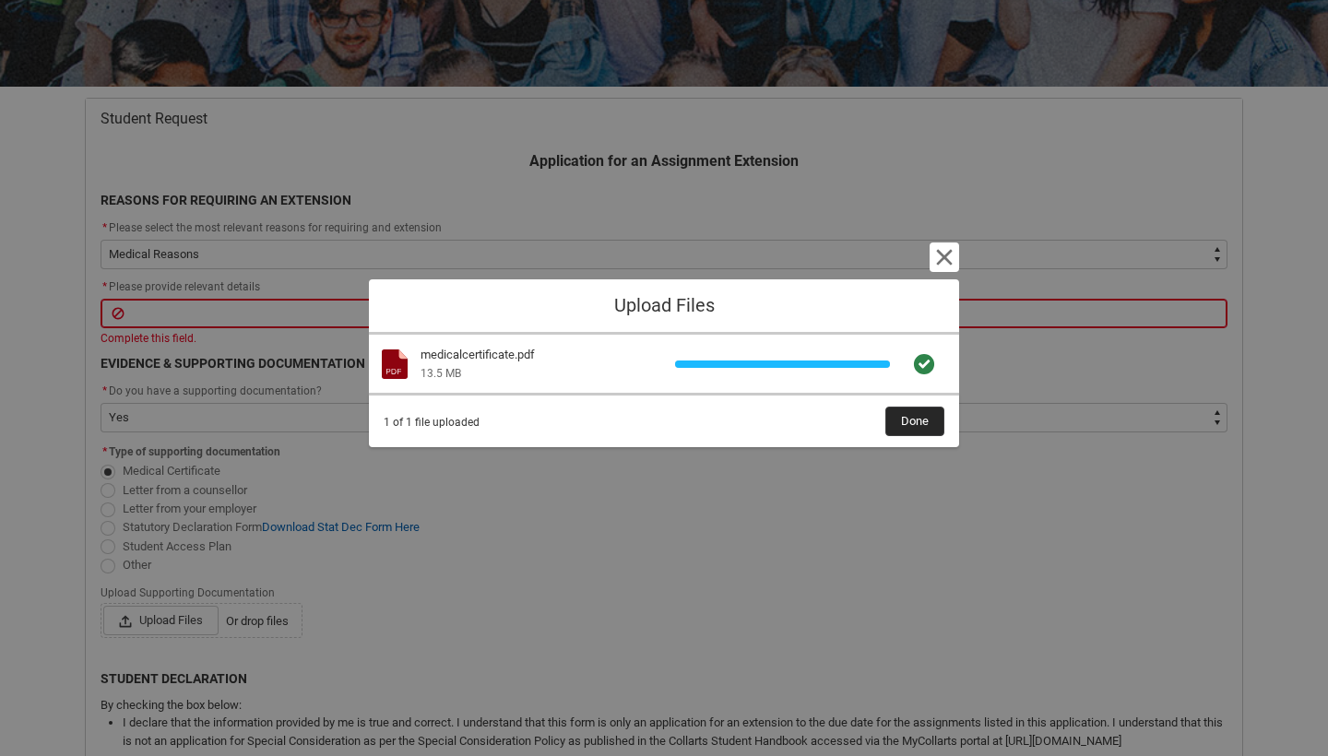
click at [903, 421] on span "Done" at bounding box center [915, 422] width 28 height 28
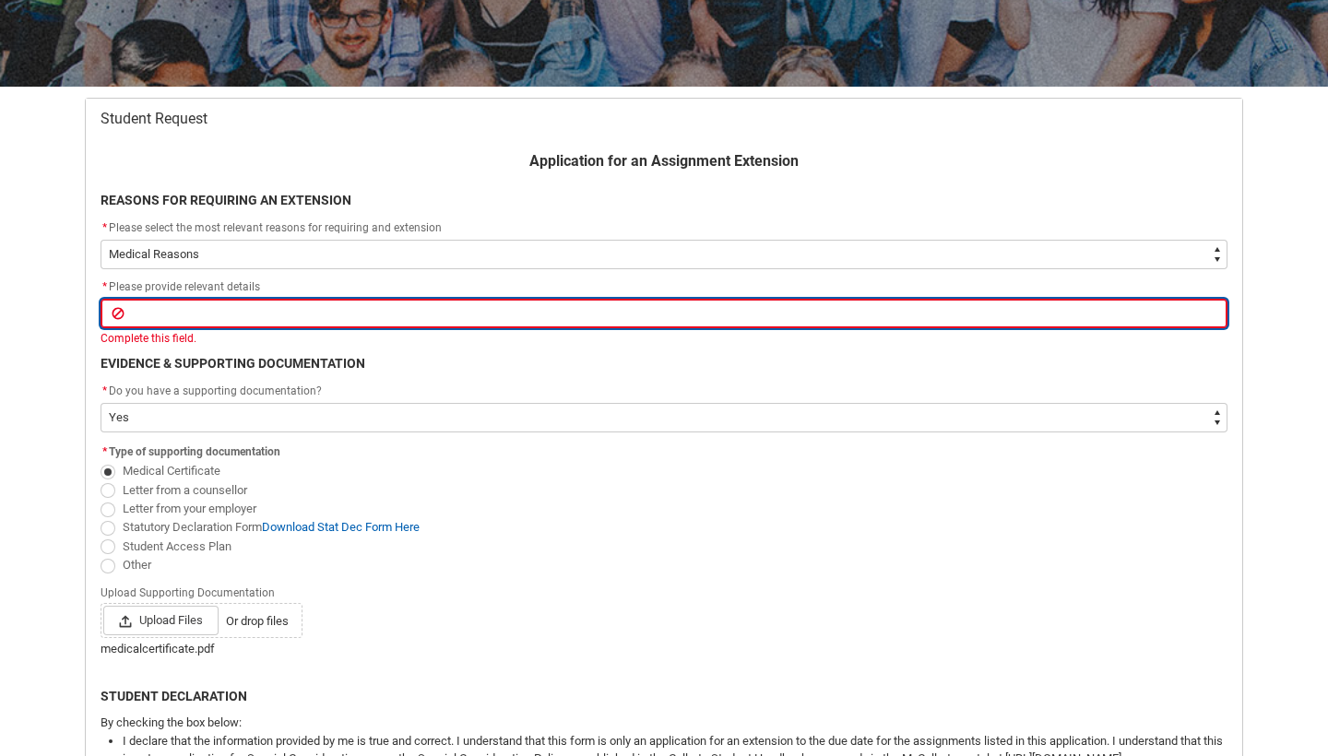
click at [193, 316] on input "Redu_Student_Request flow" at bounding box center [664, 314] width 1127 height 30
drag, startPoint x: 553, startPoint y: 312, endPoint x: 125, endPoint y: 309, distance: 427.1
click at [125, 309] on input "recently ive been having a hard time due to some external cercumstances and" at bounding box center [664, 314] width 1127 height 30
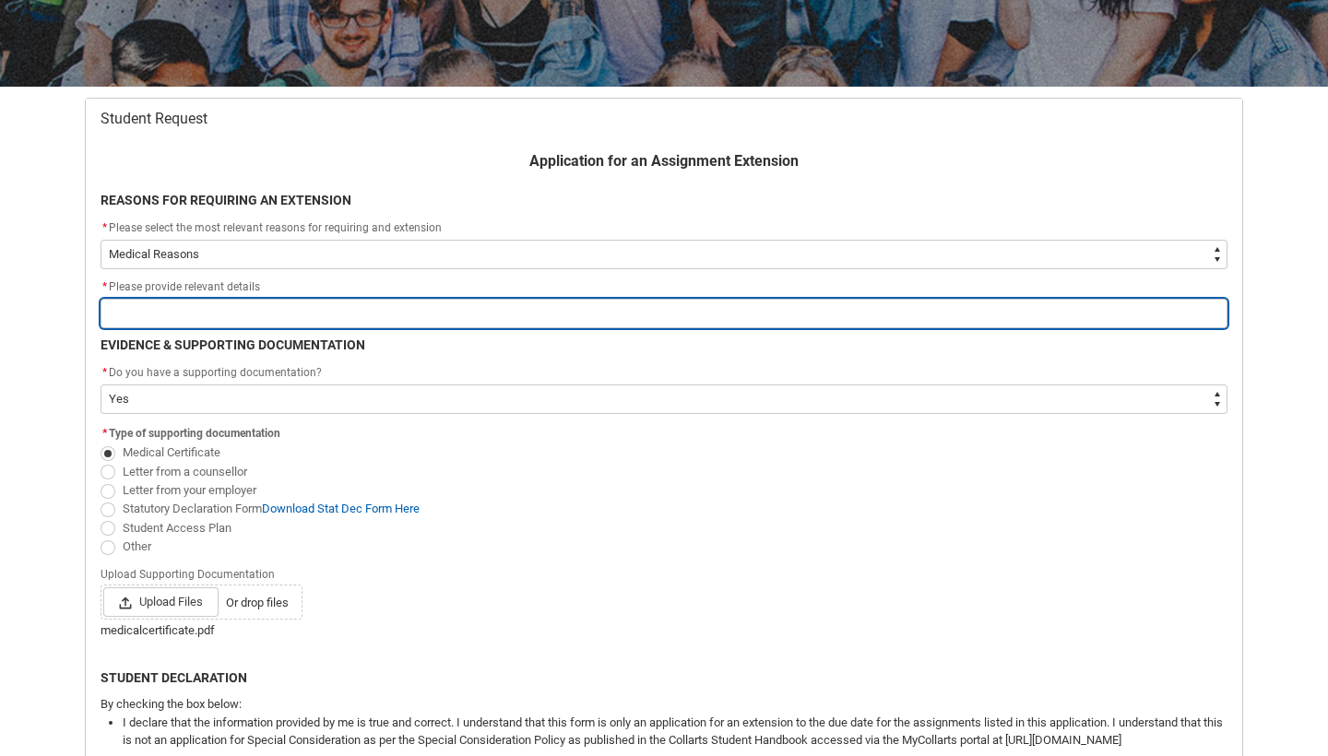
paste input "Recently, I’ve been having a hard time due to some external circumstances and"
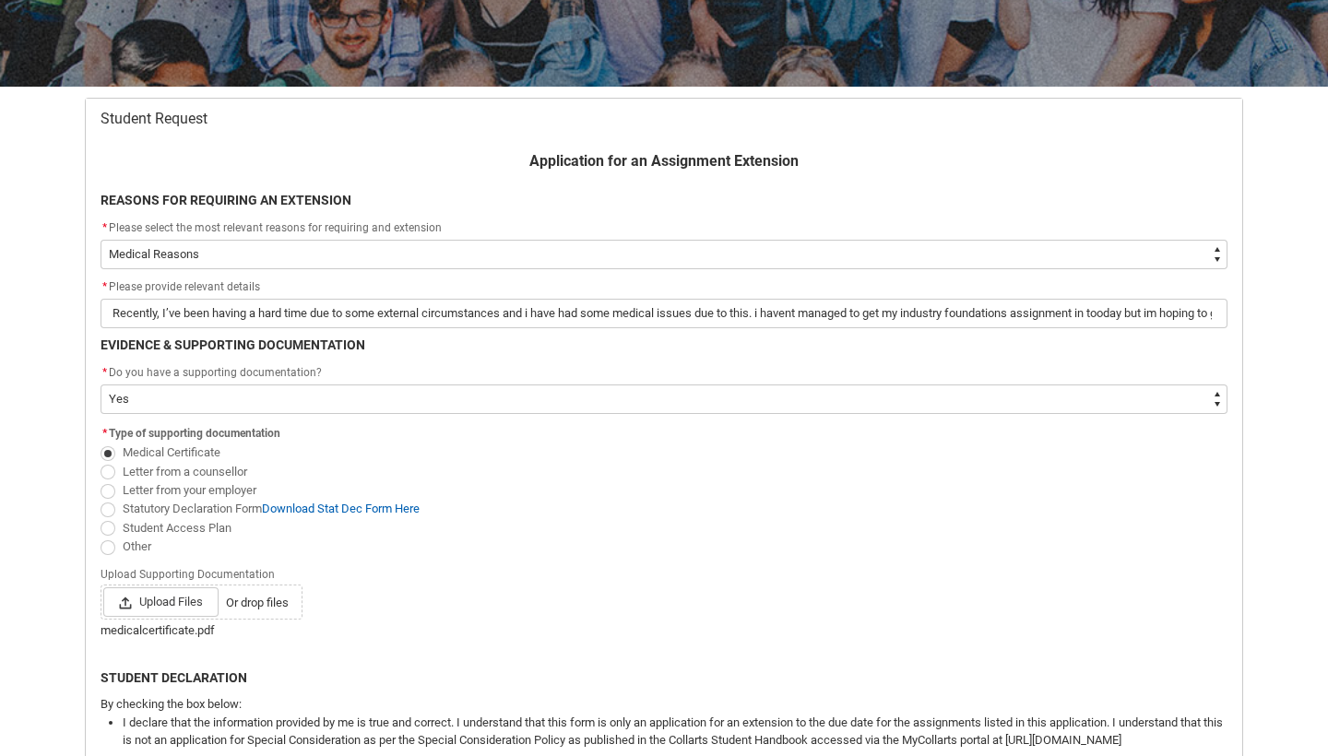
click at [494, 459] on span "Medical Certificate" at bounding box center [664, 453] width 1127 height 18
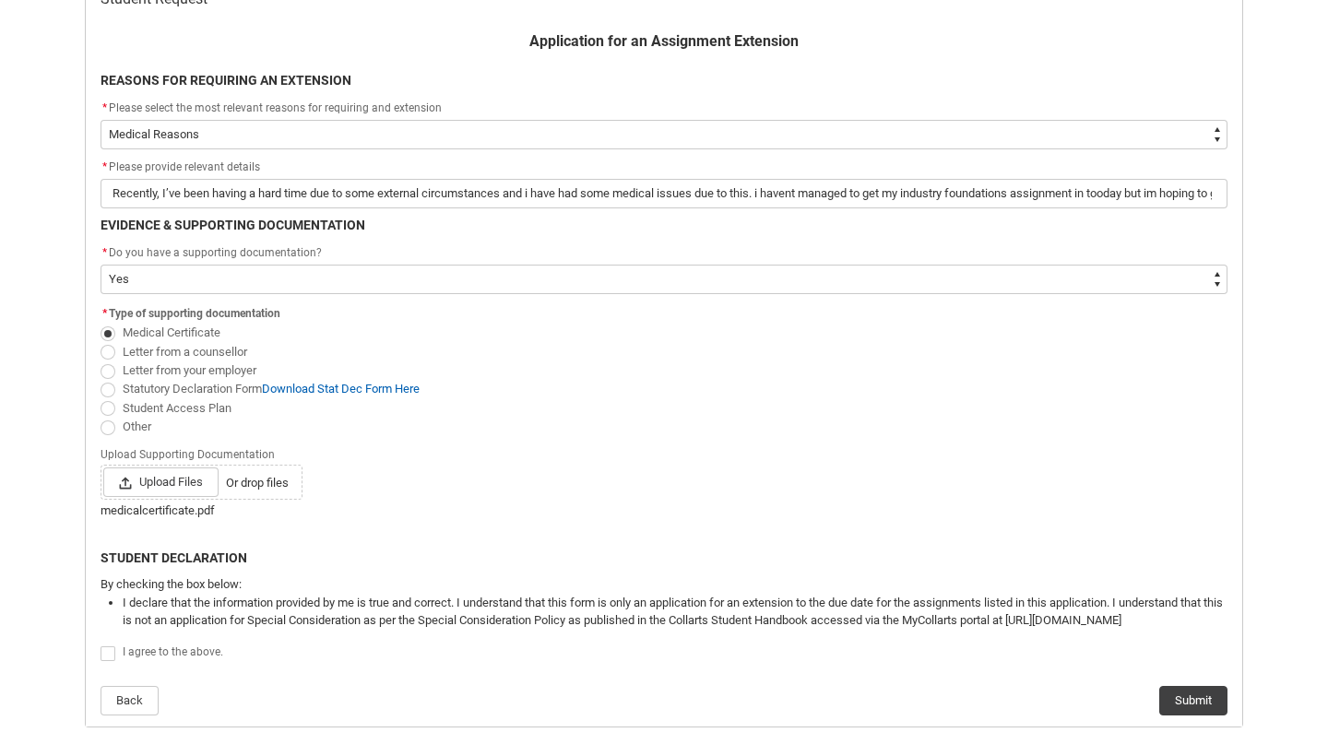
scroll to position [403, 0]
click at [102, 651] on span "Redu_Student_Request flow" at bounding box center [108, 653] width 15 height 15
click at [101, 644] on input "Redu_Student_Request flow" at bounding box center [100, 643] width 1 height 1
click at [1194, 694] on button "Submit" at bounding box center [1194, 700] width 68 height 30
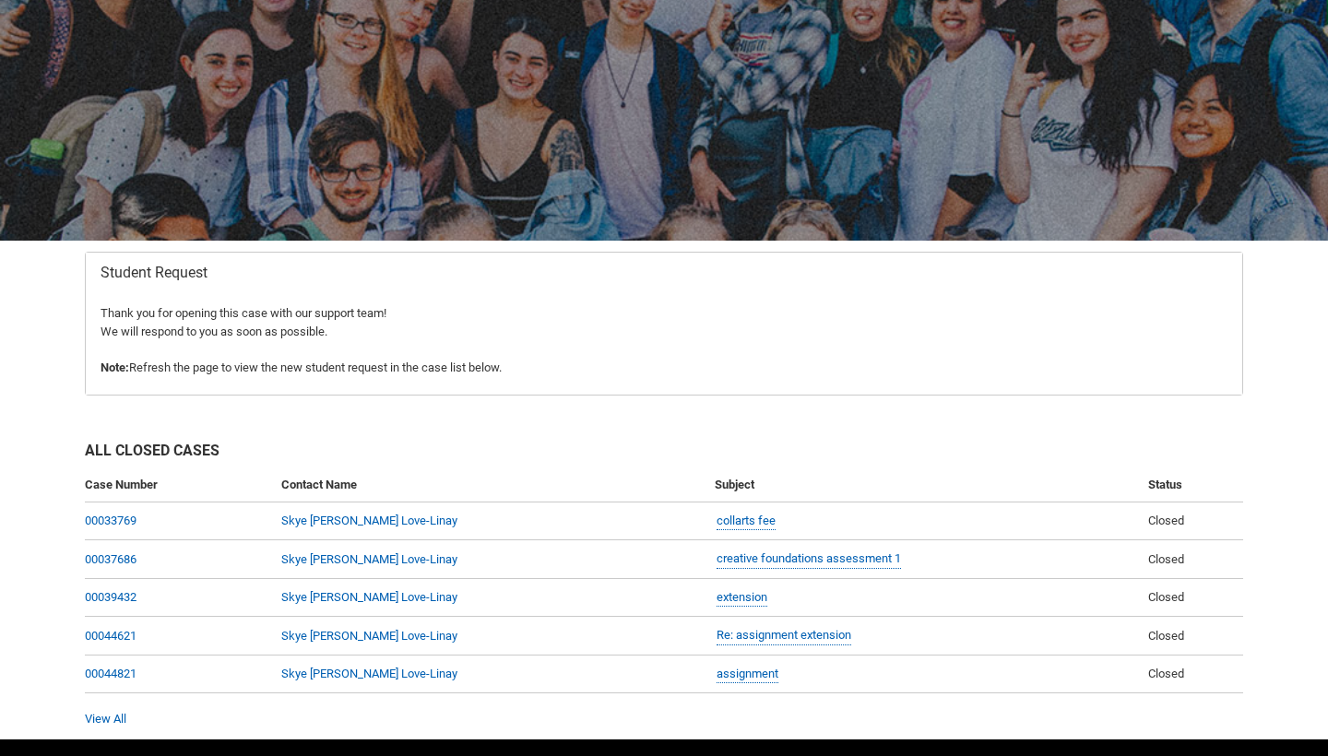
scroll to position [180, 0]
